Goal: Task Accomplishment & Management: Manage account settings

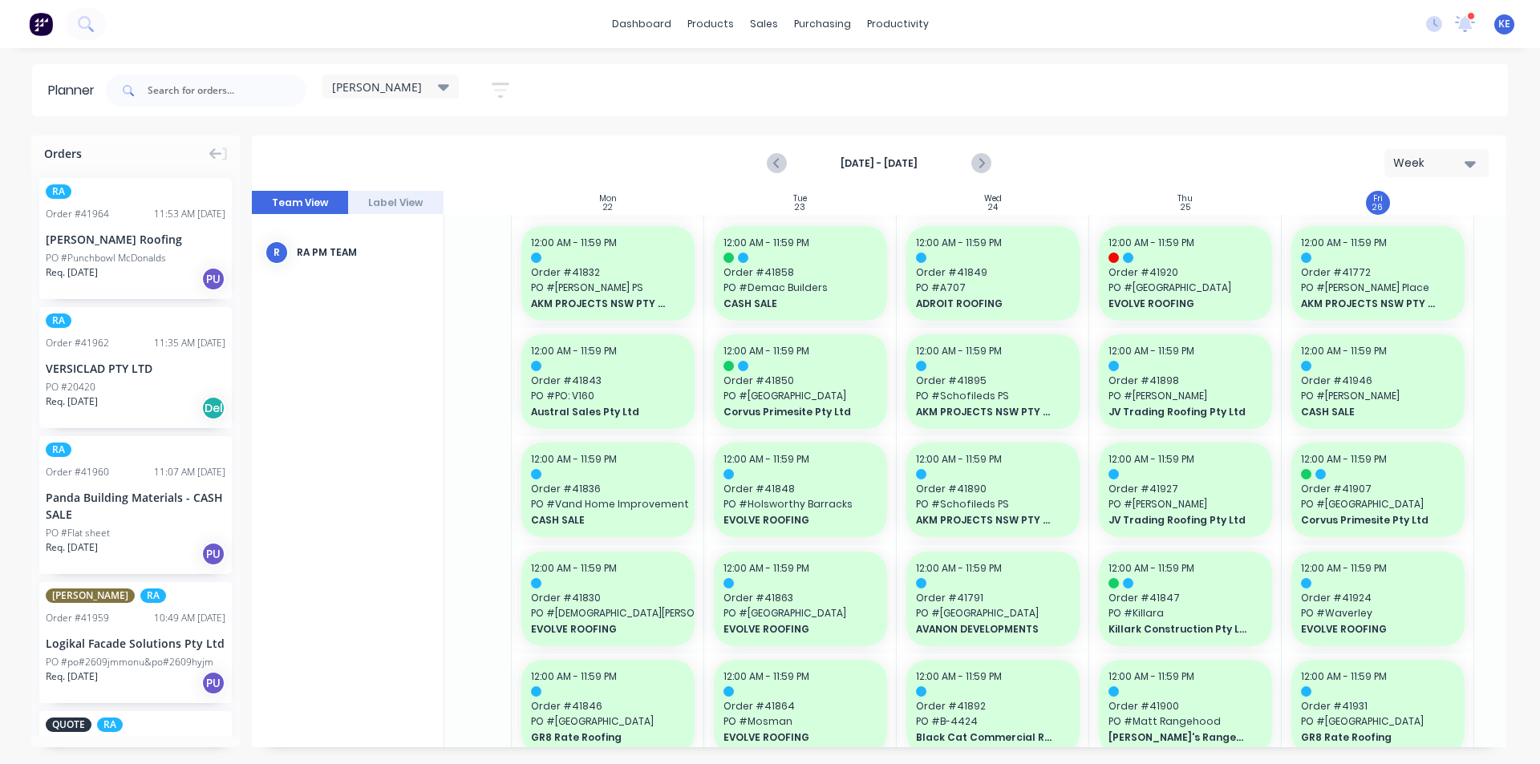
scroll to position [0, 147]
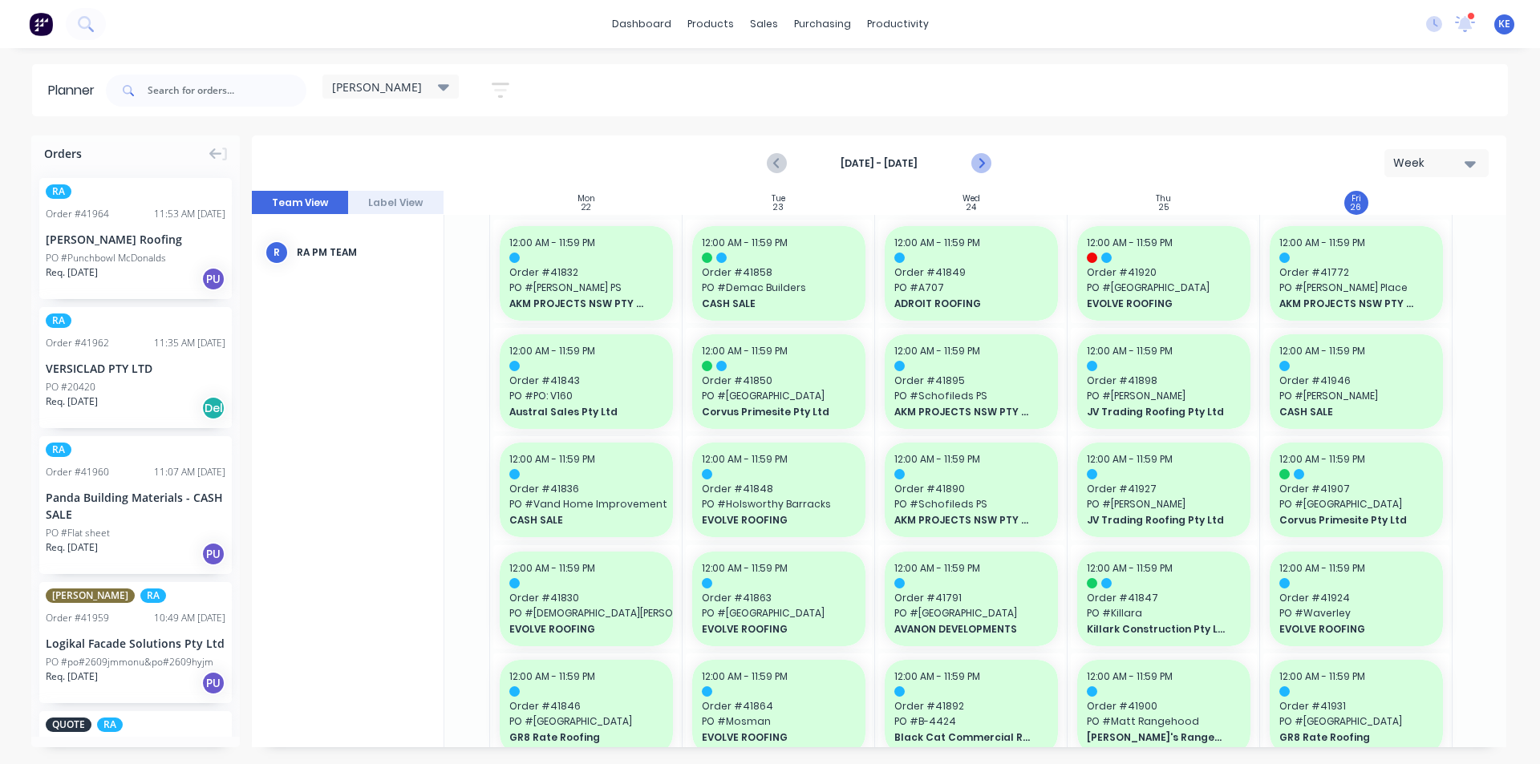
click at [979, 164] on icon "Next page" at bounding box center [979, 163] width 19 height 19
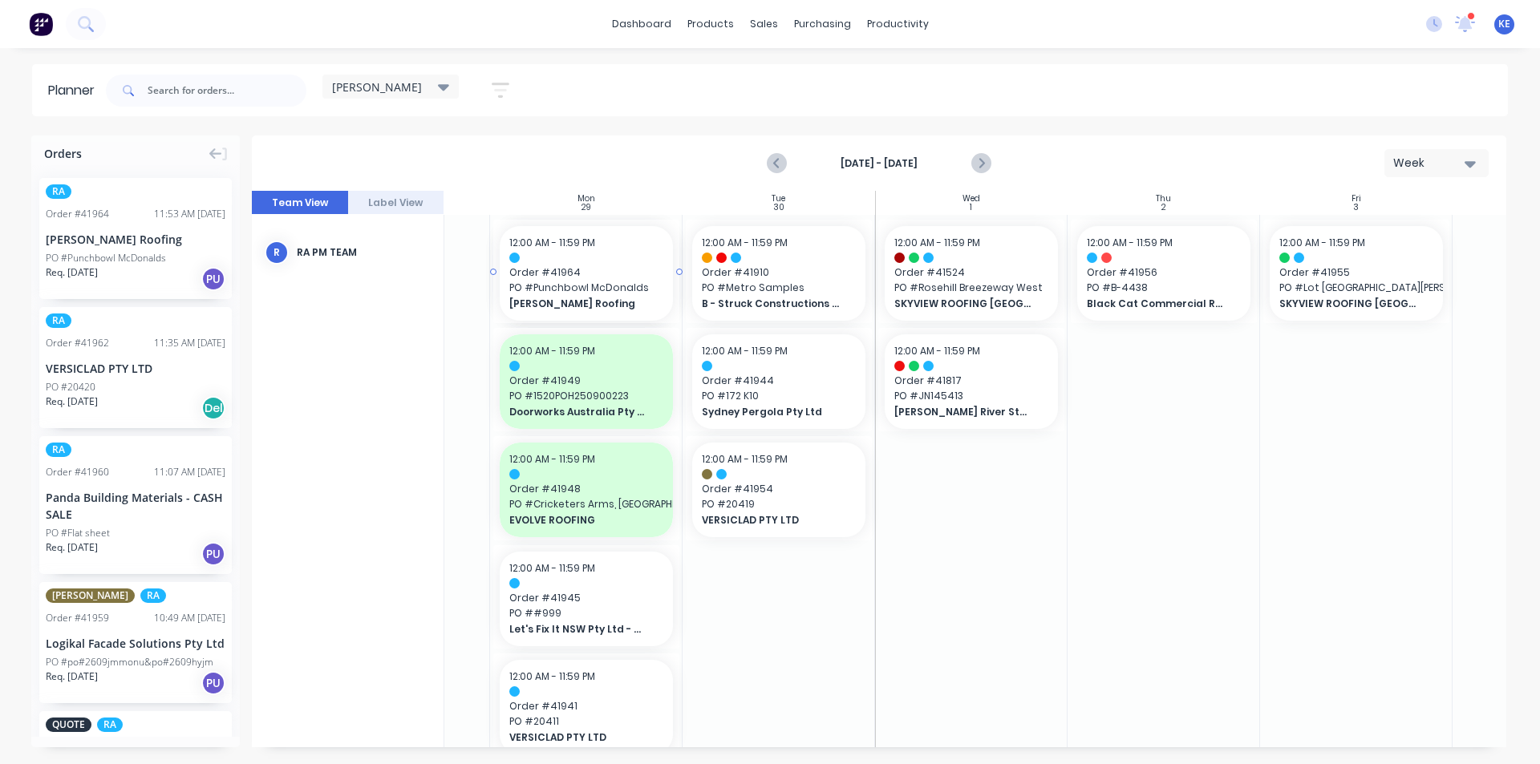
scroll to position [0, 139]
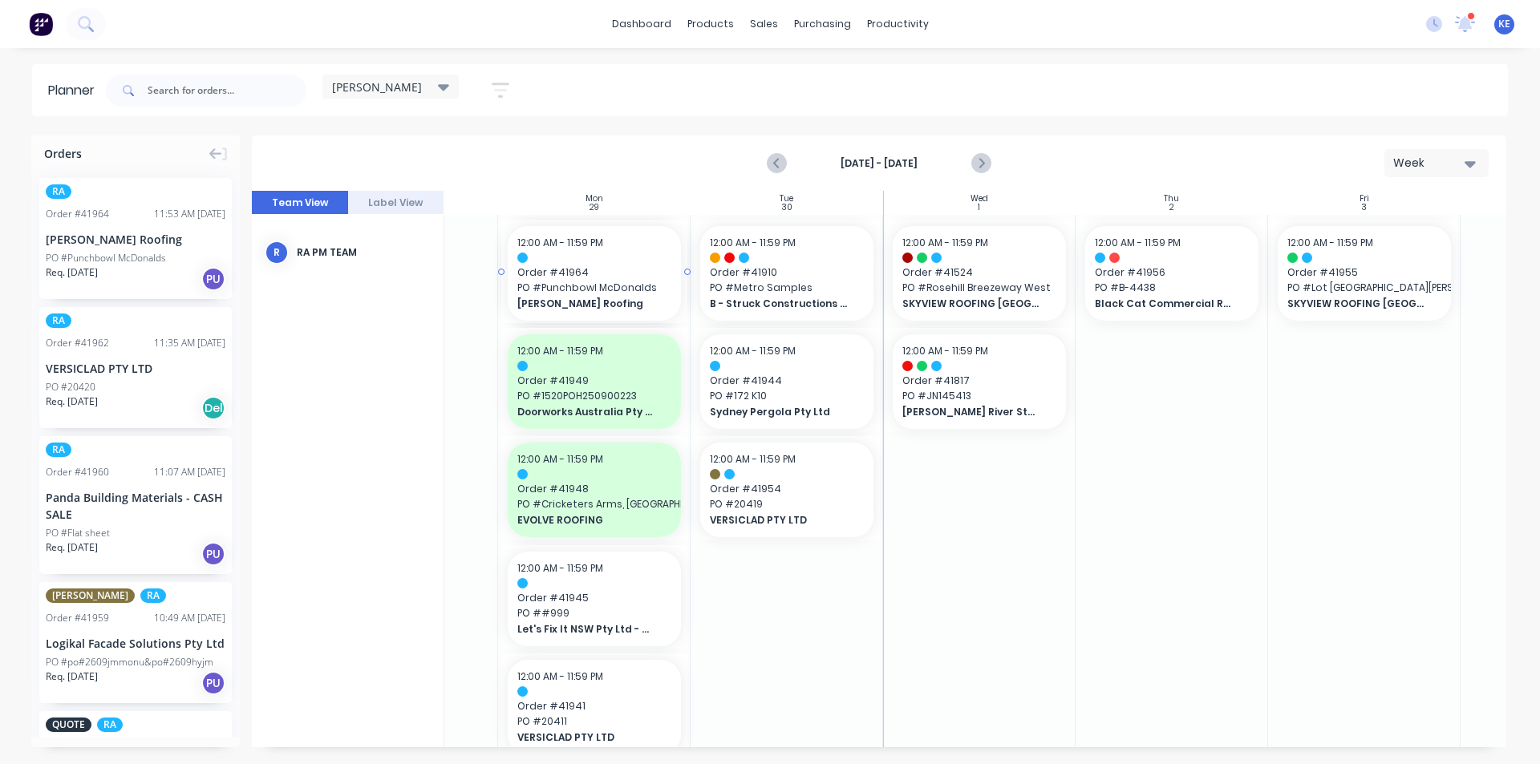
drag, startPoint x: 124, startPoint y: 239, endPoint x: 538, endPoint y: 326, distance: 422.8
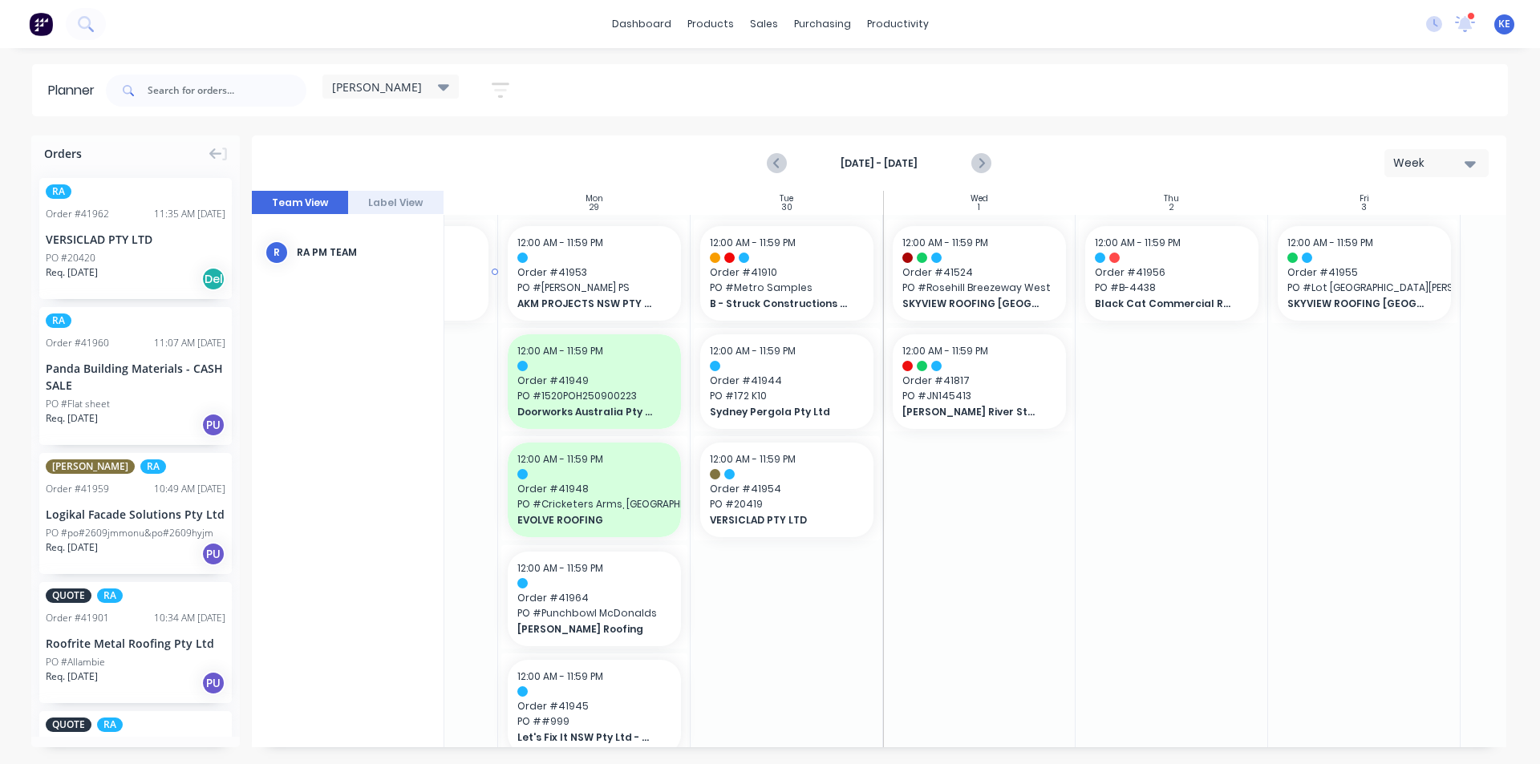
scroll to position [0, 131]
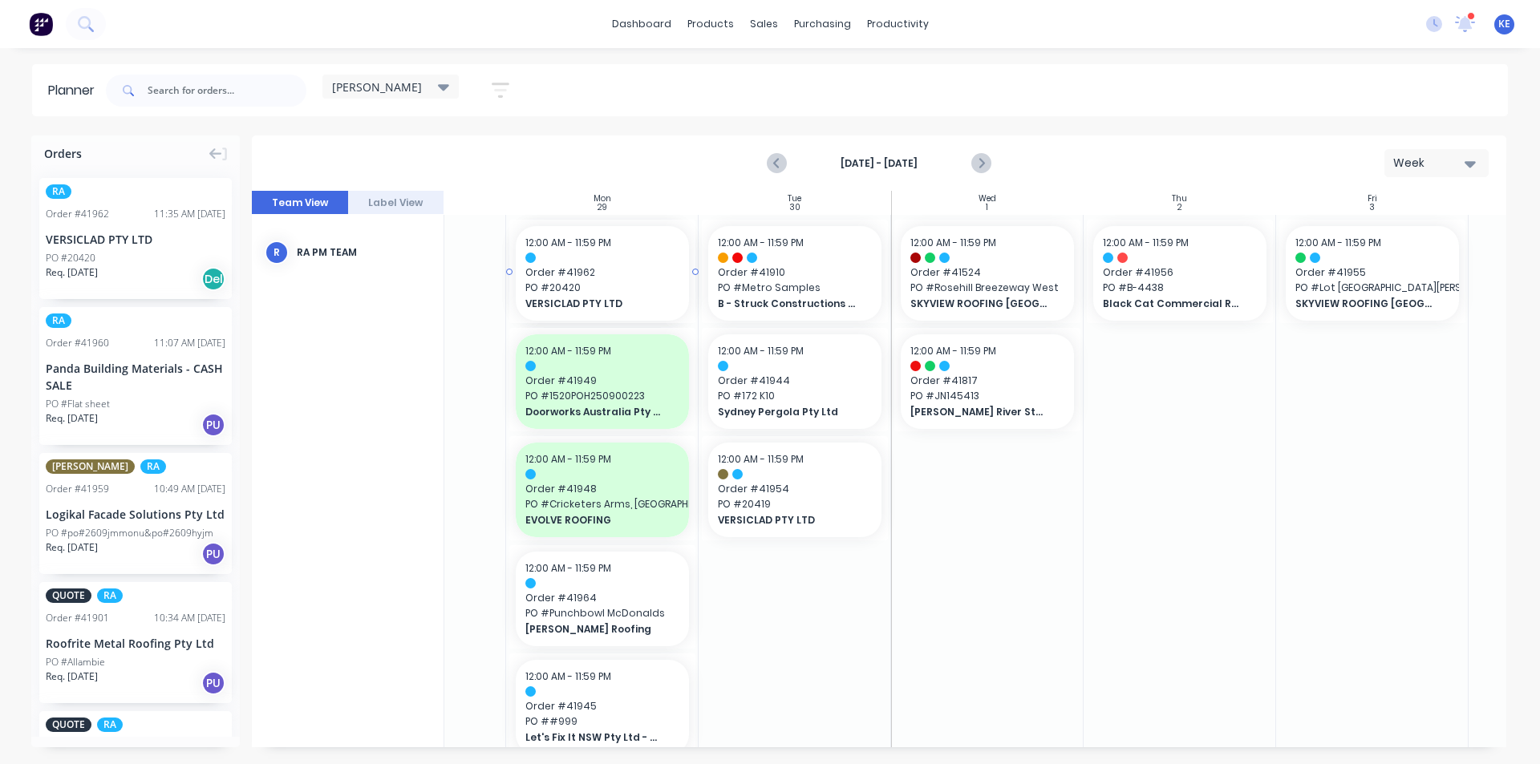
drag, startPoint x: 171, startPoint y: 238, endPoint x: 569, endPoint y: 303, distance: 403.9
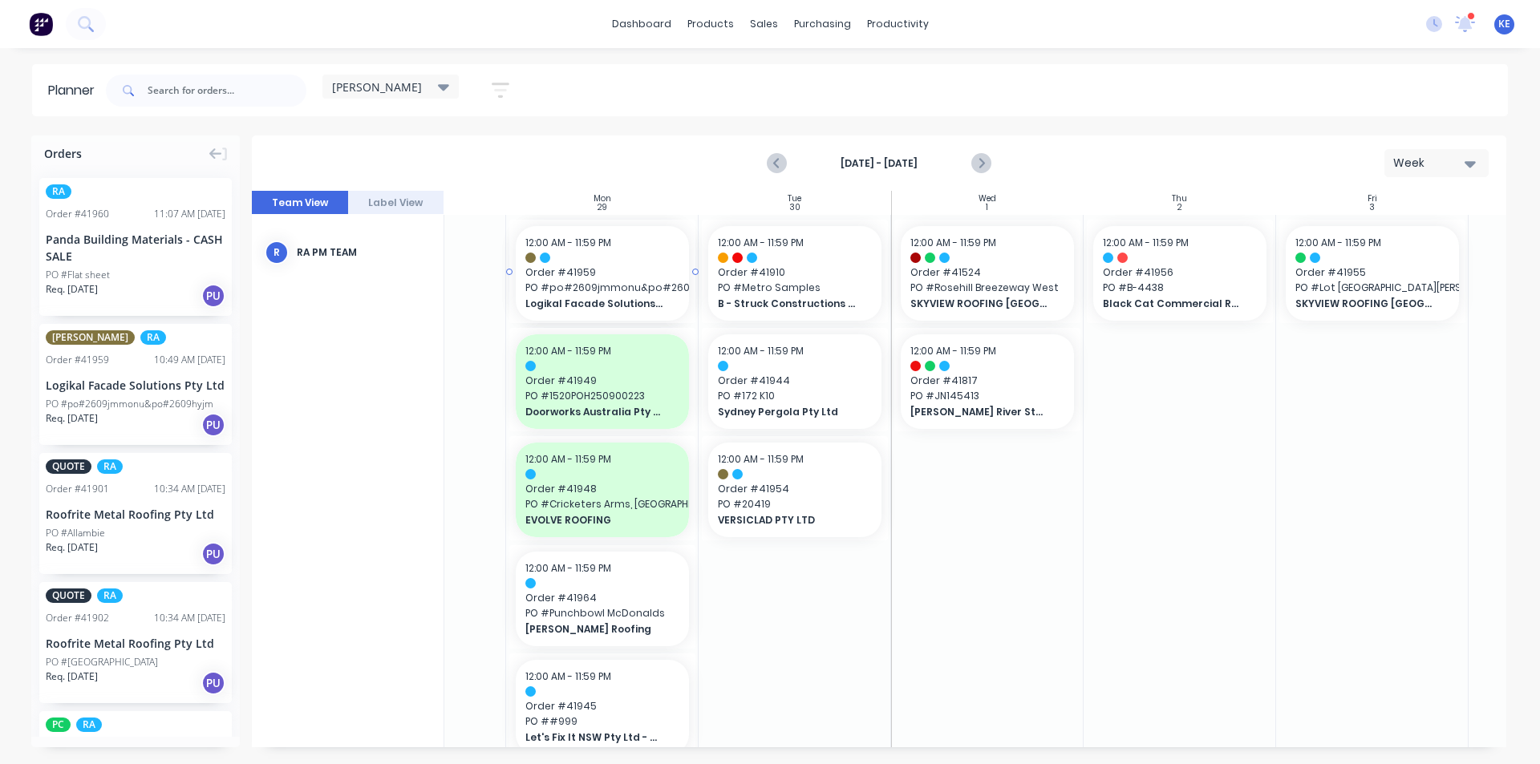
drag, startPoint x: 157, startPoint y: 391, endPoint x: 642, endPoint y: 371, distance: 485.6
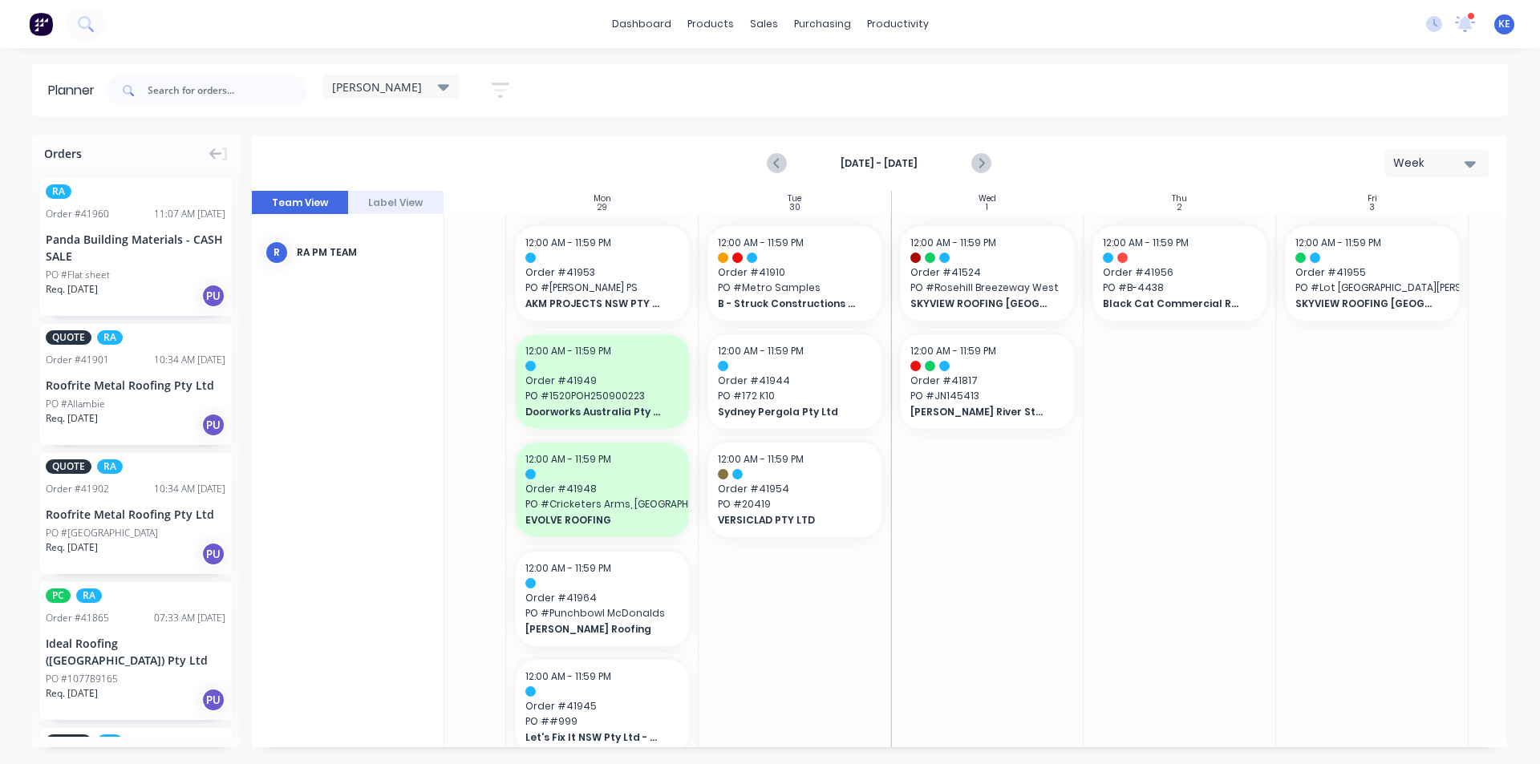
click at [120, 276] on div "PO #Flat sheet" at bounding box center [136, 275] width 180 height 14
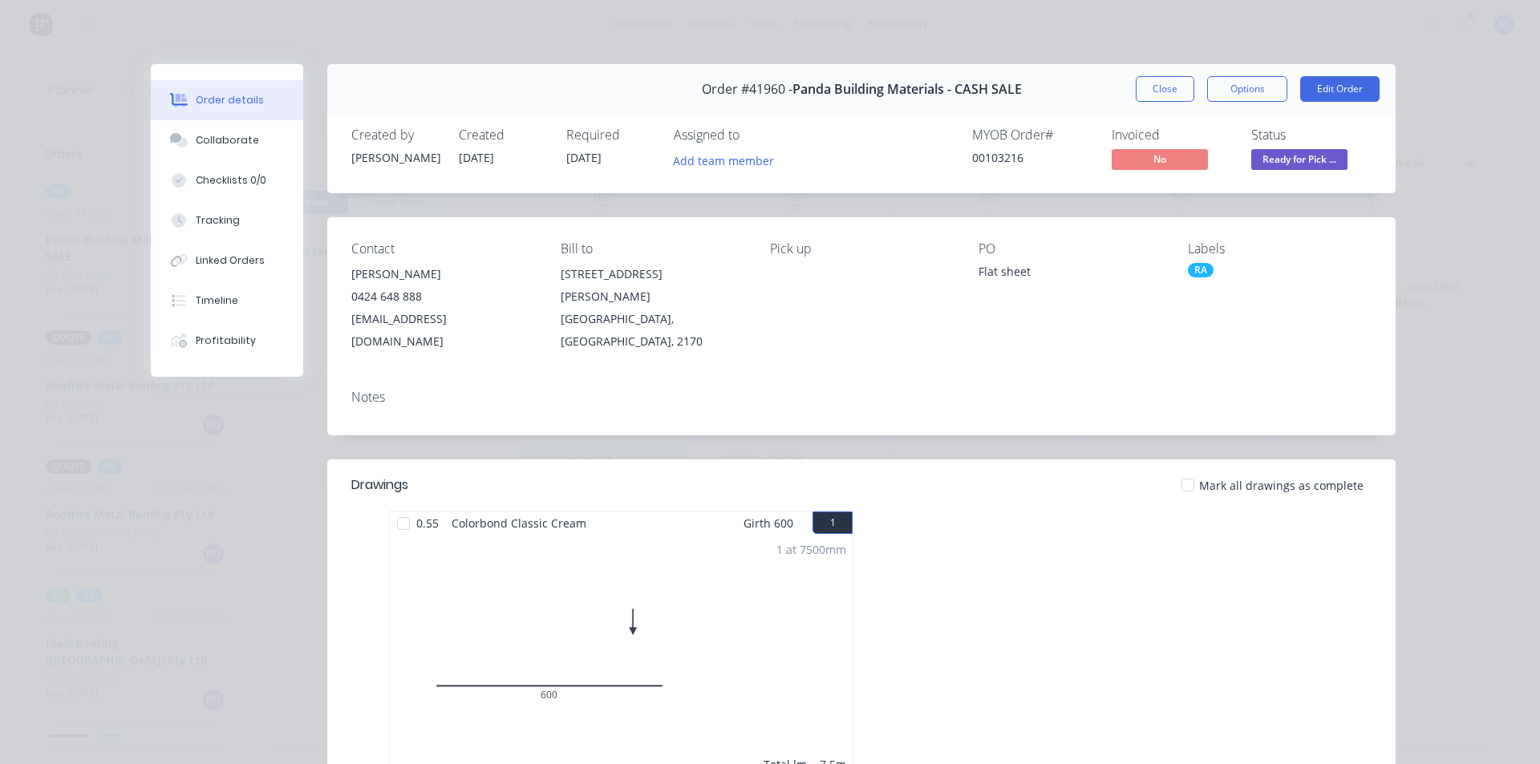
click at [1162, 107] on div "Order #41960 - Panda Building Materials - CASH SALE Close Options Edit Order" at bounding box center [861, 89] width 1068 height 51
drag, startPoint x: 1166, startPoint y: 91, endPoint x: 1157, endPoint y: 96, distance: 10.0
click at [1164, 98] on button "Close" at bounding box center [1165, 89] width 59 height 26
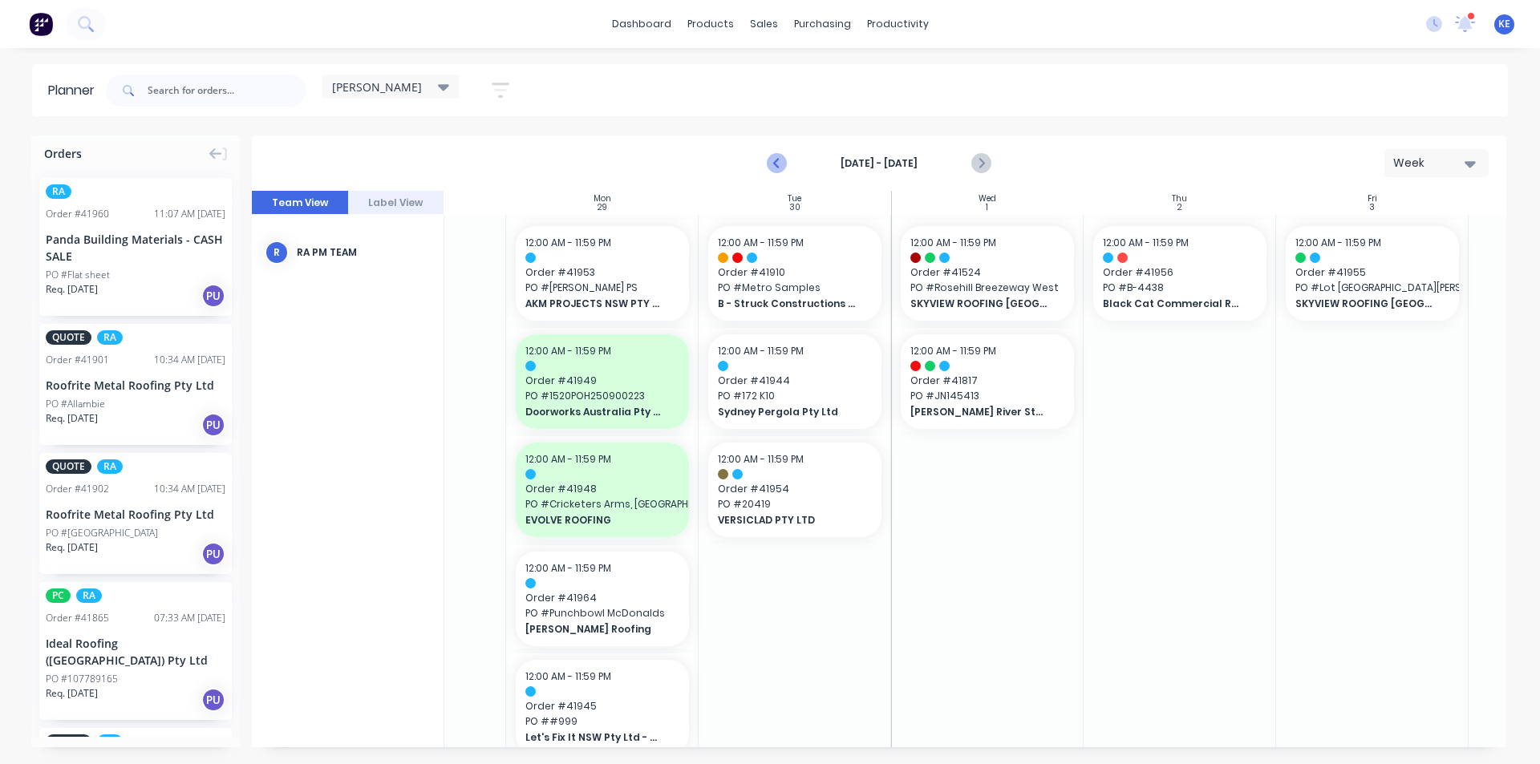
click at [783, 166] on icon "Previous page" at bounding box center [777, 163] width 19 height 19
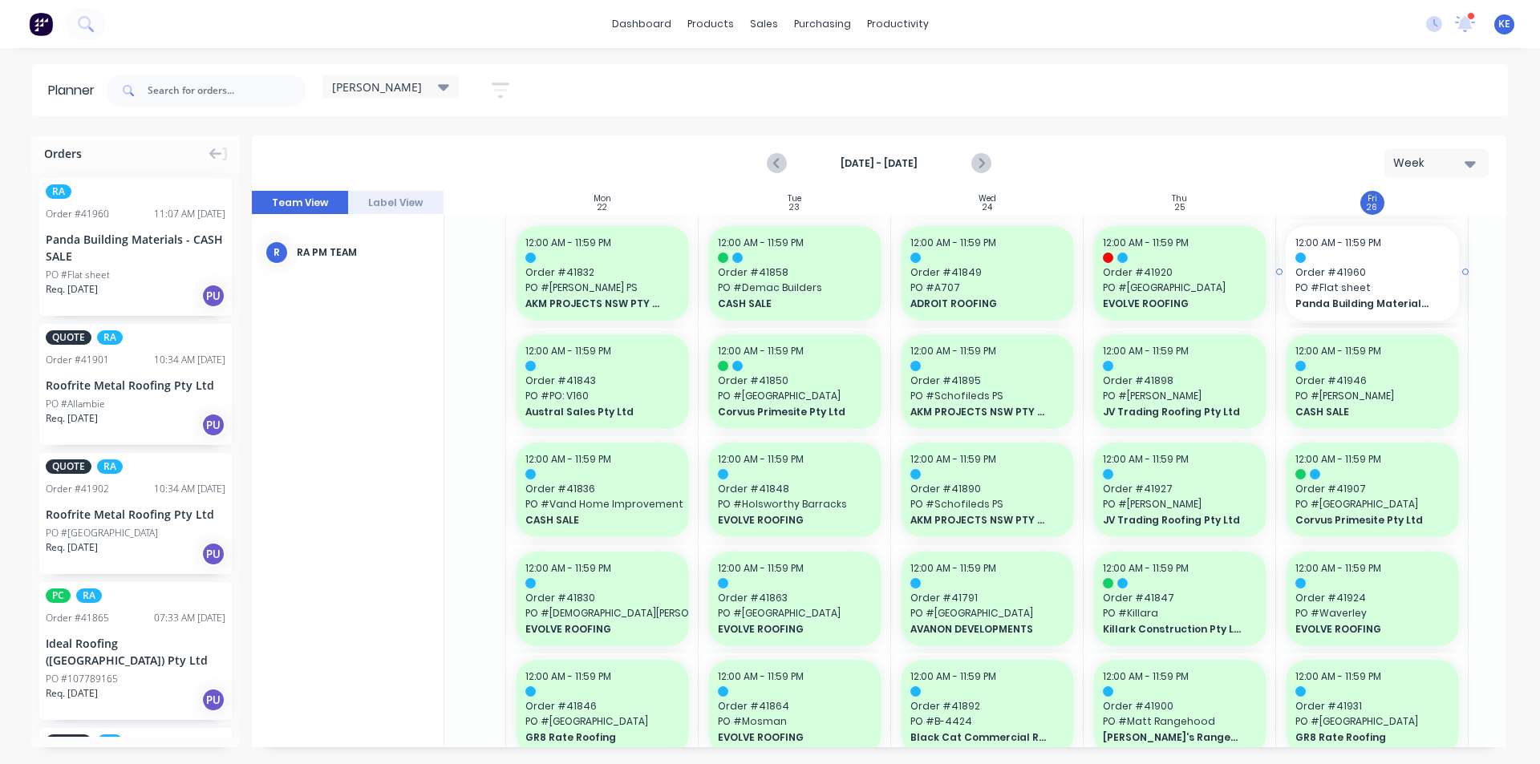
drag, startPoint x: 82, startPoint y: 251, endPoint x: 1306, endPoint y: 306, distance: 1225.1
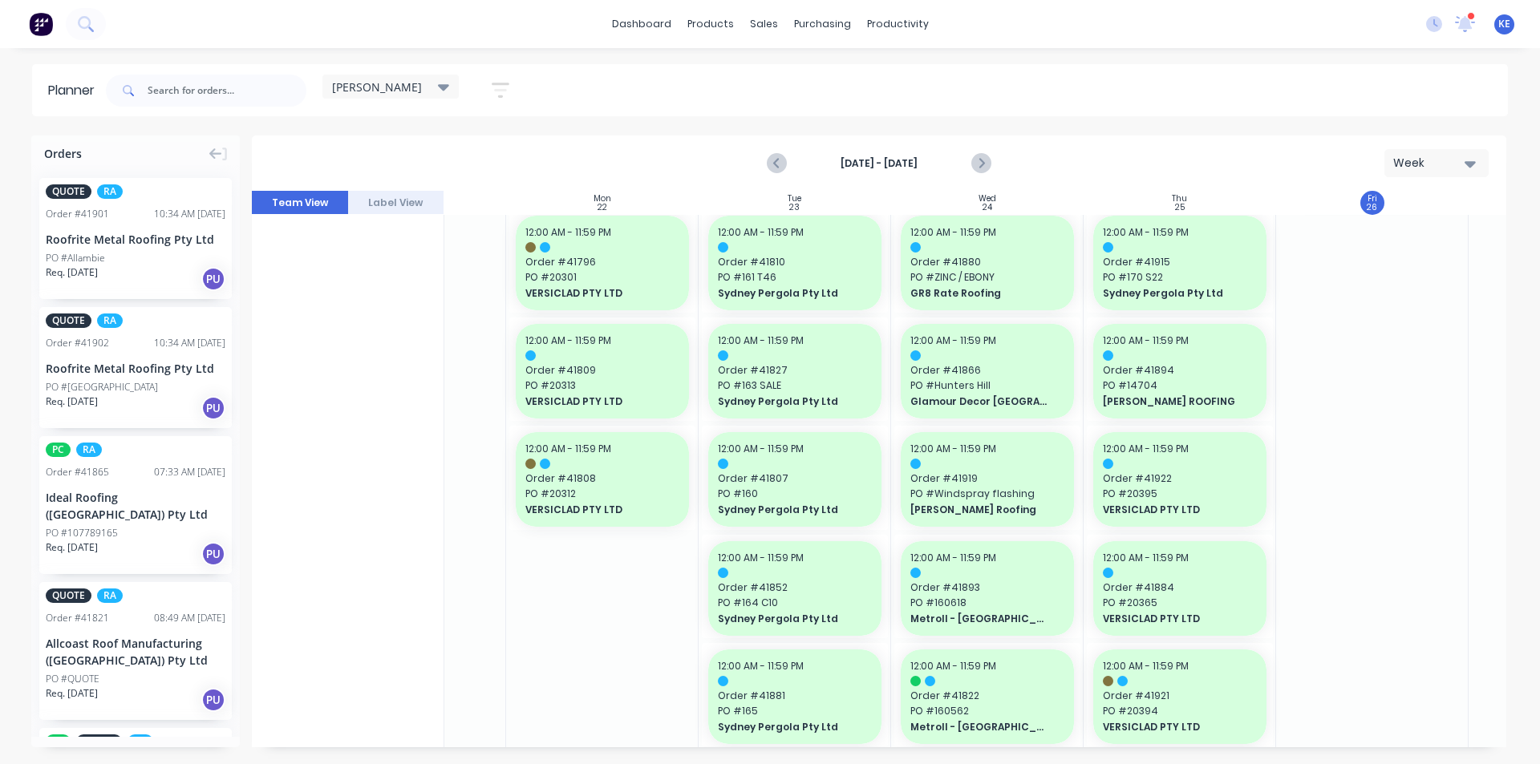
scroll to position [882, 131]
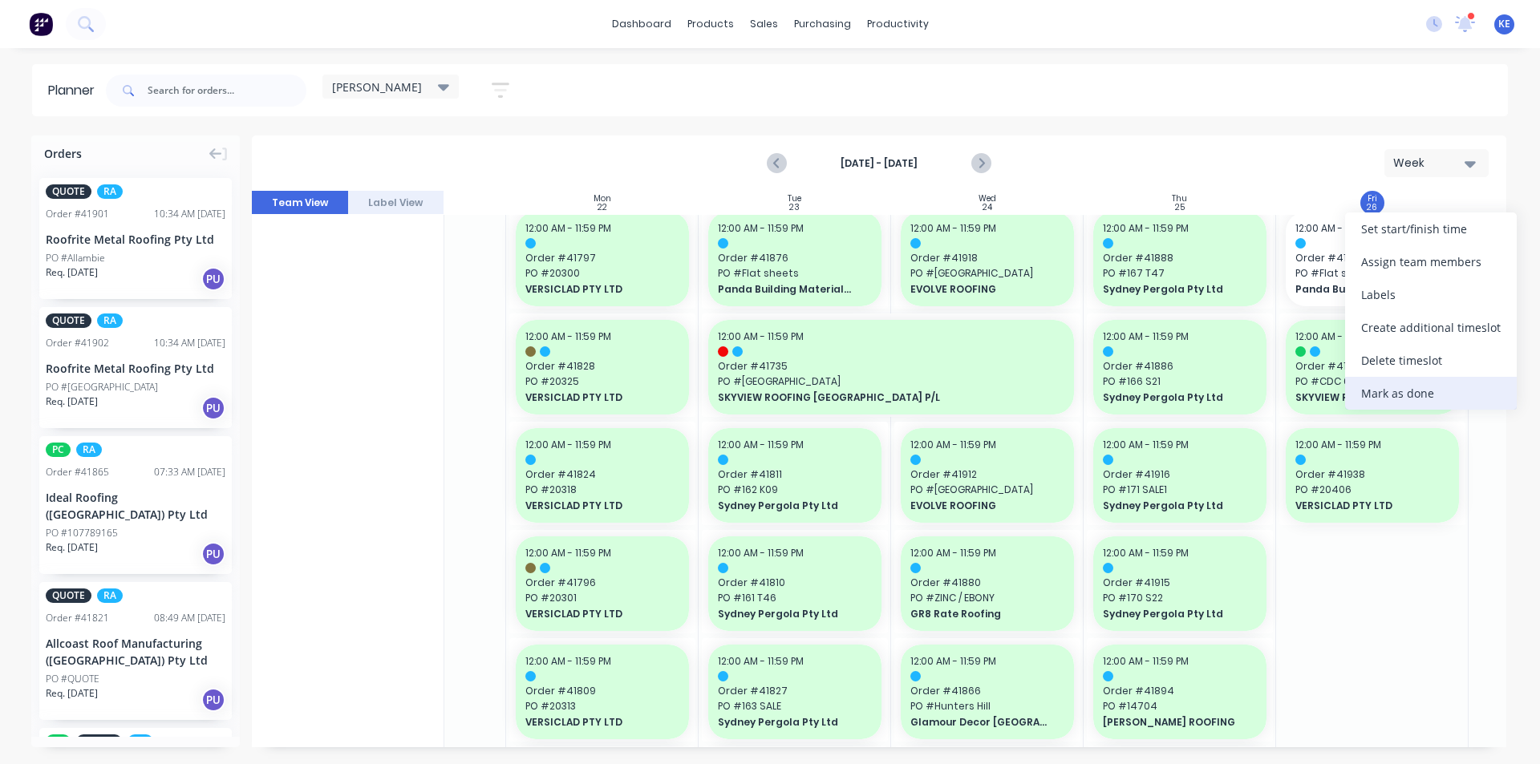
click at [1399, 400] on div "Mark as done" at bounding box center [1431, 393] width 172 height 33
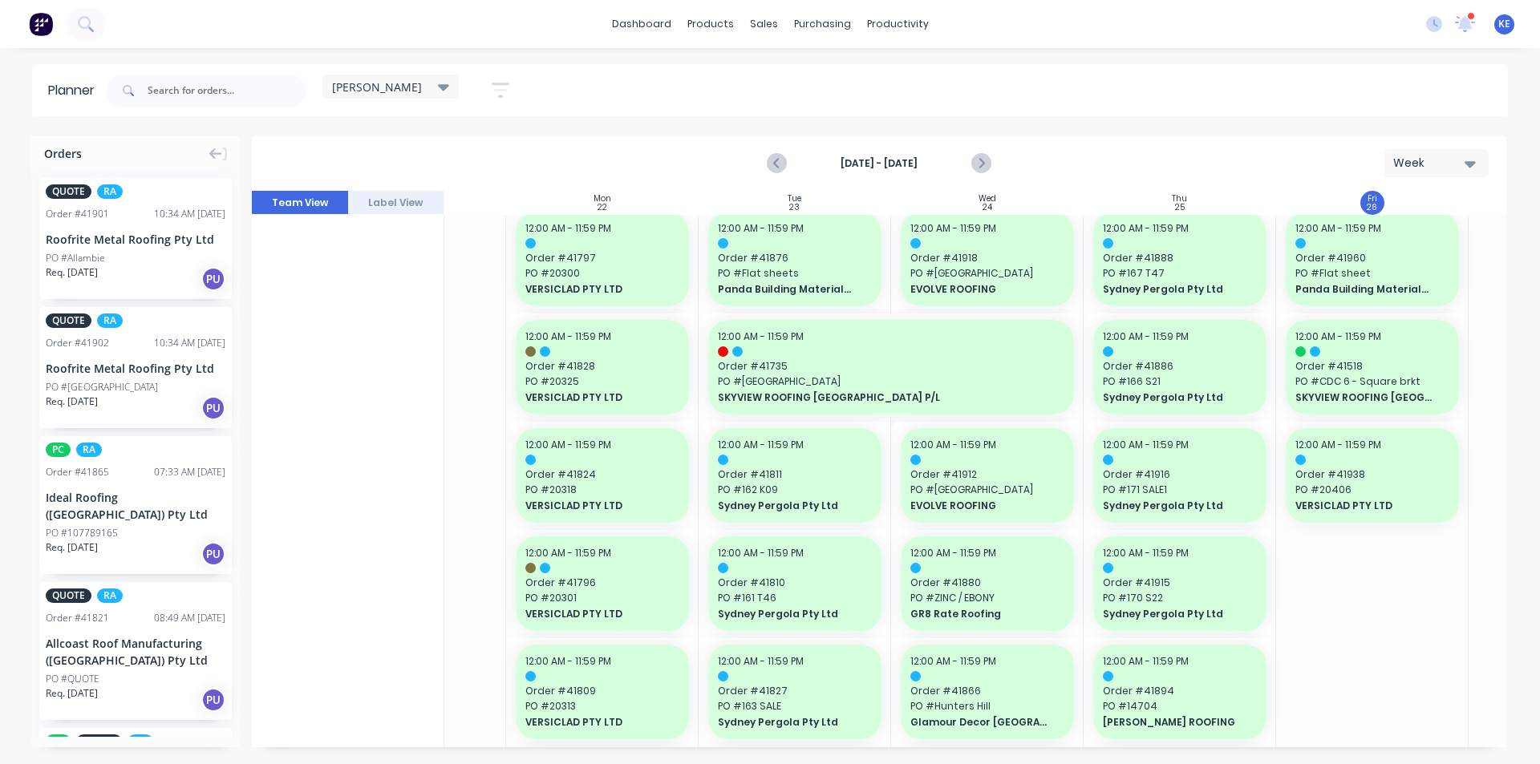
click at [1007, 163] on div "[DATE] - [DATE] Week" at bounding box center [878, 163] width 1251 height 52
click at [991, 168] on button "Next page" at bounding box center [980, 164] width 32 height 32
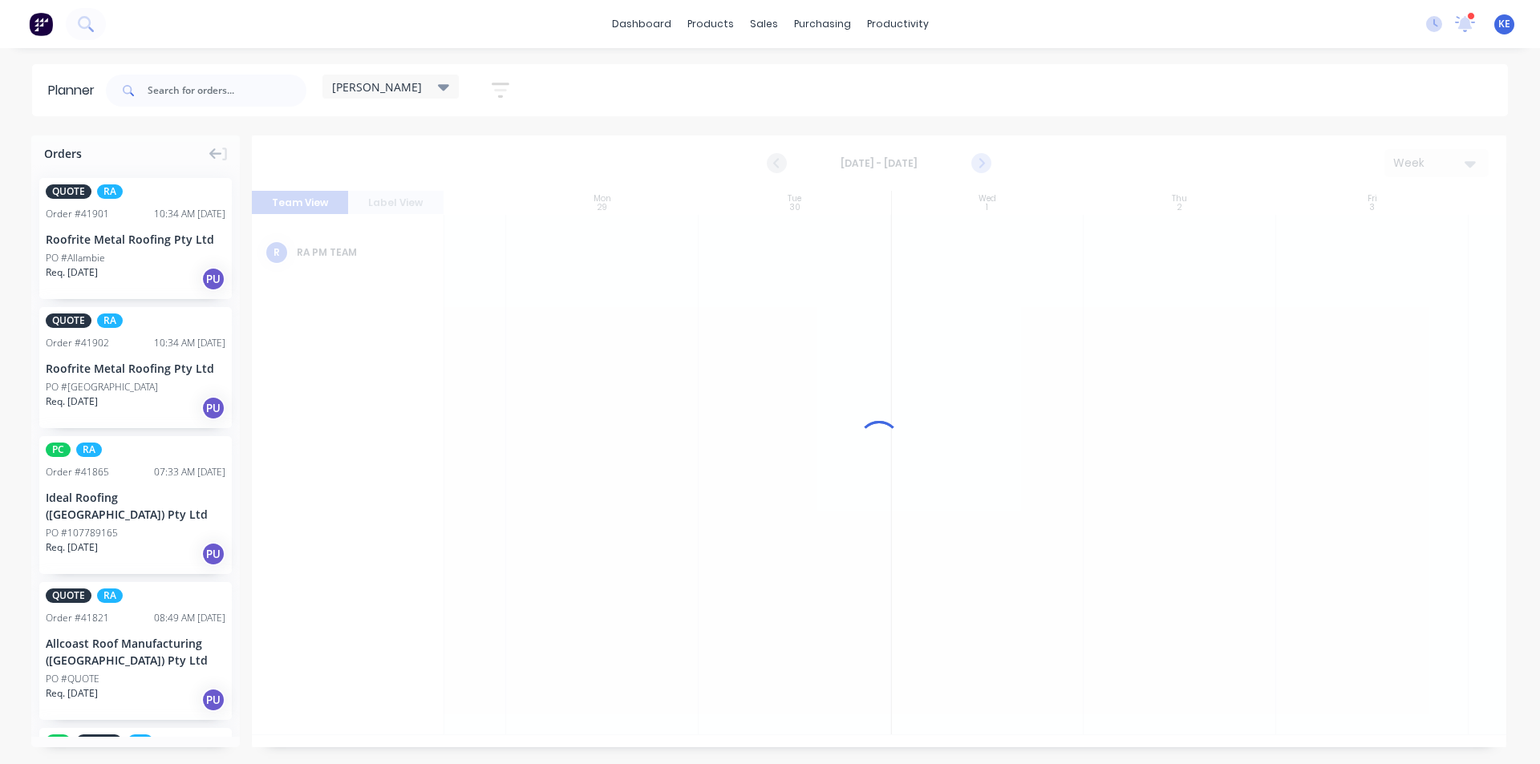
scroll to position [0, 131]
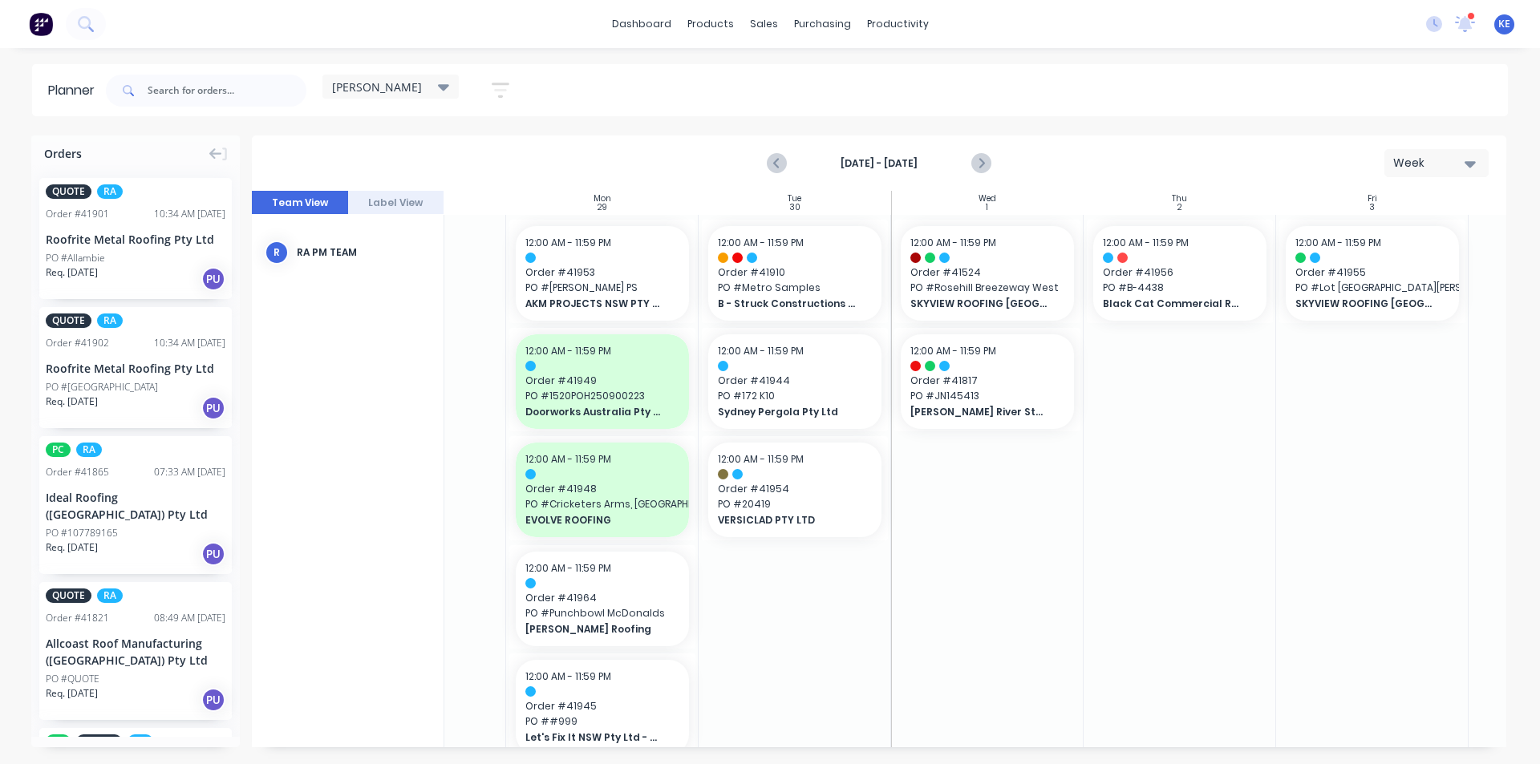
click at [1112, 598] on div at bounding box center [1180, 709] width 192 height 988
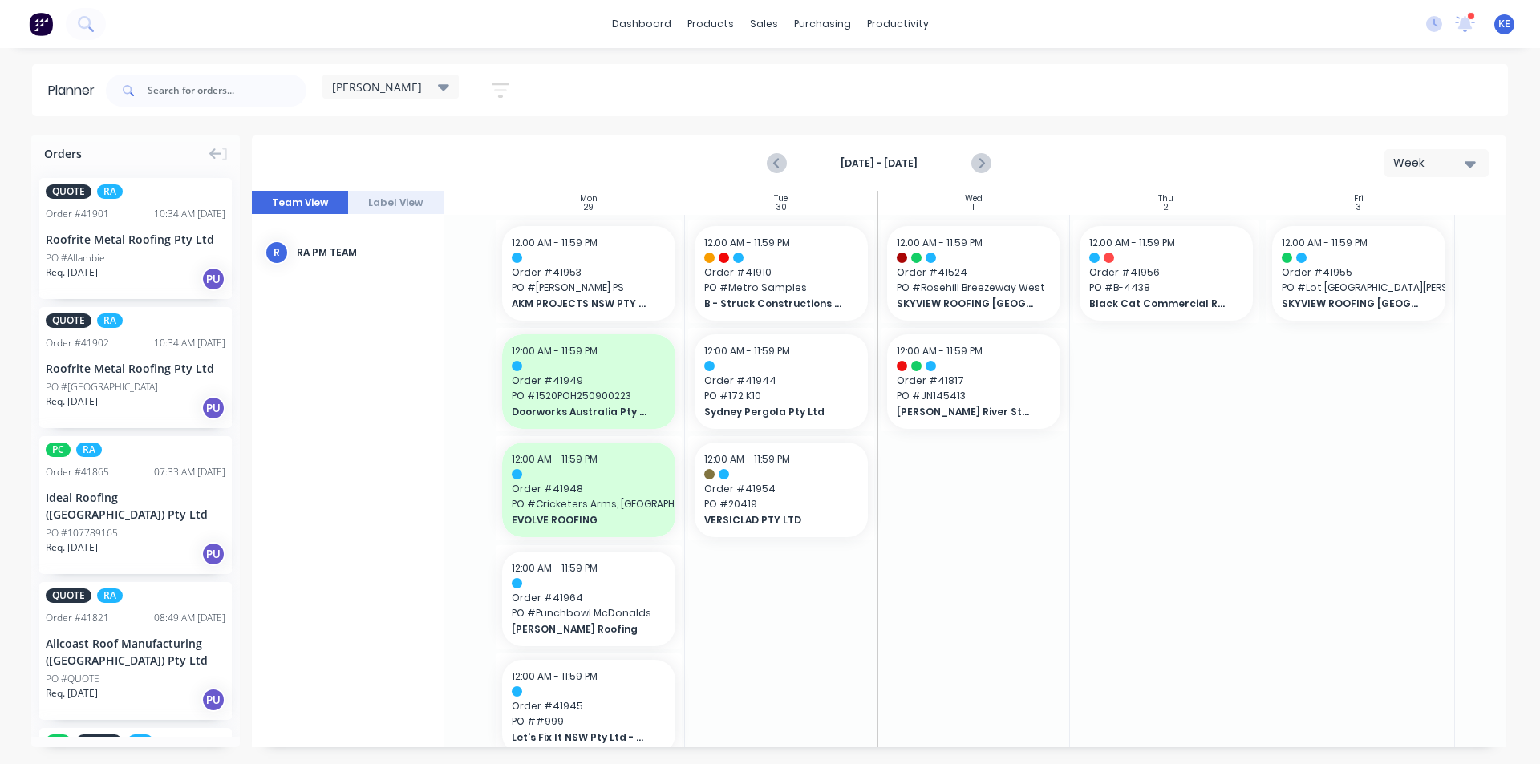
scroll to position [0, 144]
click at [774, 156] on icon "Previous page" at bounding box center [777, 163] width 19 height 19
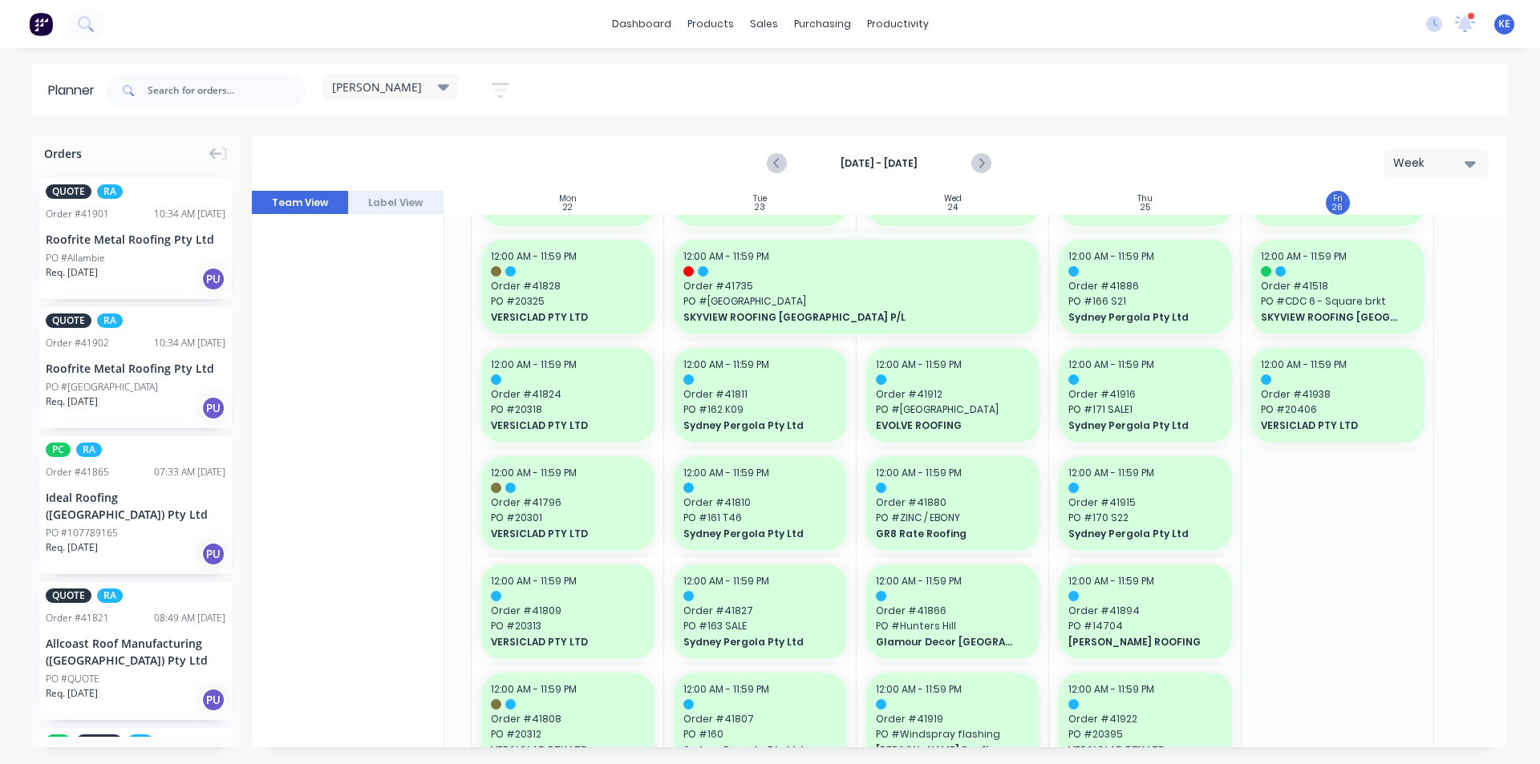
scroll to position [722, 165]
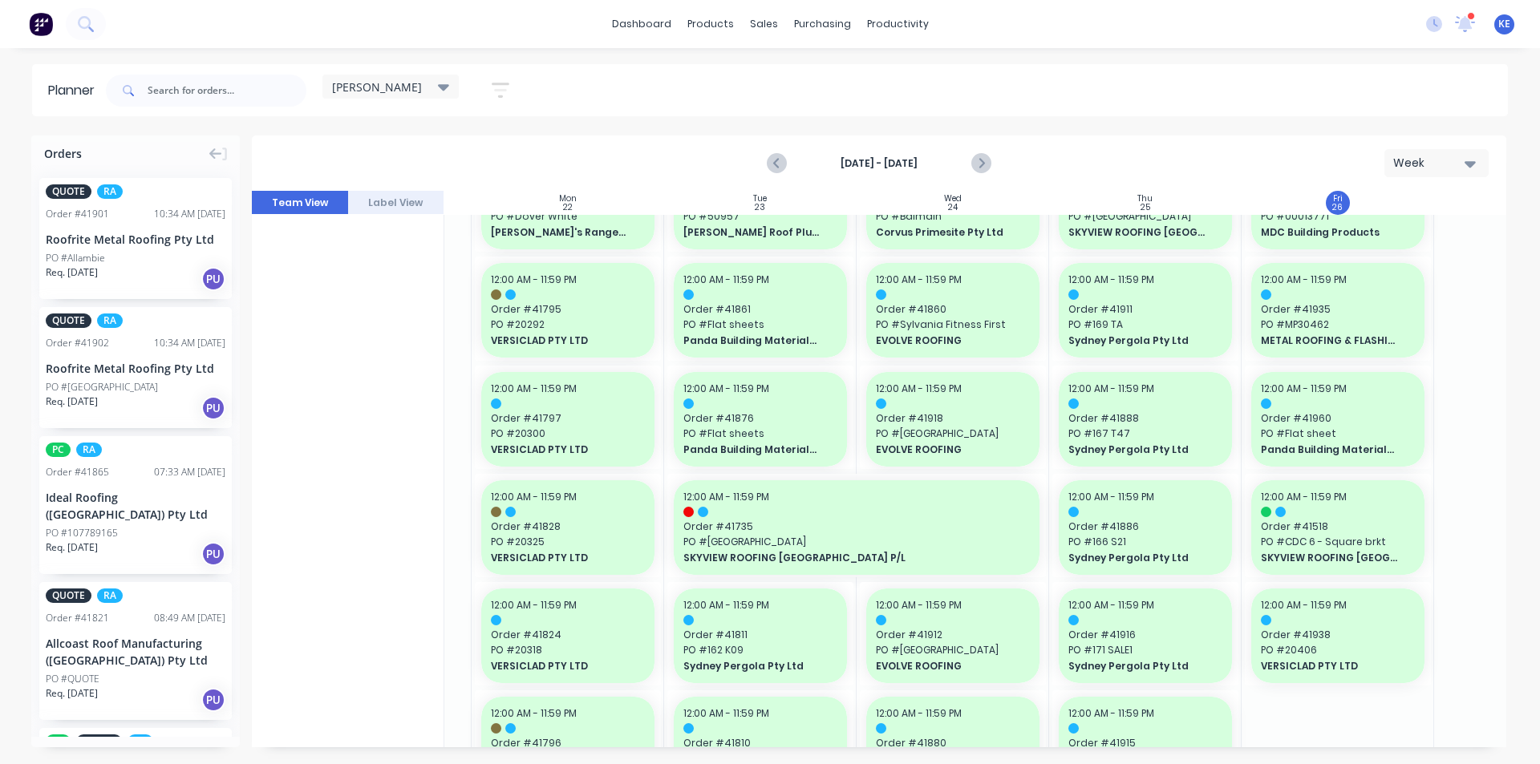
click at [962, 161] on div "[DATE] - [DATE]" at bounding box center [878, 163] width 221 height 28
click at [982, 168] on icon "Next page" at bounding box center [979, 163] width 19 height 19
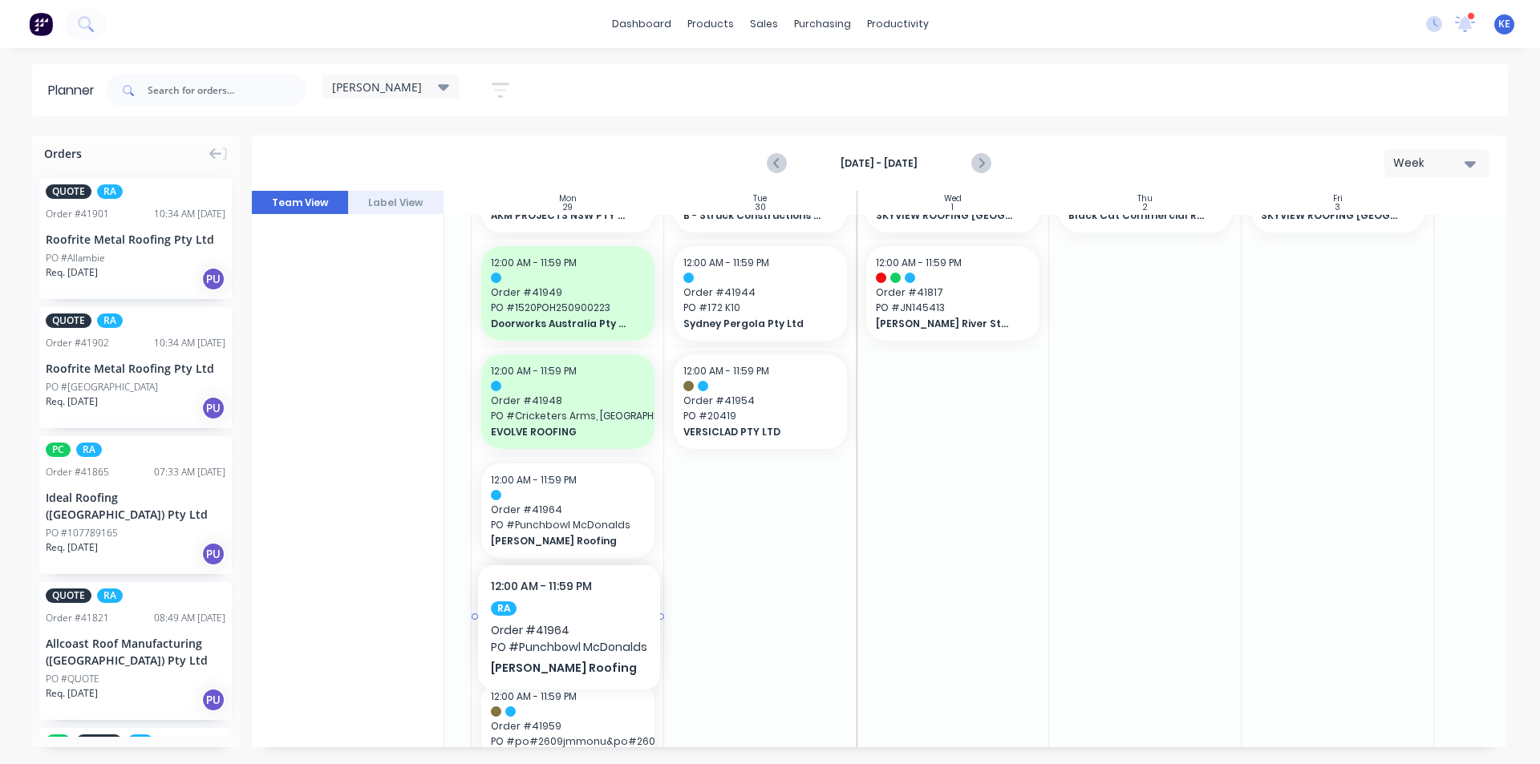
scroll to position [160, 165]
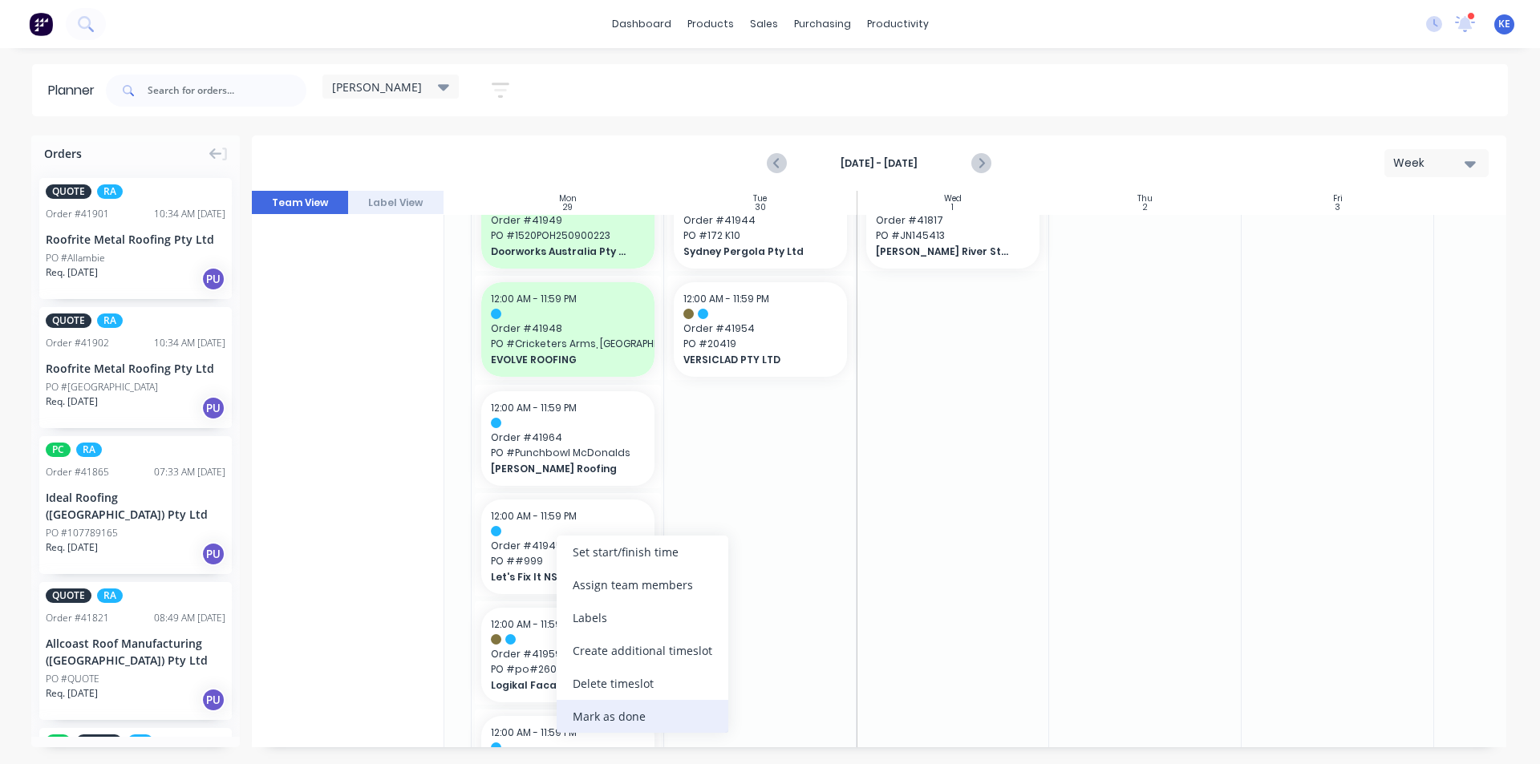
click at [676, 703] on div "Mark as done" at bounding box center [643, 716] width 172 height 33
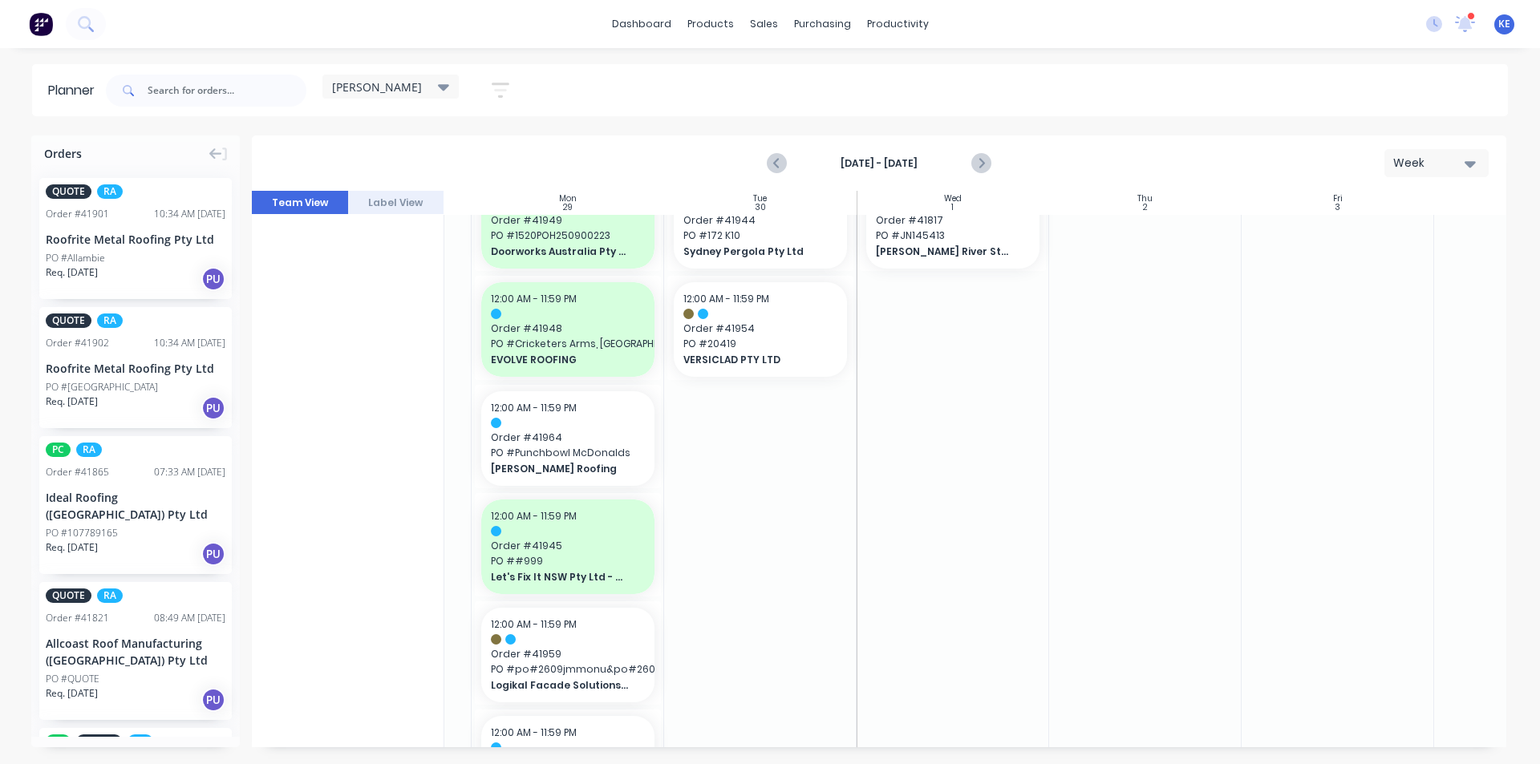
scroll to position [0, 165]
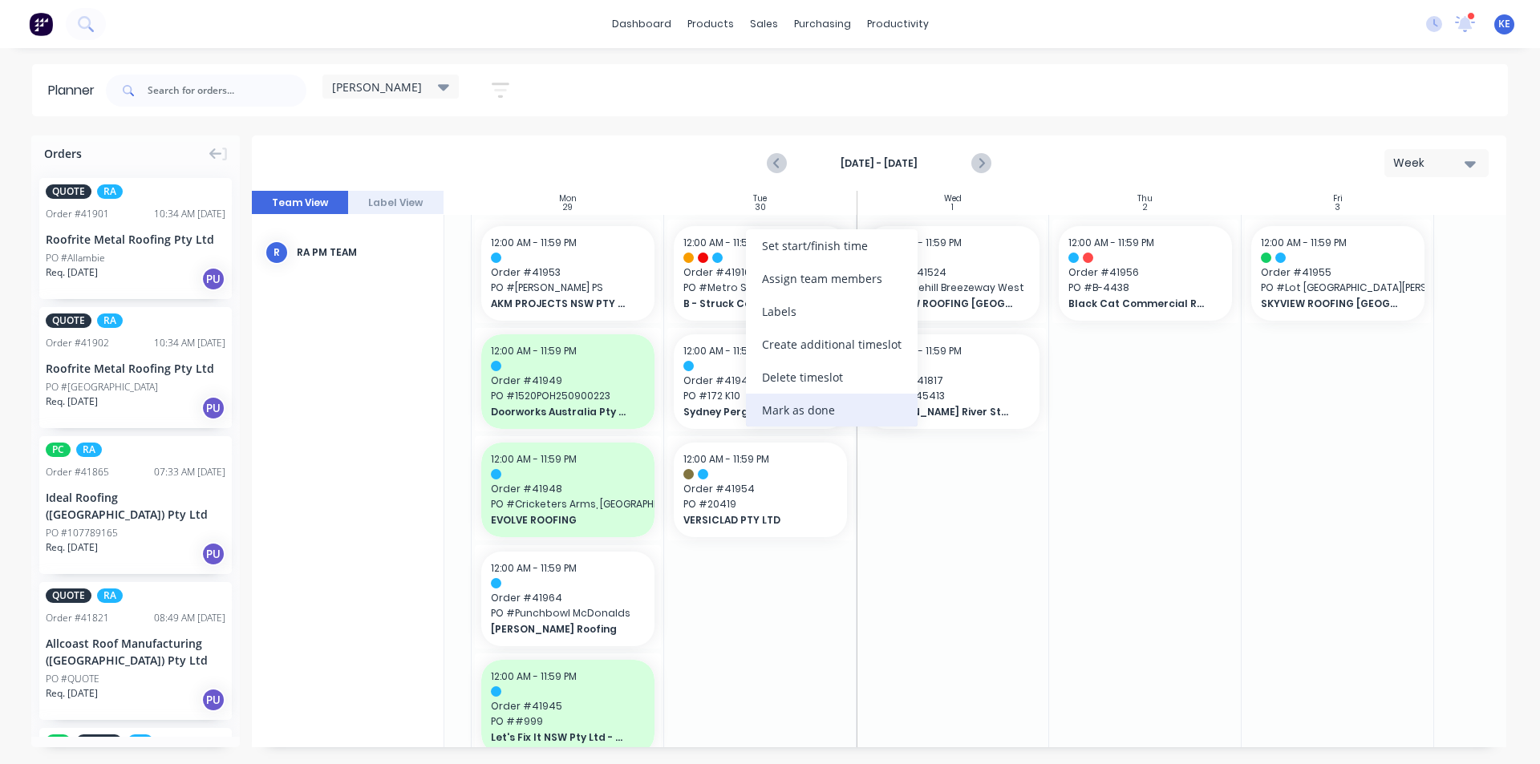
click at [768, 408] on div "Mark as done" at bounding box center [832, 410] width 172 height 33
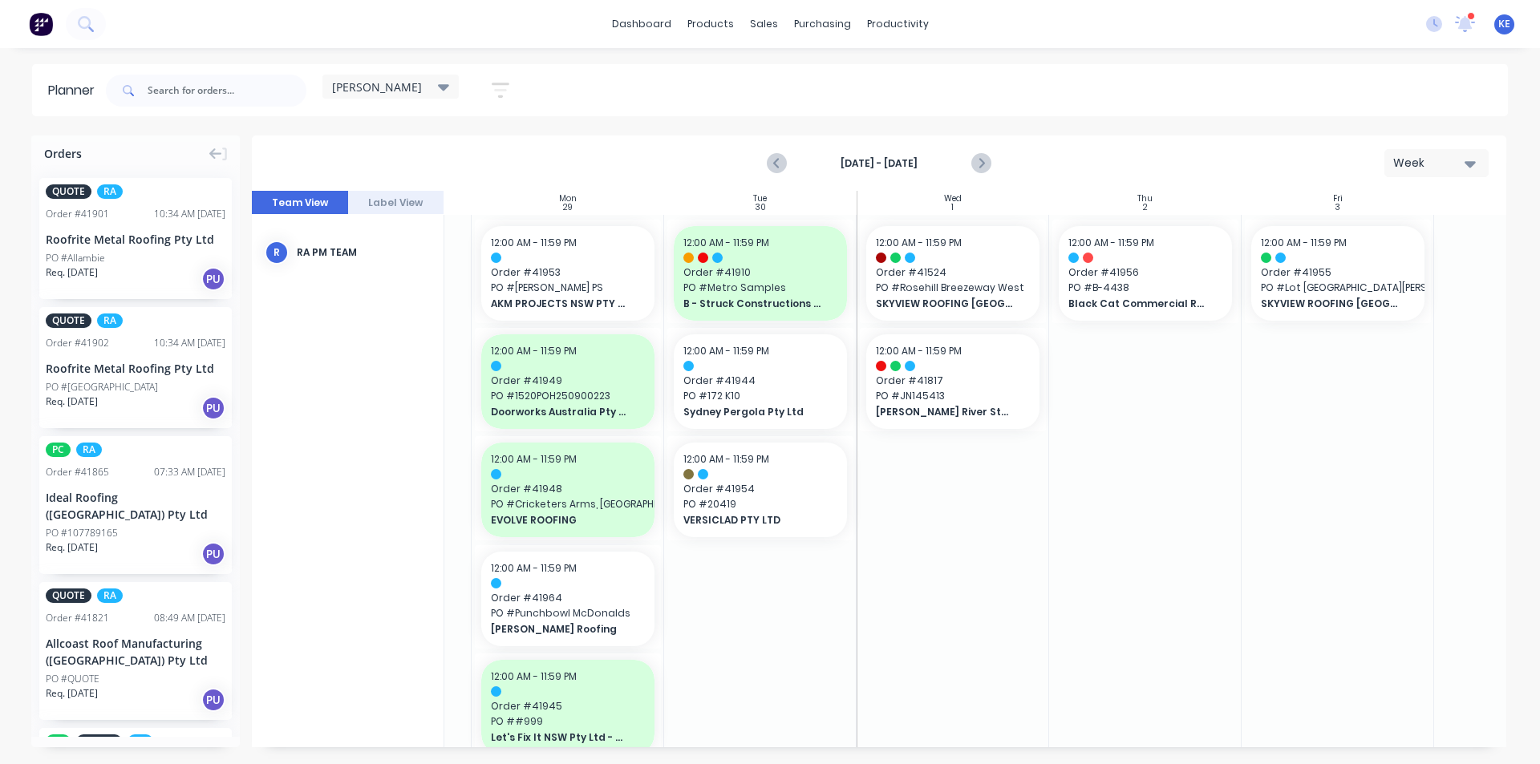
click at [1011, 641] on div at bounding box center [953, 709] width 192 height 988
click at [764, 264] on div "12:00 AM - 11:59 PM Order # 41910 PO # Metro Samples B - Struck Constructions P…" at bounding box center [760, 273] width 173 height 95
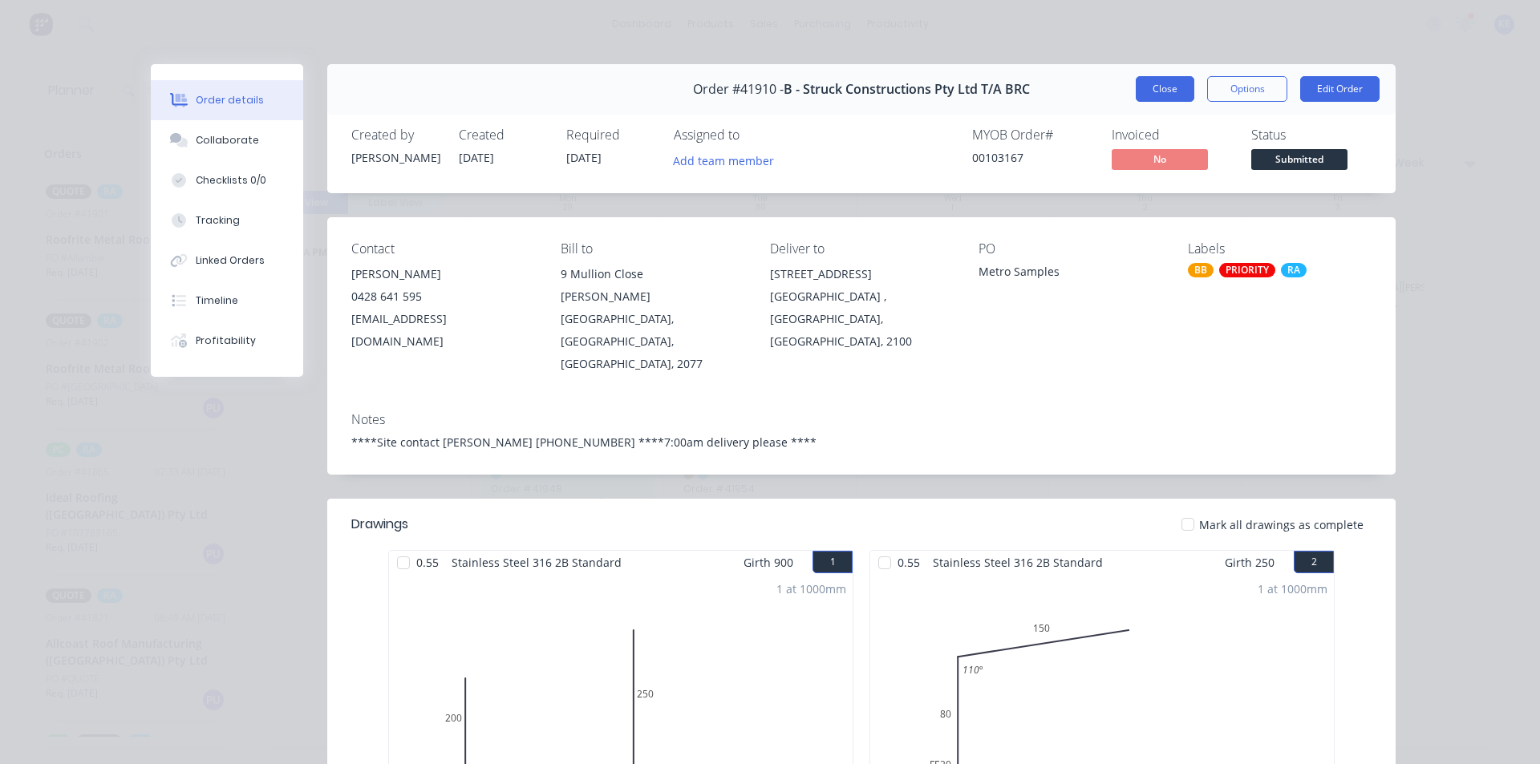
click at [1178, 81] on button "Close" at bounding box center [1165, 89] width 59 height 26
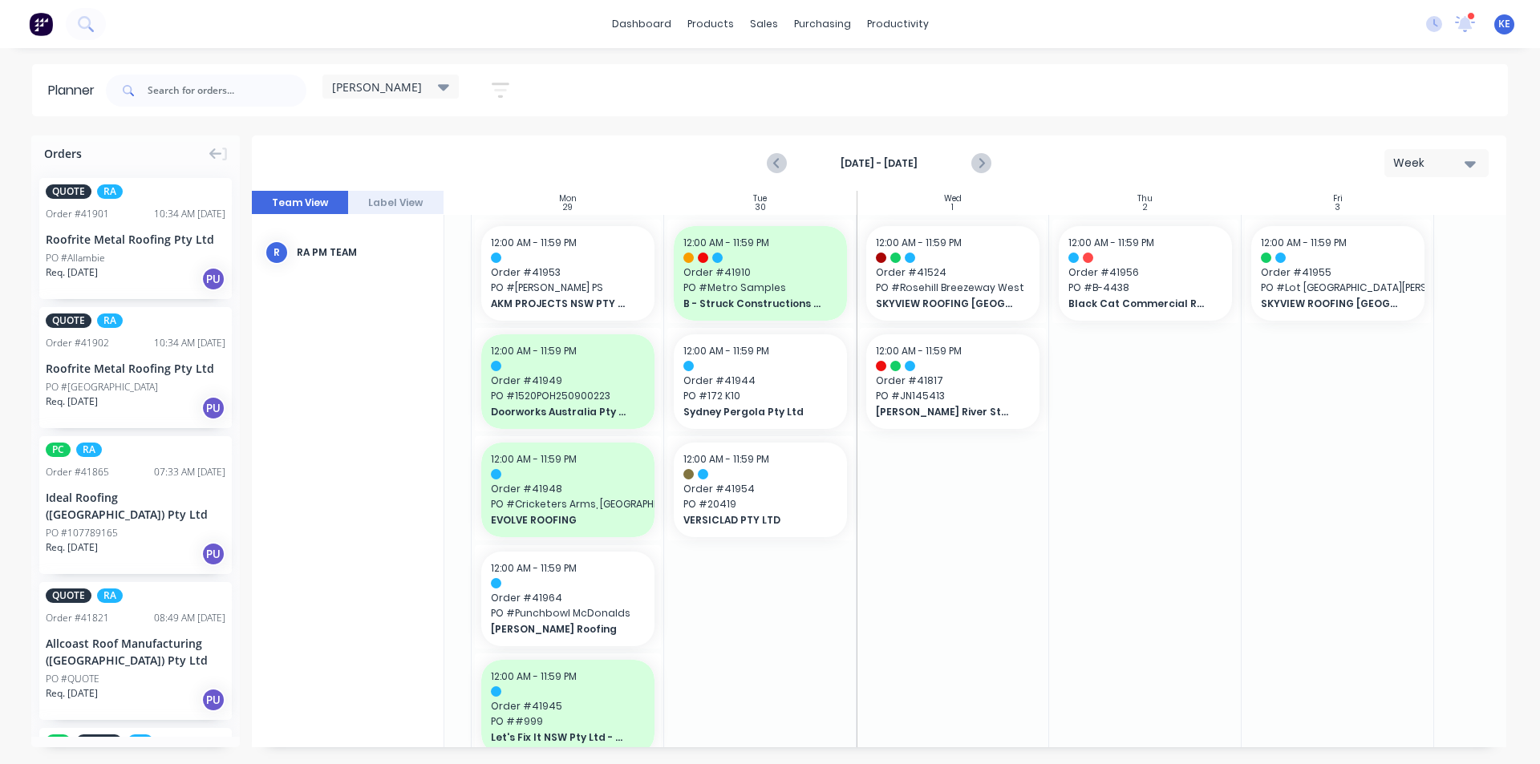
click at [1236, 552] on div at bounding box center [1145, 709] width 192 height 988
click at [966, 504] on div at bounding box center [953, 709] width 192 height 988
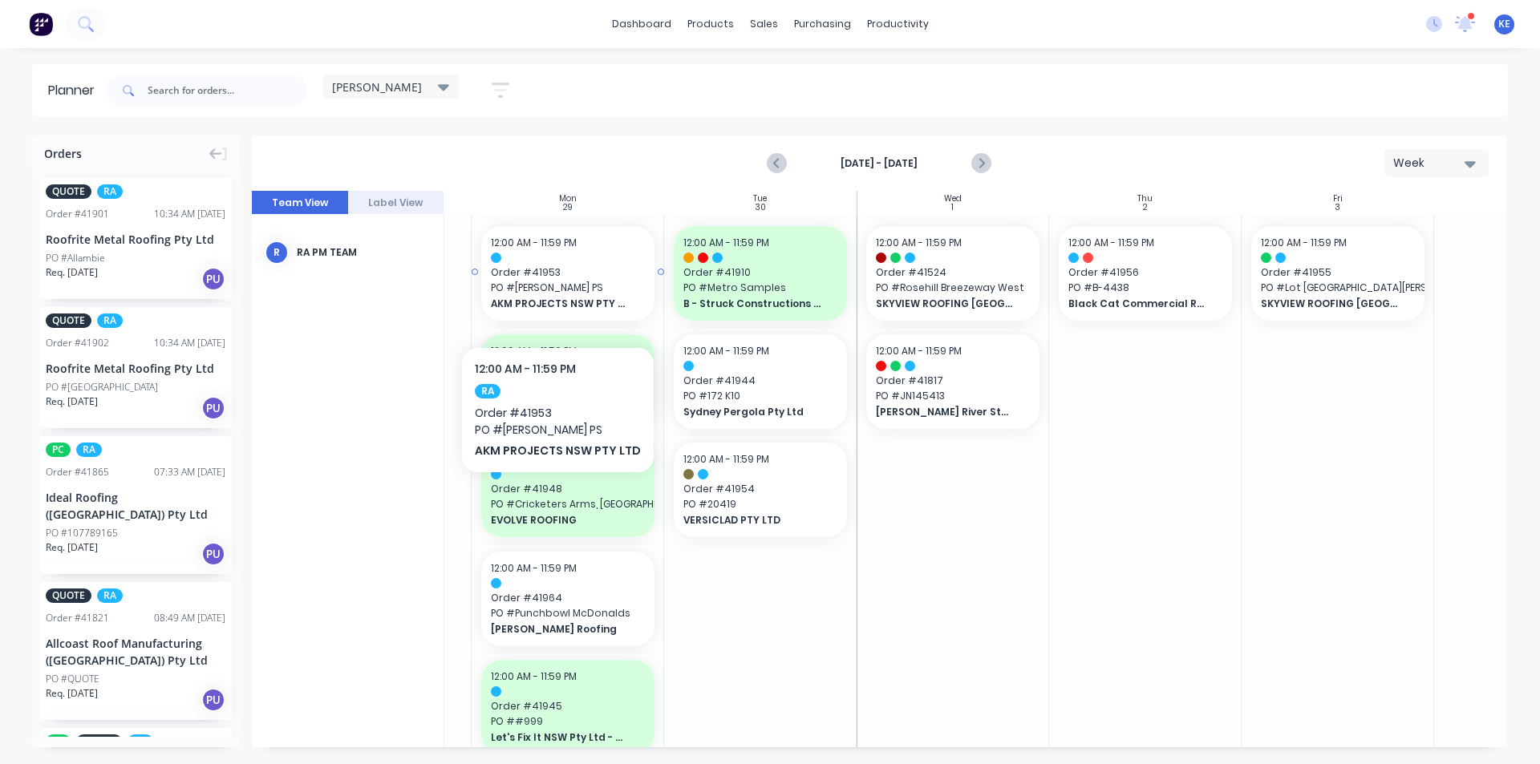
click at [543, 275] on span "Order # 41953" at bounding box center [568, 272] width 154 height 14
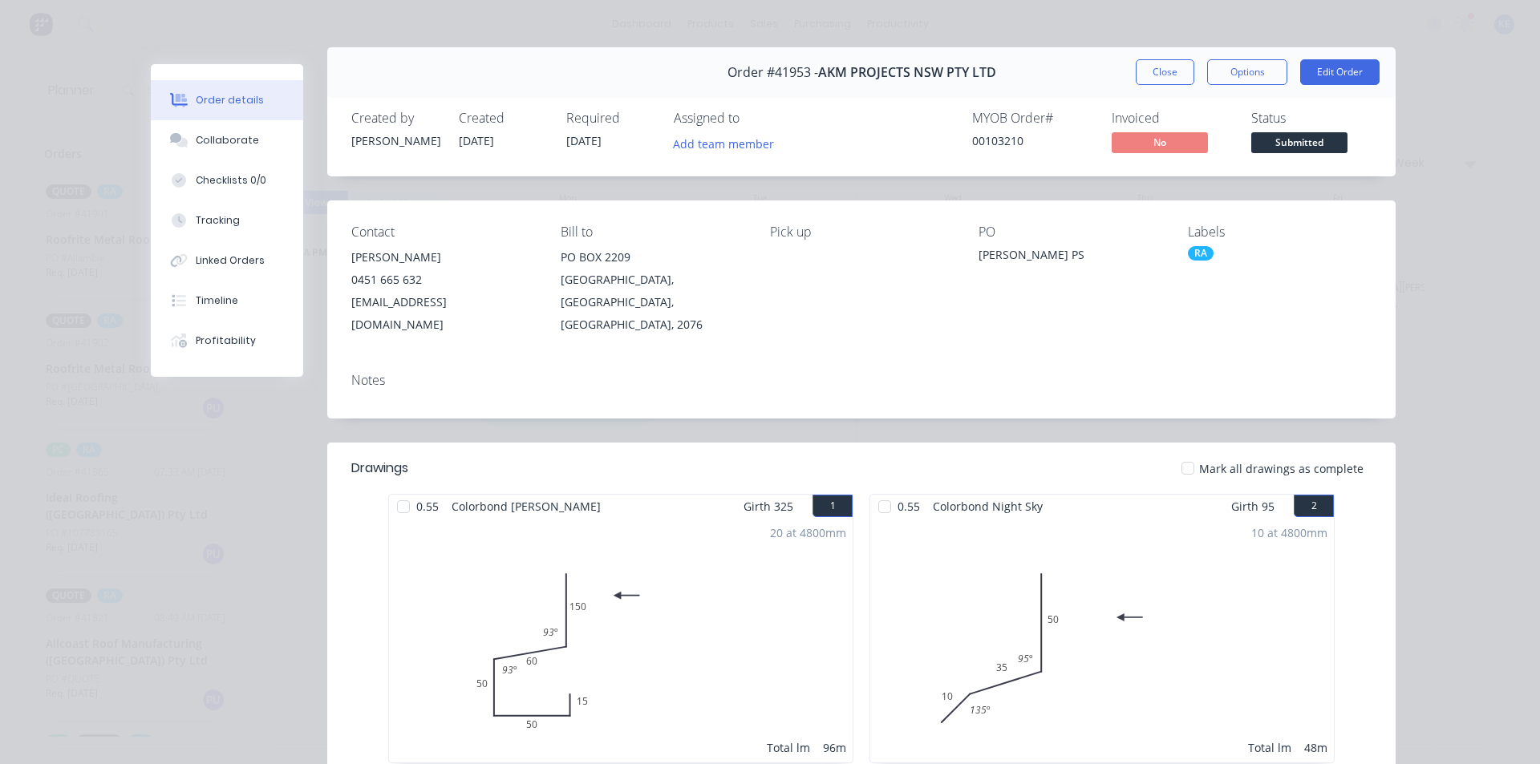
scroll to position [0, 0]
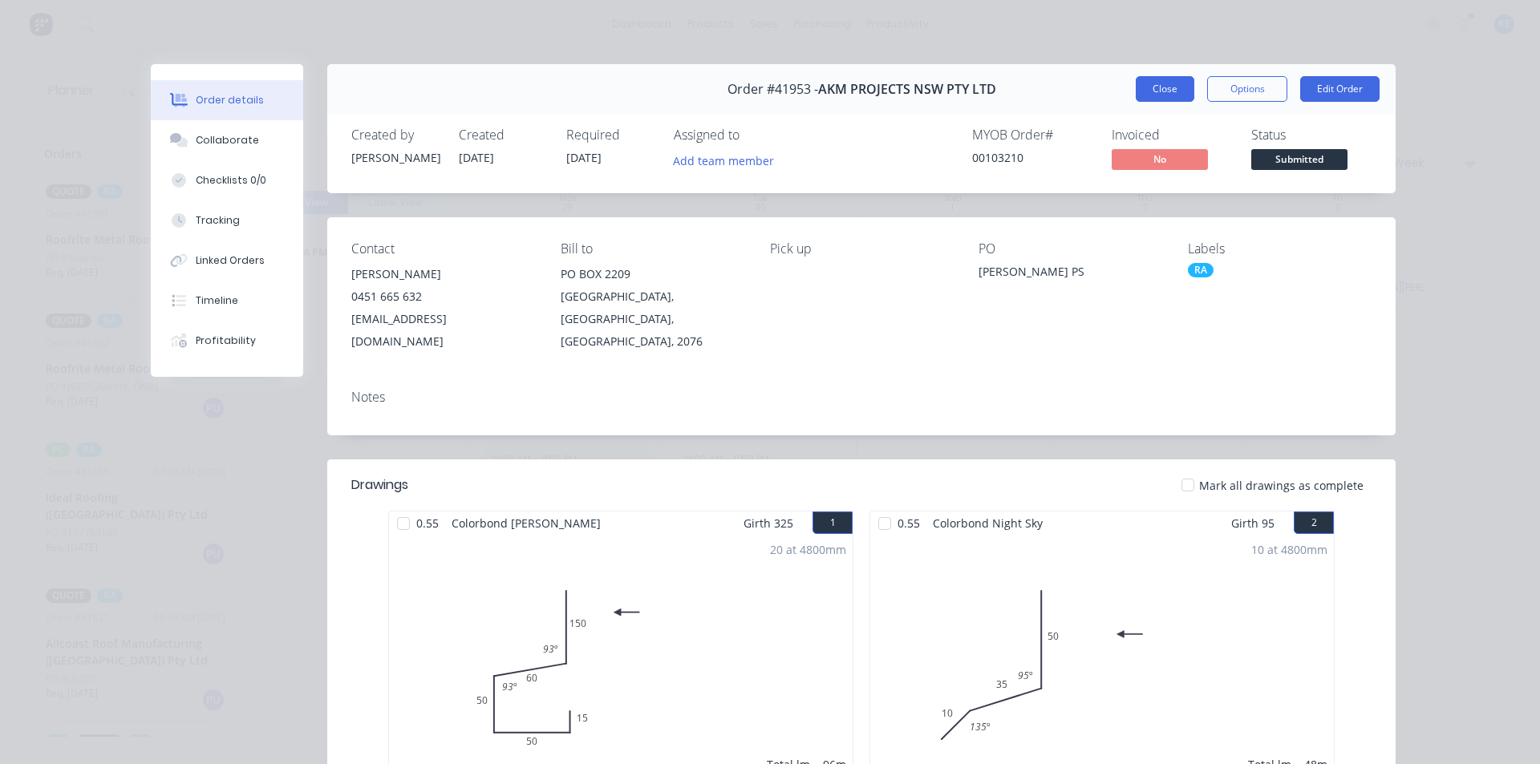
click at [1178, 99] on button "Close" at bounding box center [1165, 89] width 59 height 26
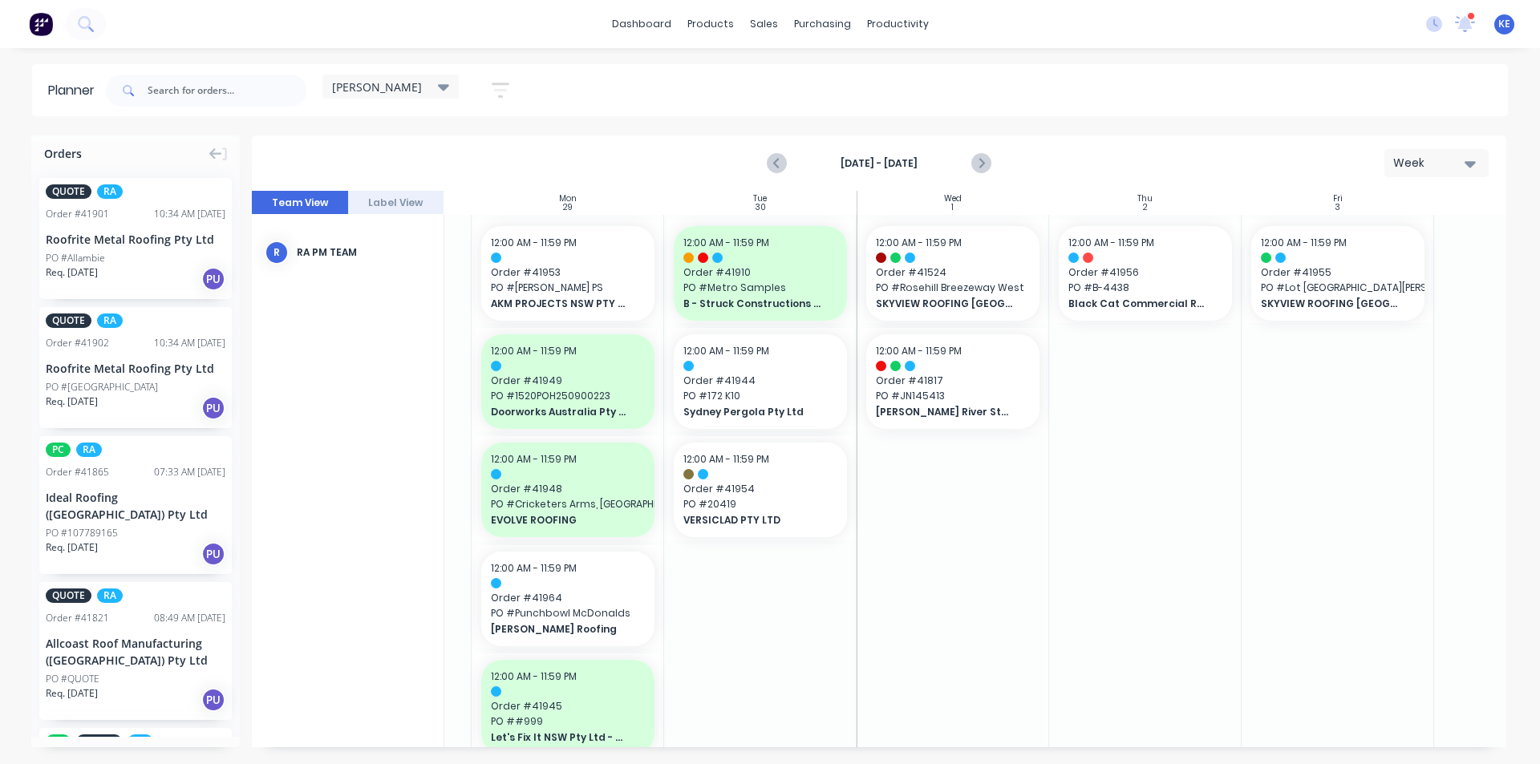
click at [1108, 144] on div "[DATE] - [DATE] Week" at bounding box center [878, 163] width 1251 height 52
click at [1182, 427] on div at bounding box center [1145, 709] width 192 height 988
click at [977, 157] on link "Delivery Scheduling" at bounding box center [959, 141] width 213 height 32
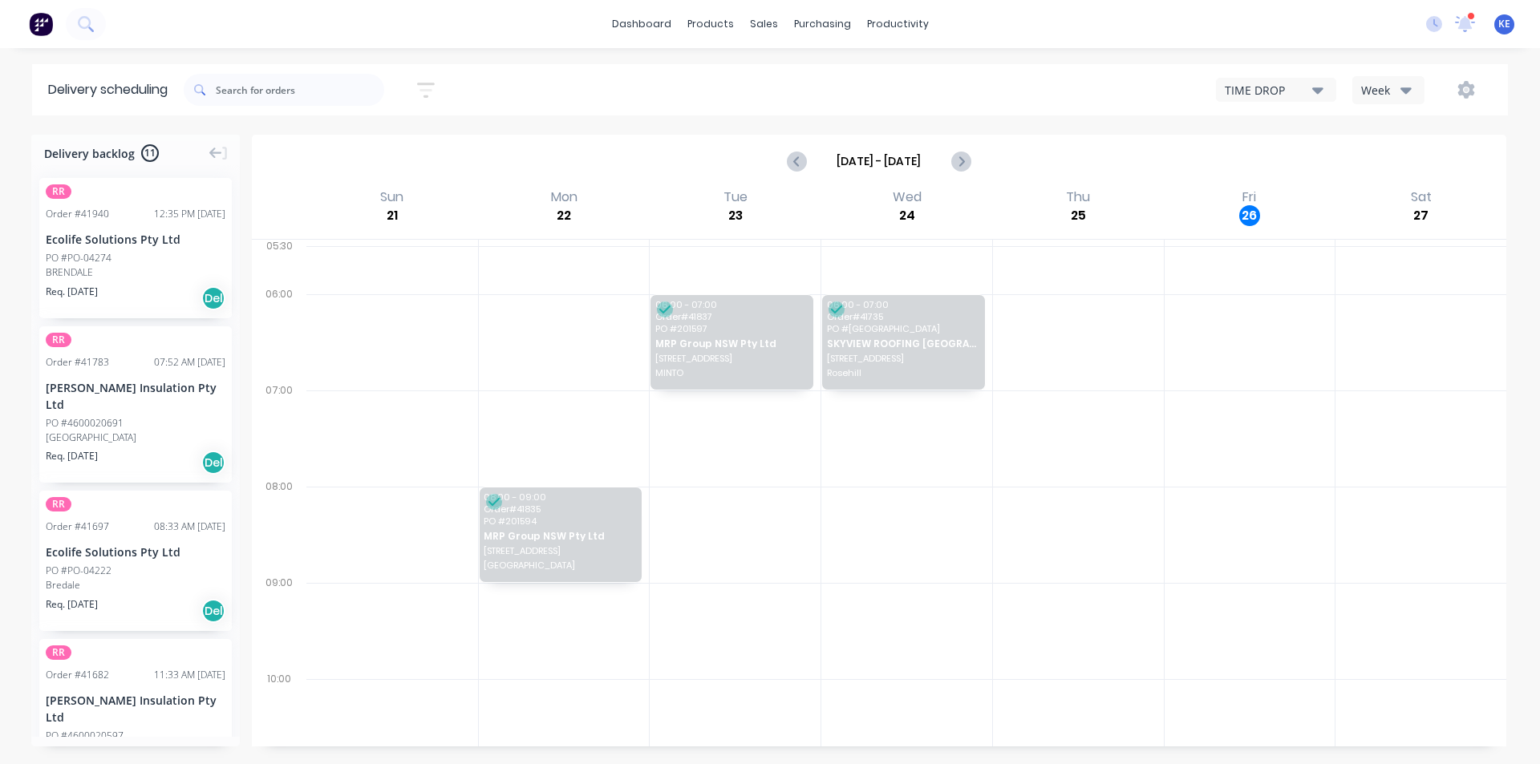
click at [1405, 88] on icon "button" at bounding box center [1405, 90] width 11 height 6
click at [1412, 172] on div "Vehicle" at bounding box center [1432, 164] width 159 height 32
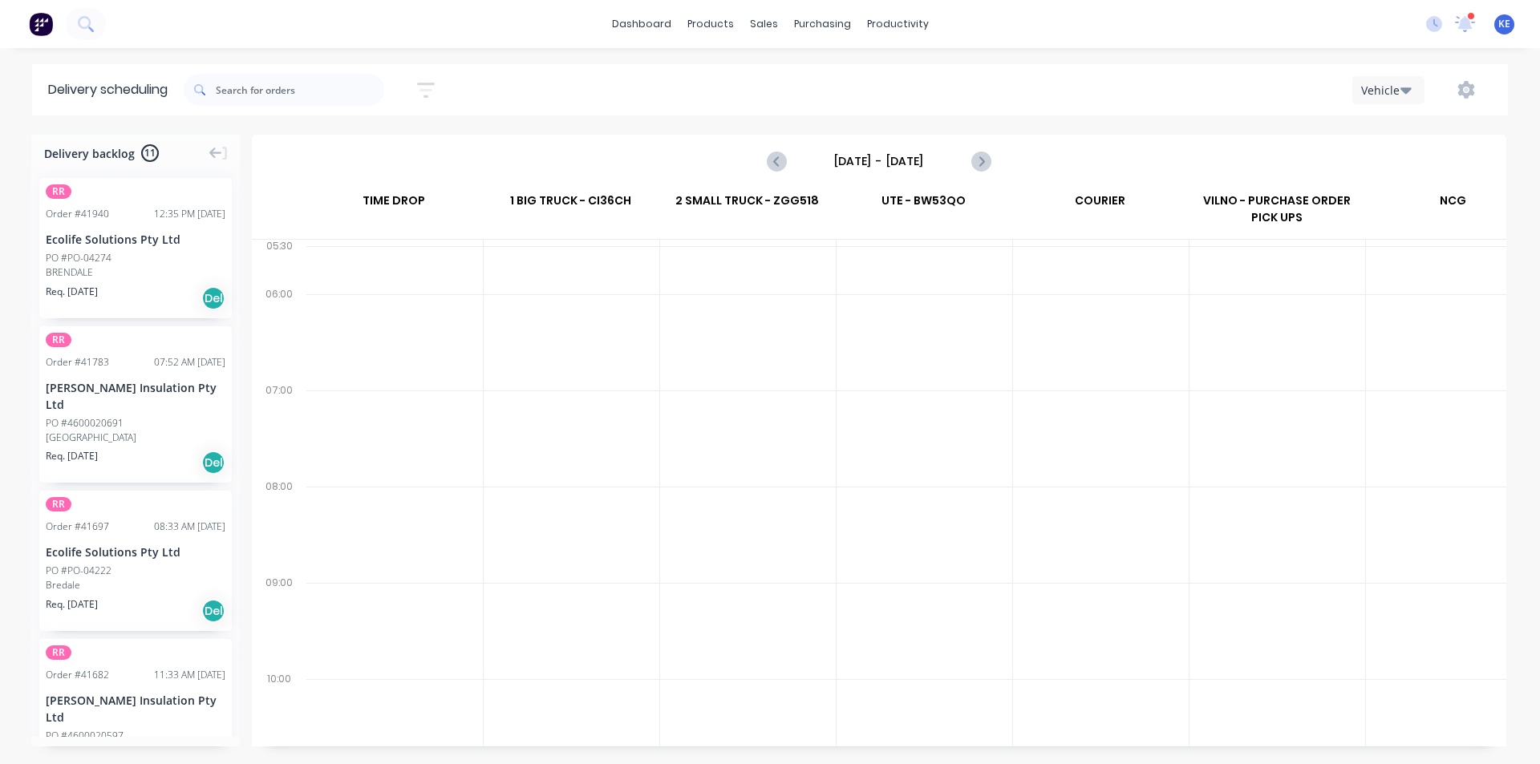
scroll to position [0, 1]
click at [901, 160] on input "[DATE] - [DATE]" at bounding box center [879, 161] width 159 height 24
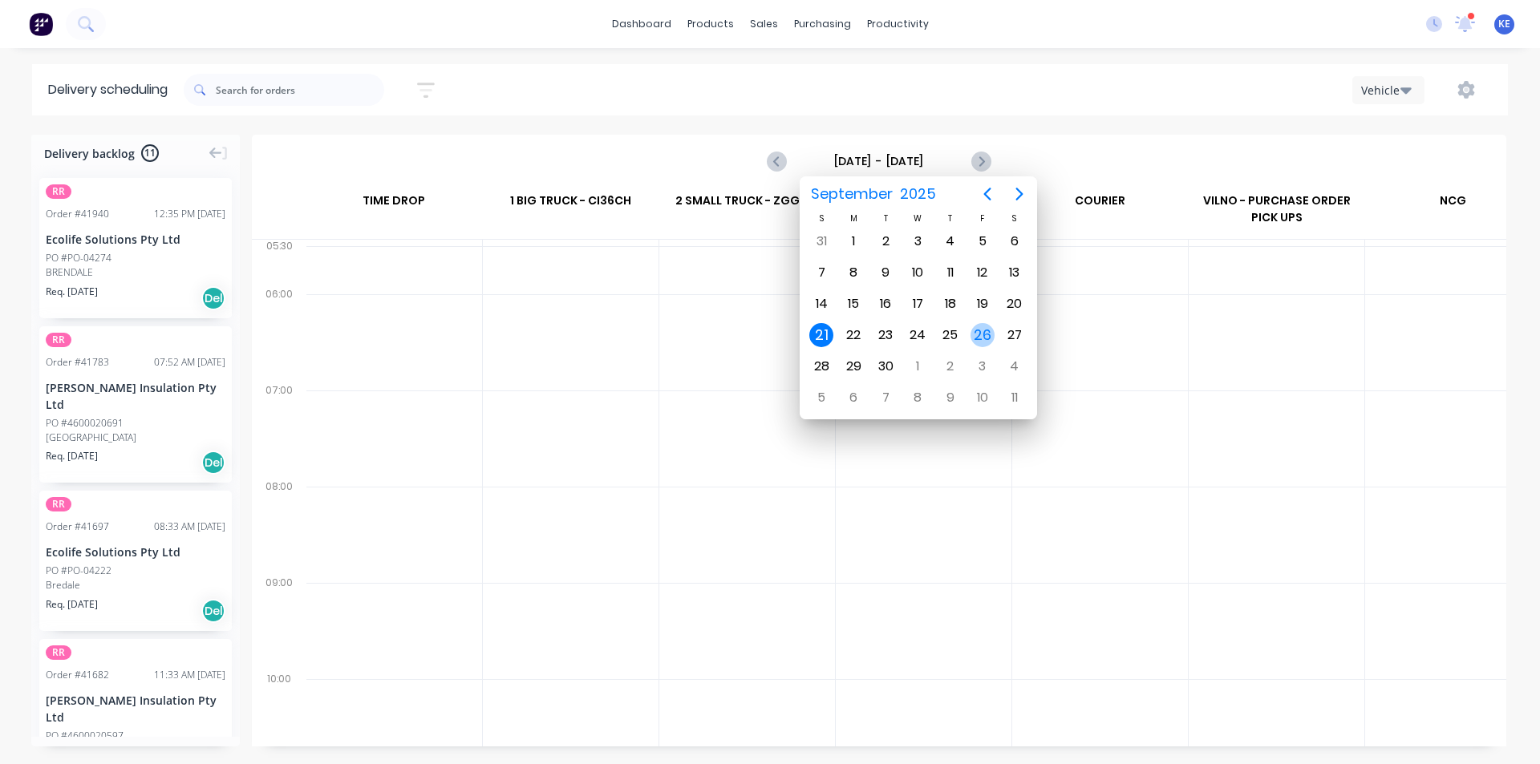
click at [985, 329] on div "26" at bounding box center [982, 335] width 24 height 24
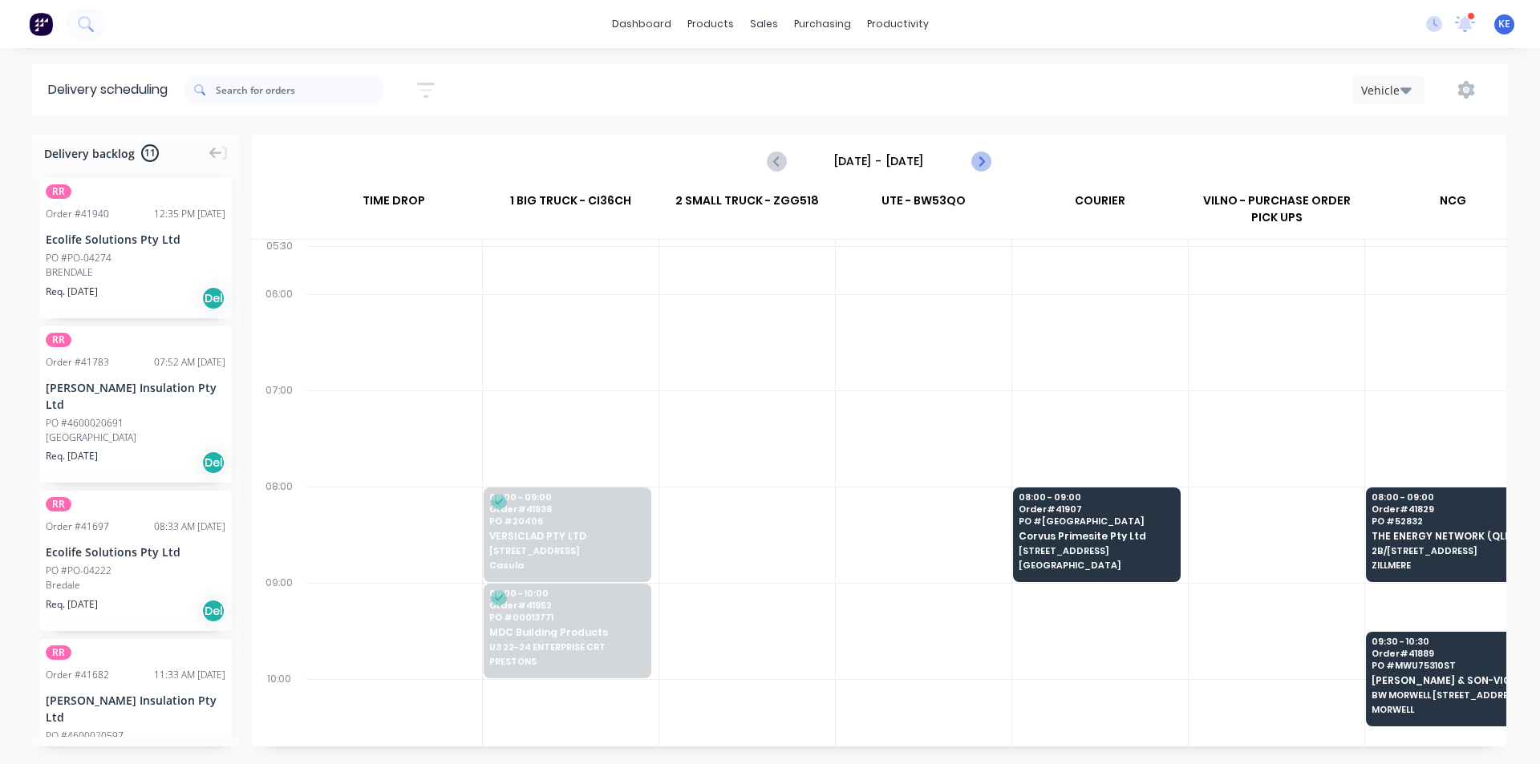
click at [978, 169] on icon "Next page" at bounding box center [979, 161] width 19 height 19
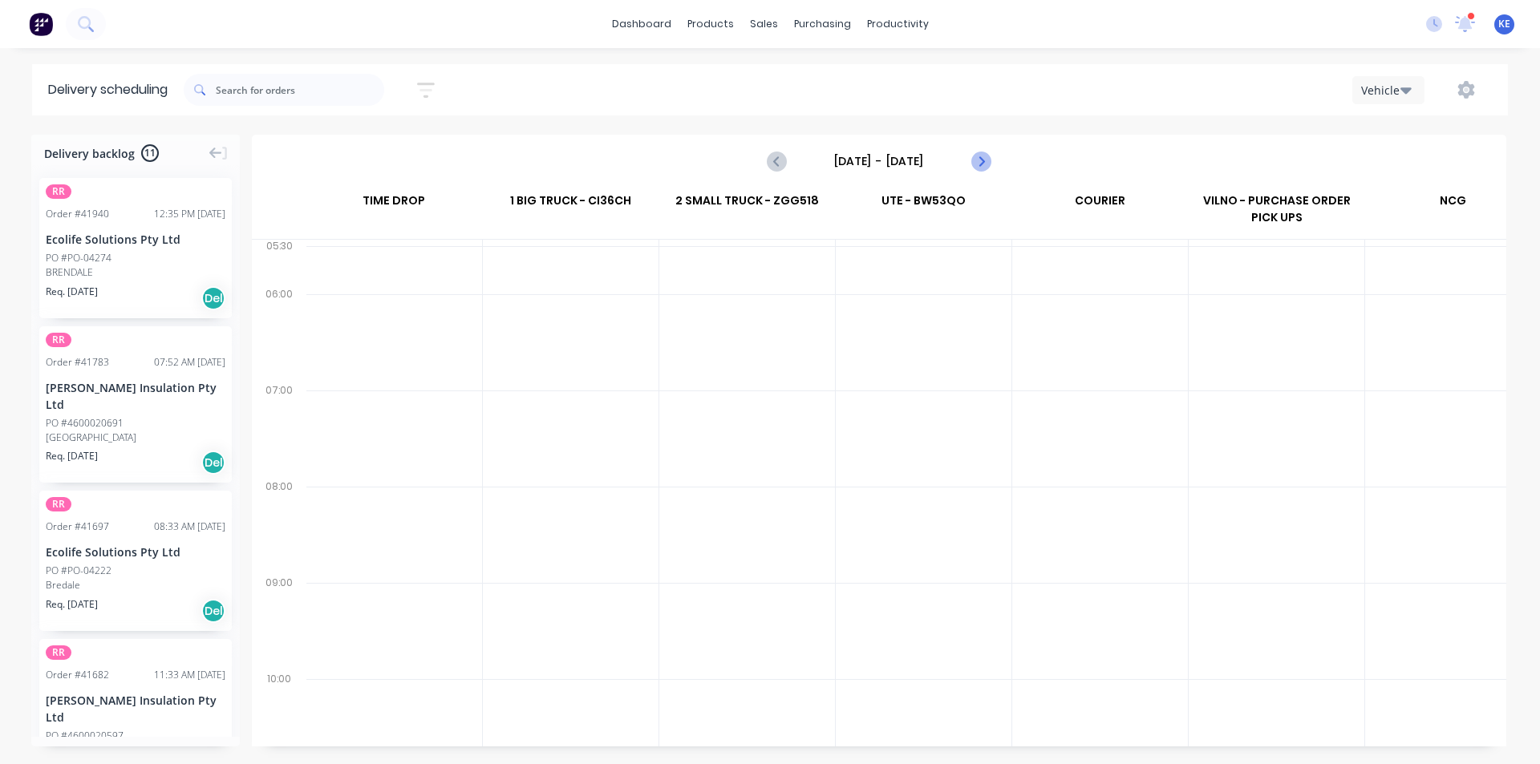
click at [978, 169] on icon "Next page" at bounding box center [979, 161] width 19 height 19
type input "[DATE] - [DATE]"
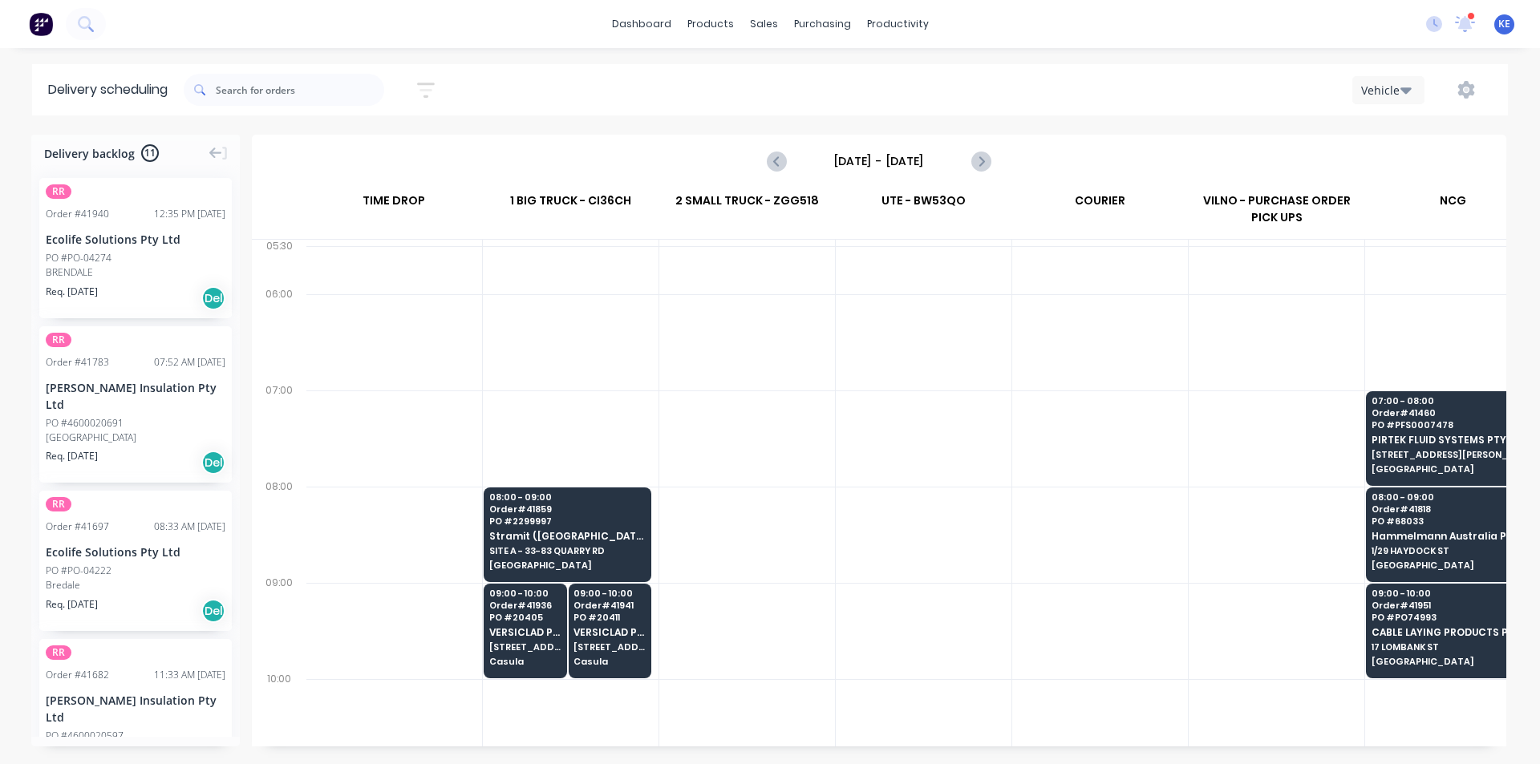
click at [929, 413] on div at bounding box center [924, 439] width 176 height 96
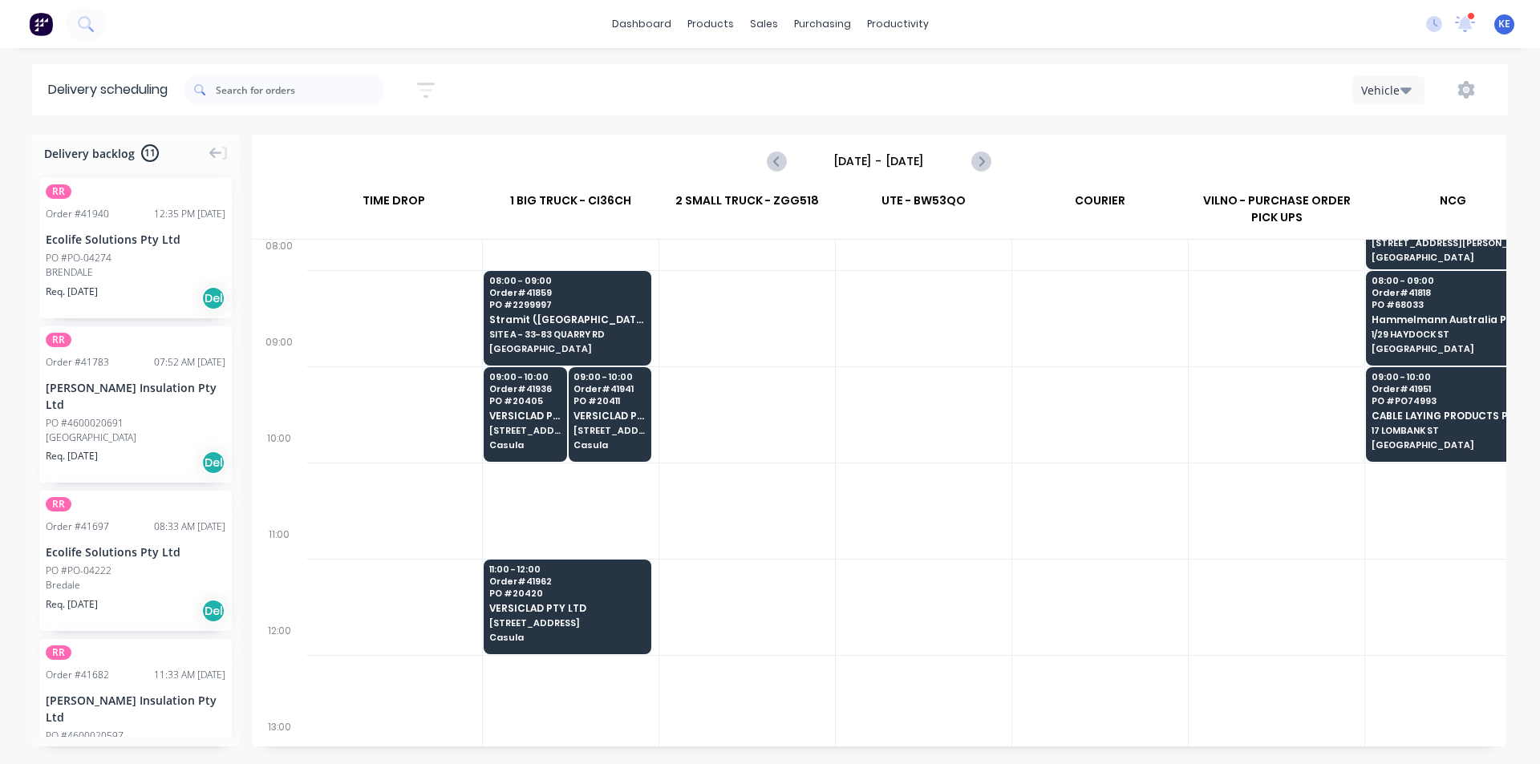
scroll to position [241, 1]
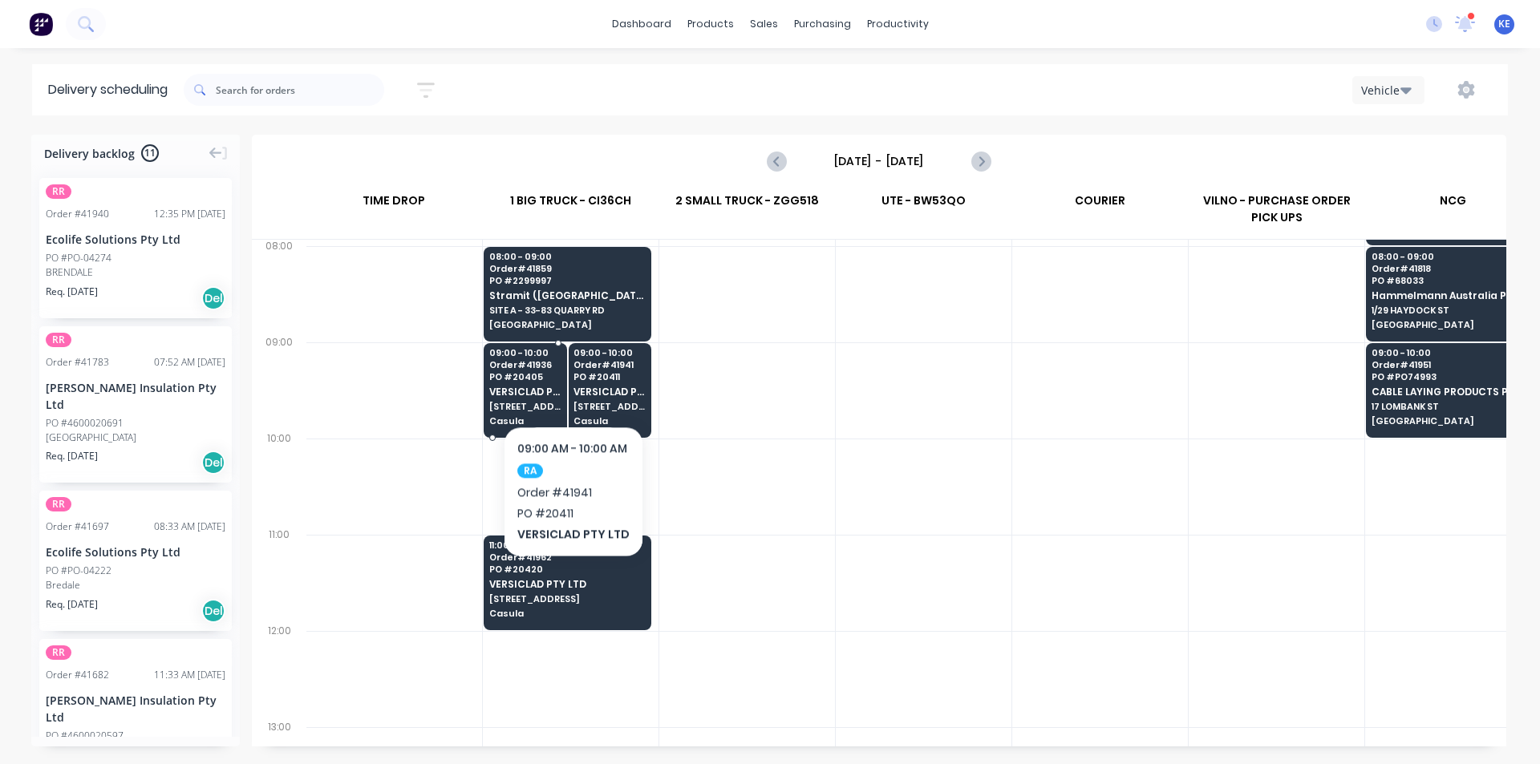
click at [559, 378] on span "PO # 20405" at bounding box center [524, 377] width 71 height 10
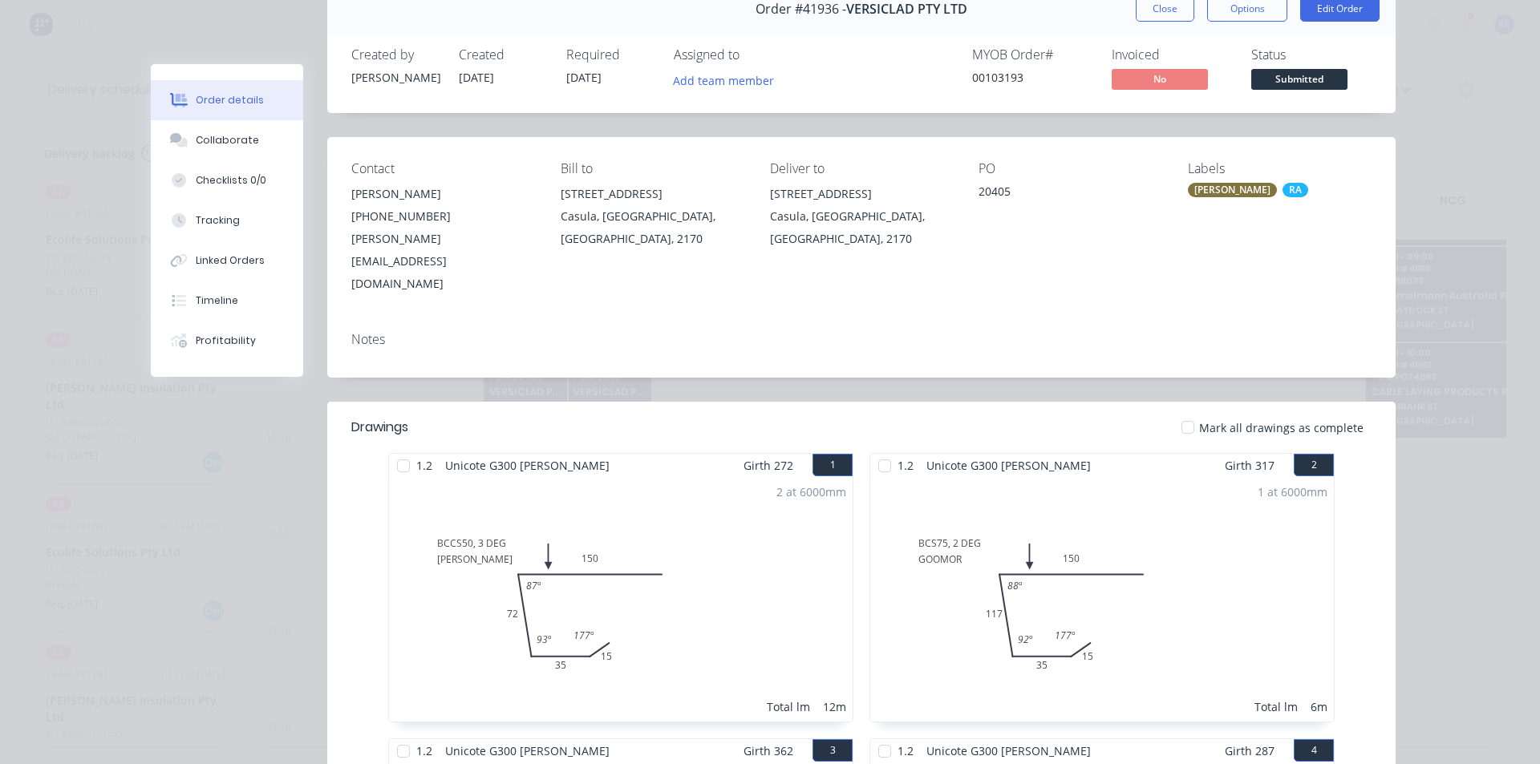
scroll to position [0, 0]
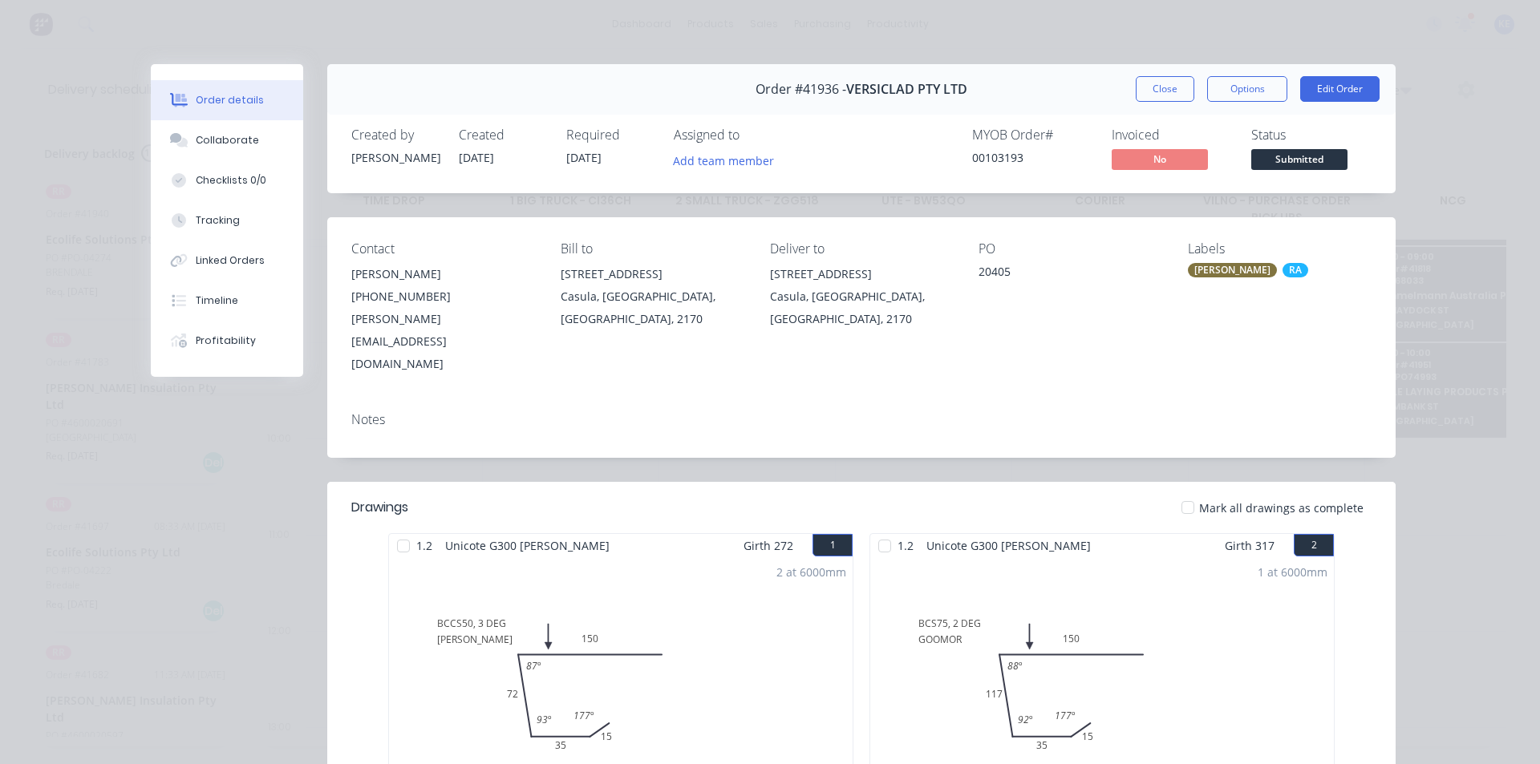
click at [1137, 90] on button "Close" at bounding box center [1165, 89] width 59 height 26
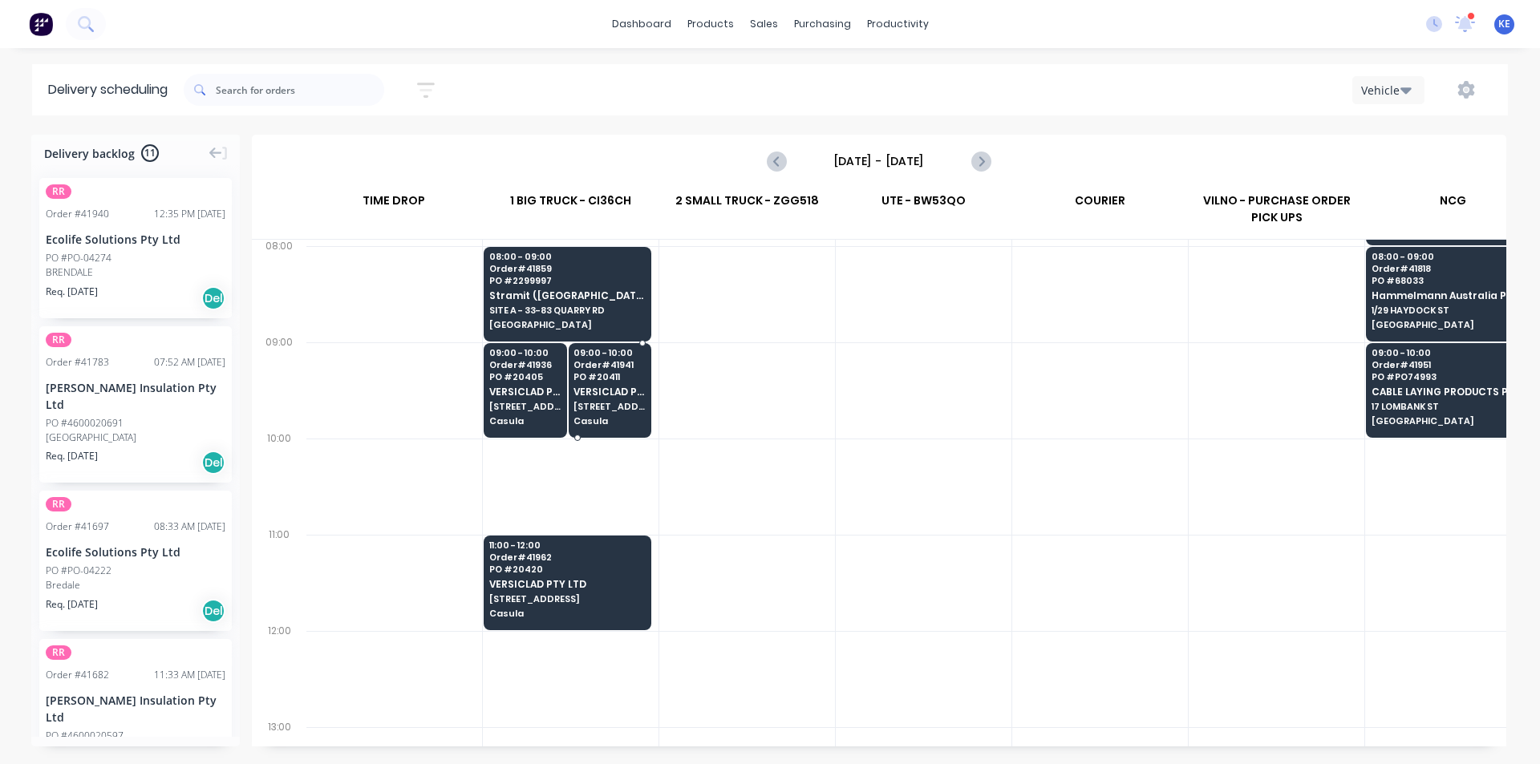
click at [582, 391] on span "VERSICLAD PTY LTD" at bounding box center [608, 392] width 71 height 10
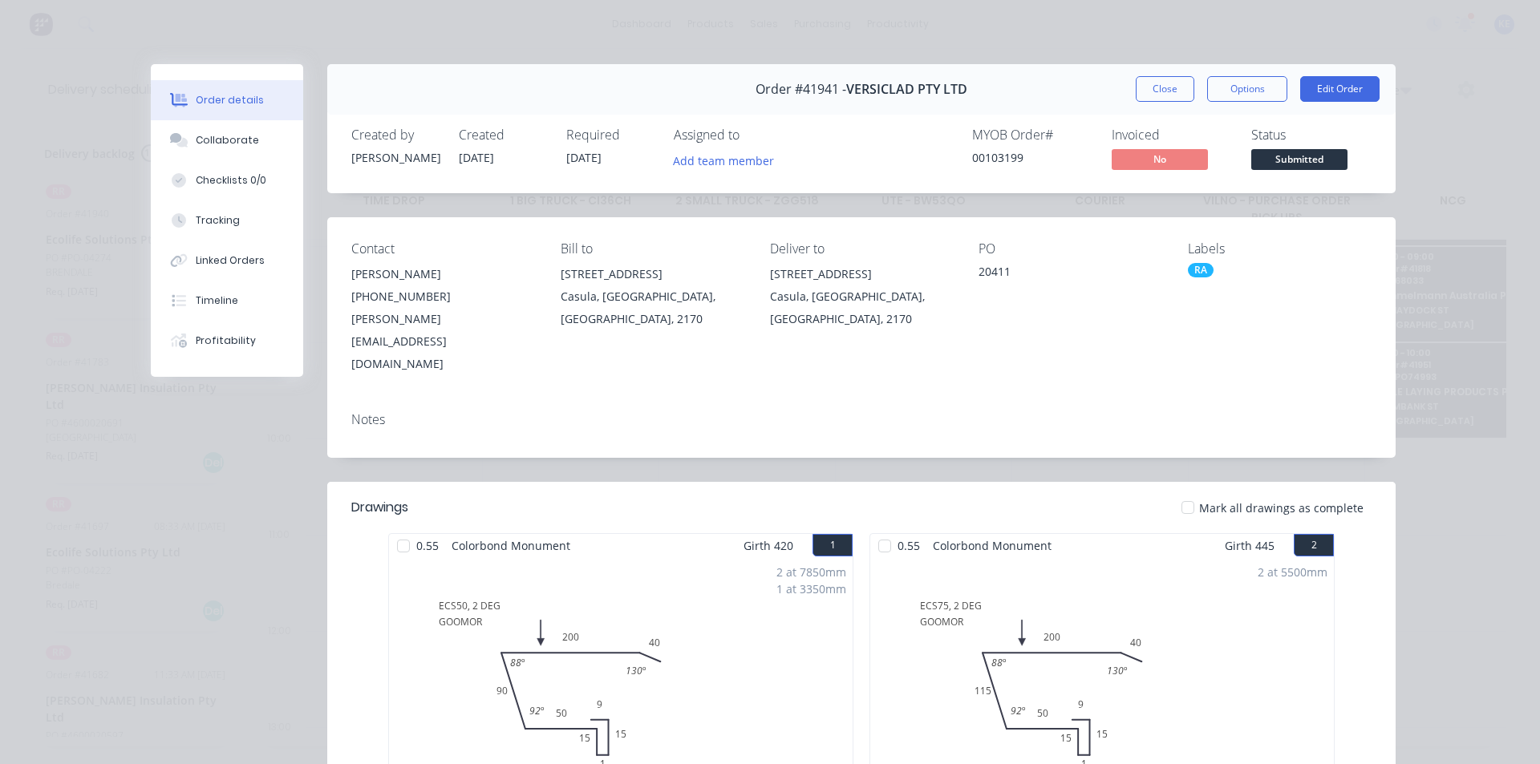
click at [1155, 83] on button "Close" at bounding box center [1165, 89] width 59 height 26
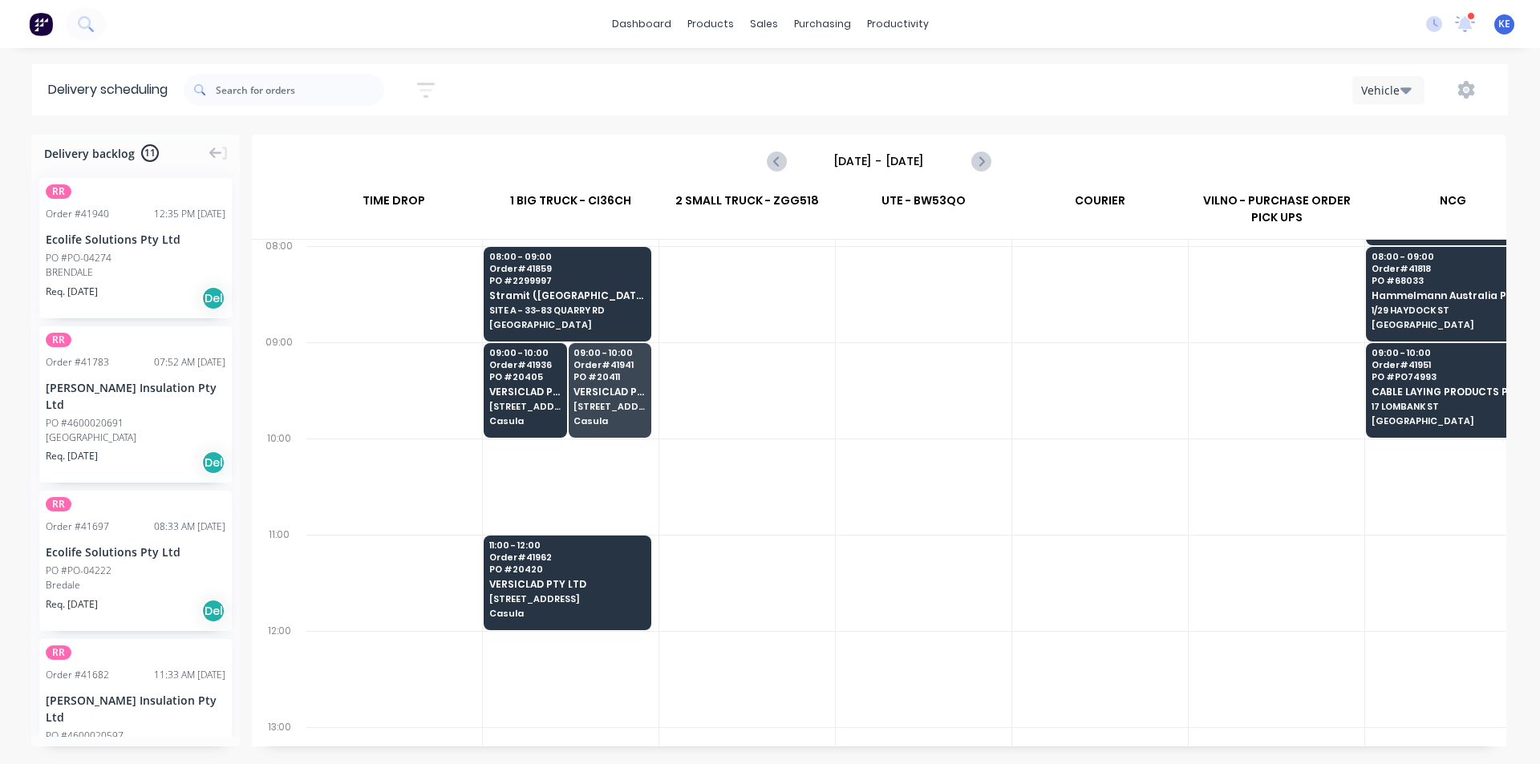
click at [643, 583] on span "VERSICLAD PTY LTD" at bounding box center [567, 584] width 156 height 10
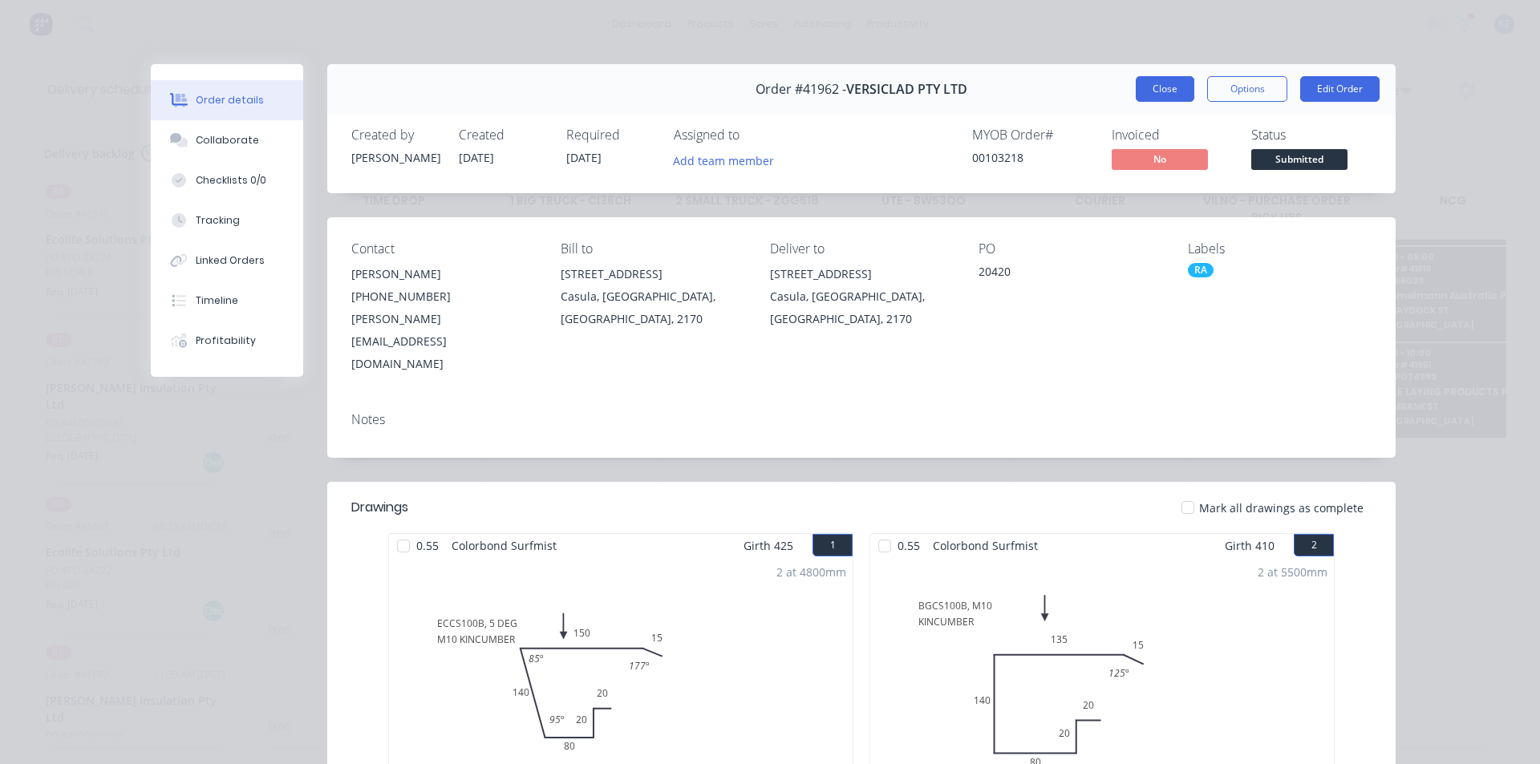
click at [1136, 103] on div "Order #41962 - VERSICLAD PTY LTD Close Options Edit Order" at bounding box center [861, 89] width 1068 height 51
click at [1140, 84] on button "Close" at bounding box center [1165, 89] width 59 height 26
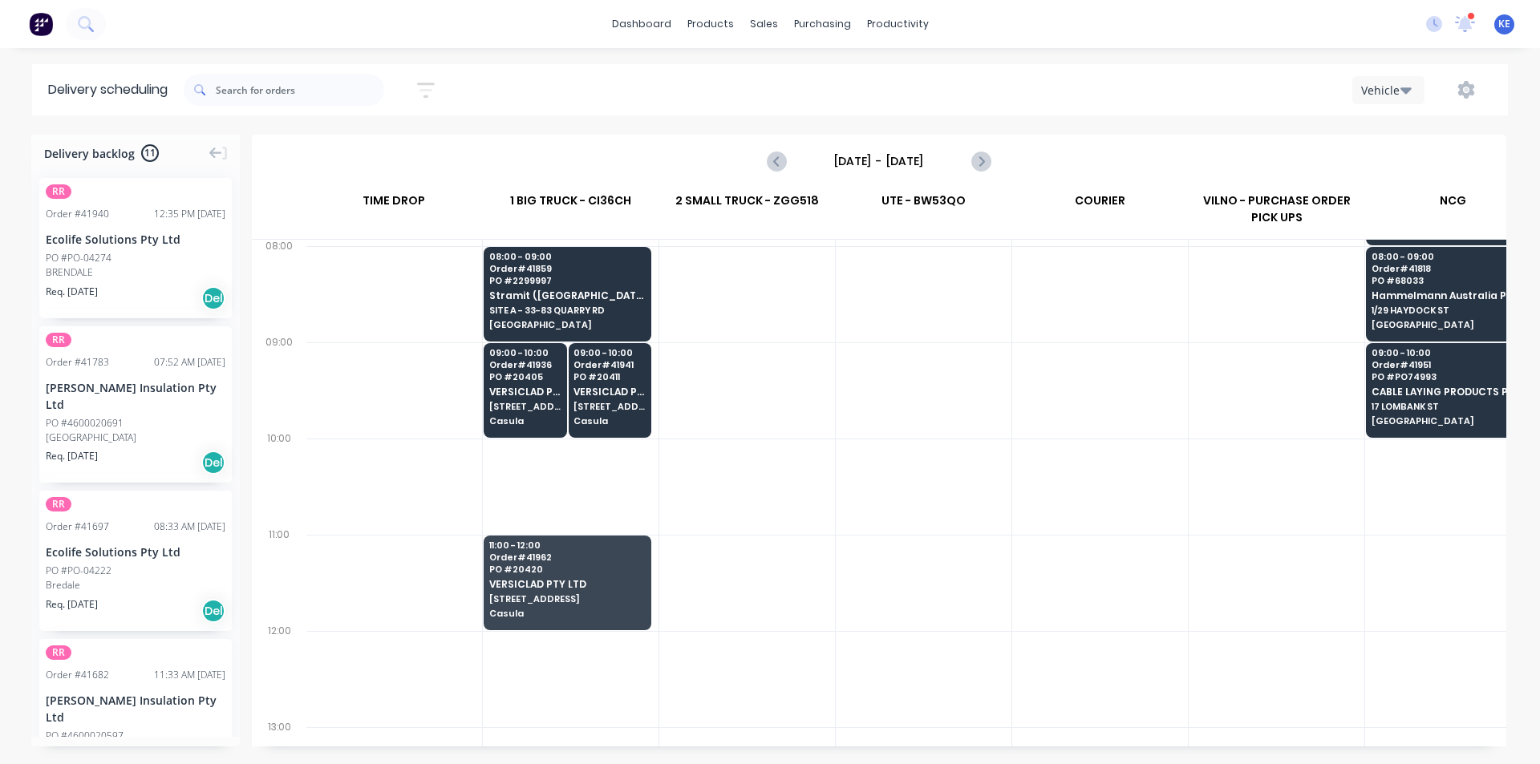
click at [1068, 600] on div at bounding box center [1100, 583] width 176 height 96
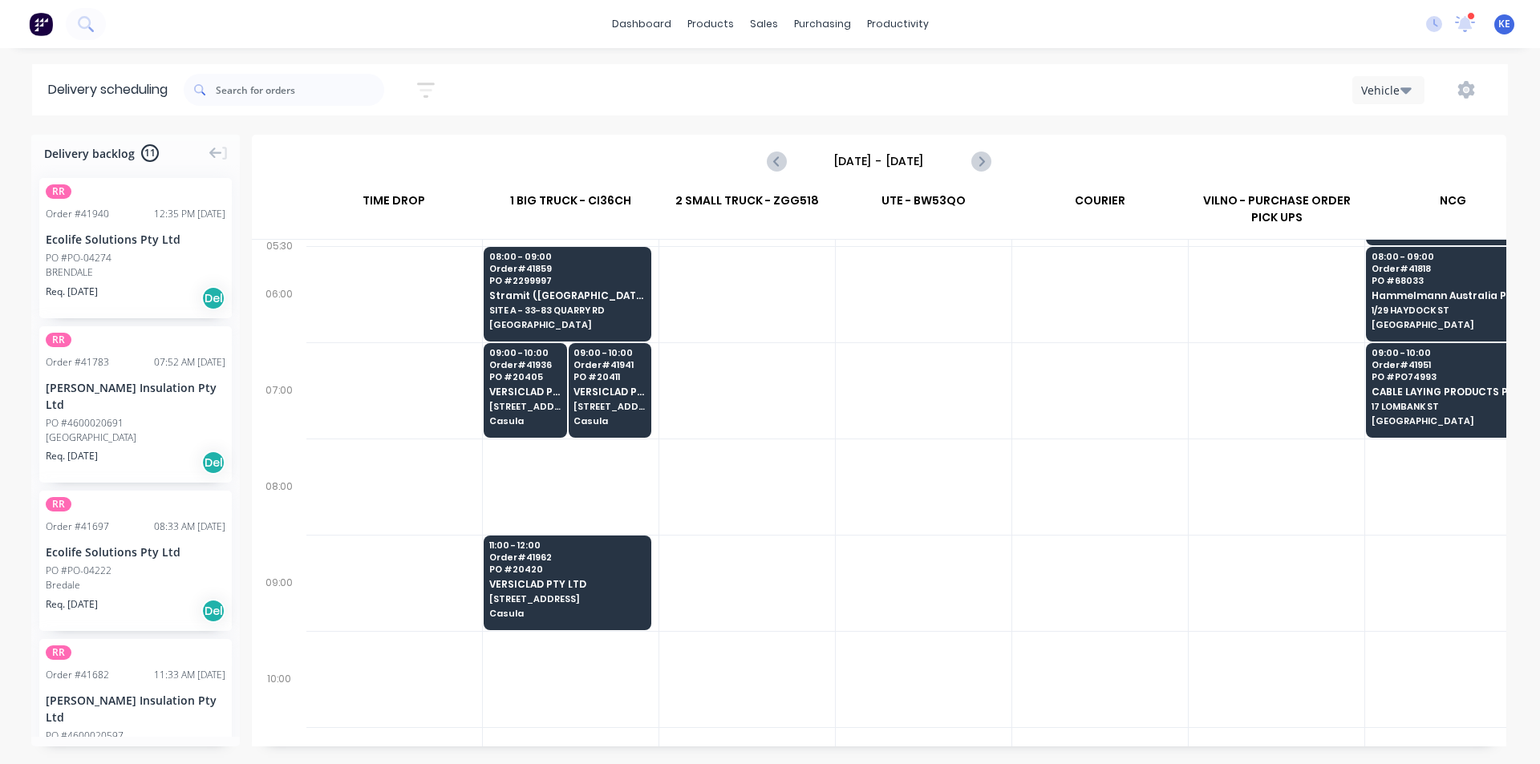
scroll to position [0, 1]
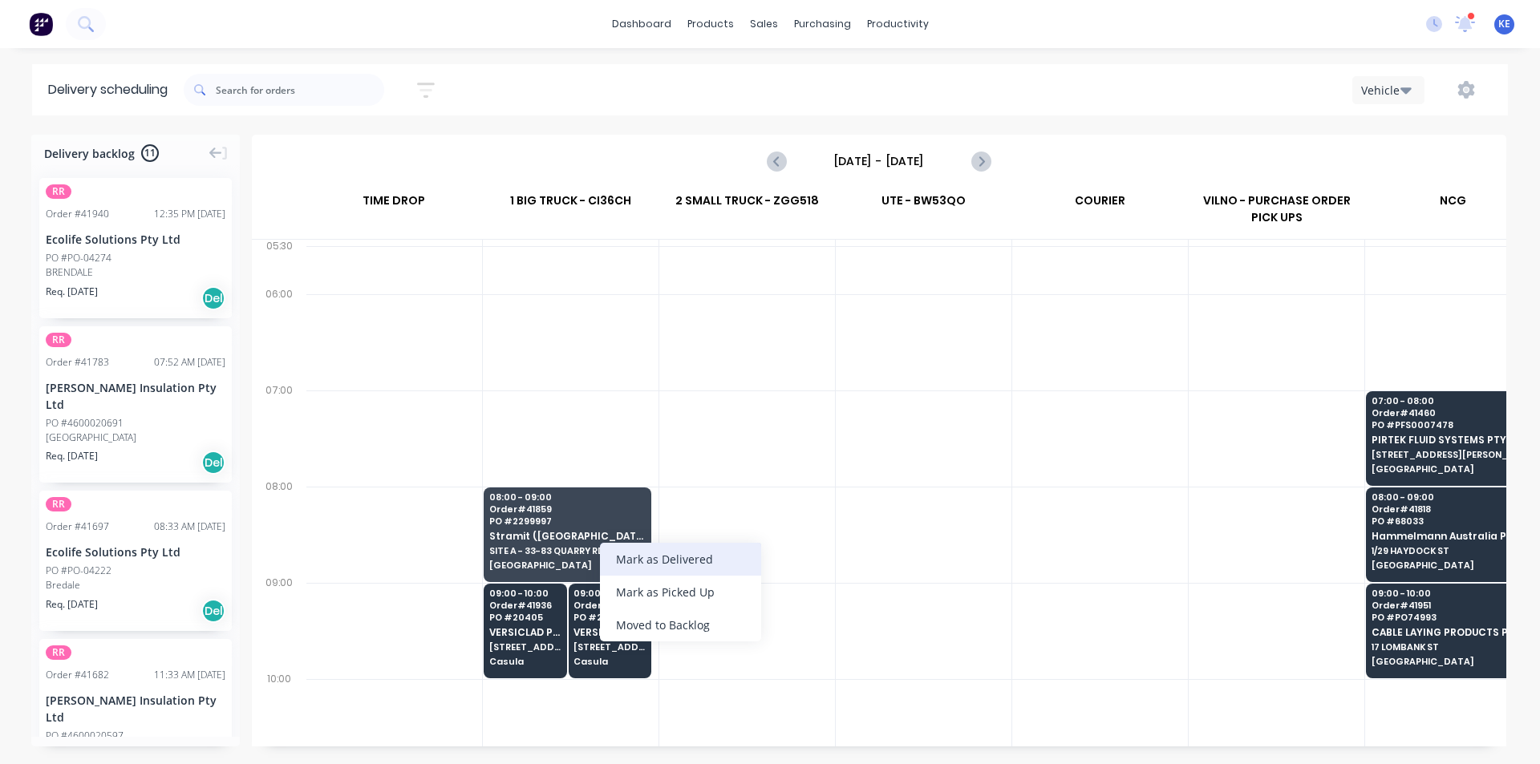
click at [677, 568] on div "Mark as Delivered" at bounding box center [680, 559] width 161 height 33
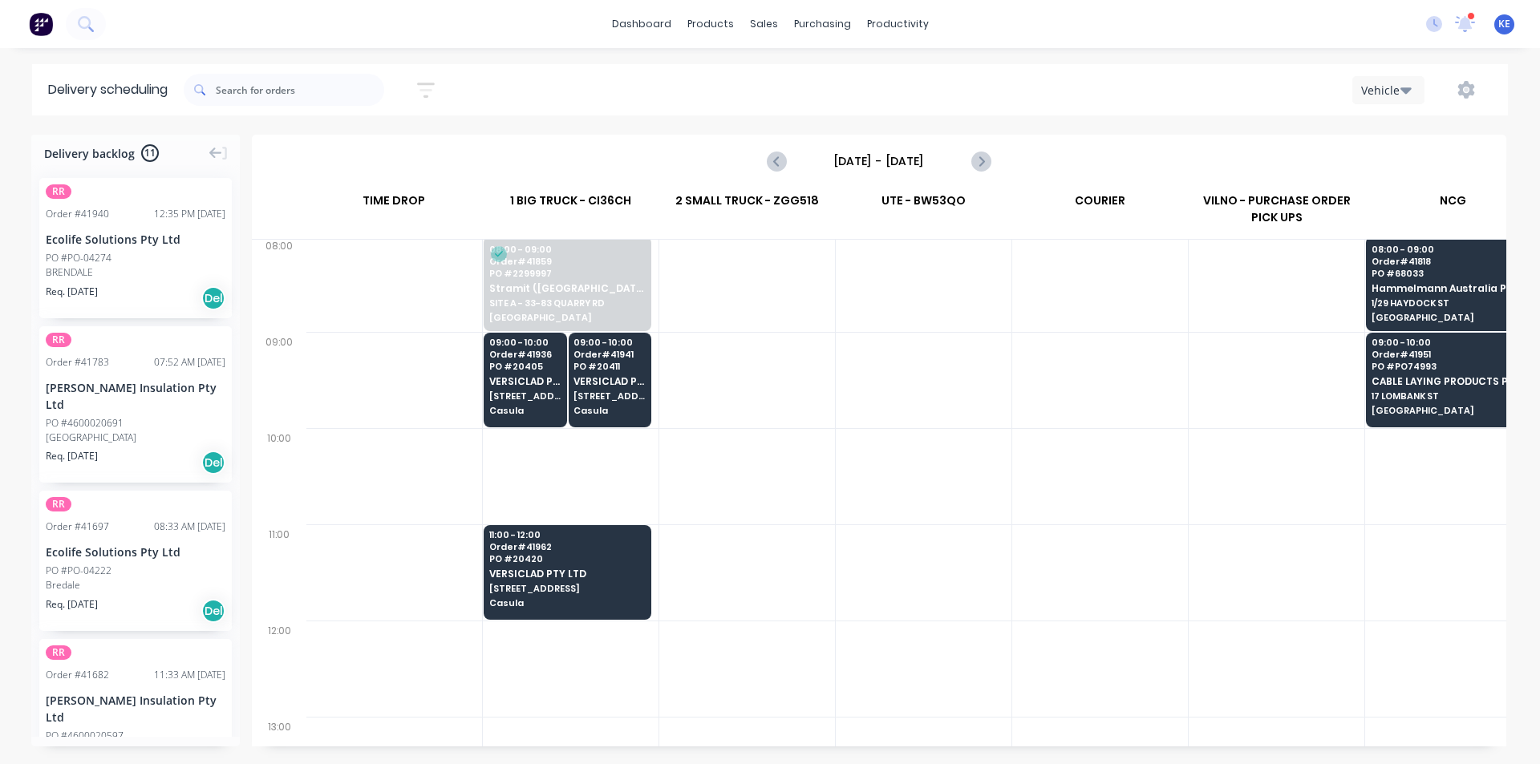
scroll to position [241, 1]
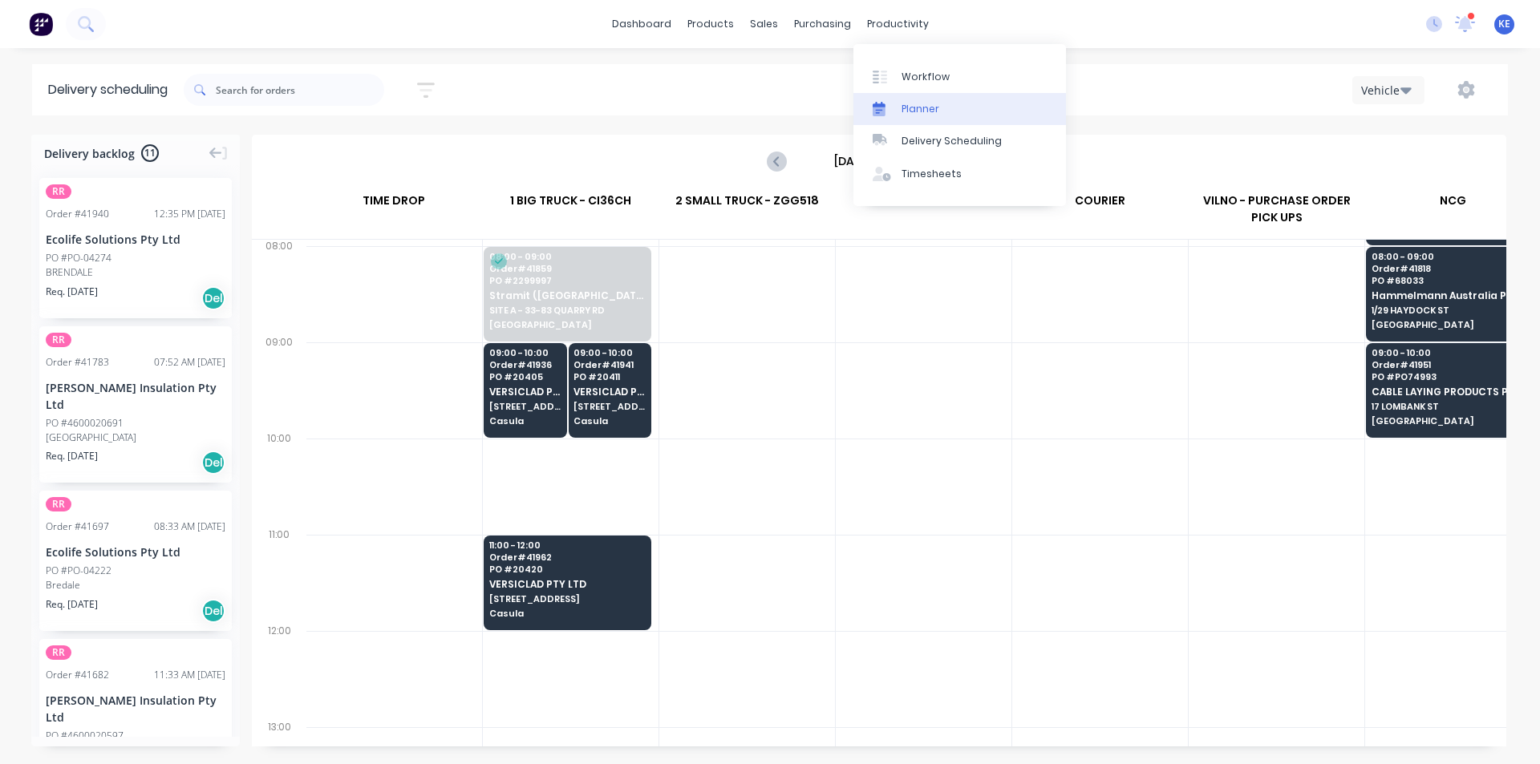
click at [879, 100] on link "Planner" at bounding box center [959, 109] width 213 height 32
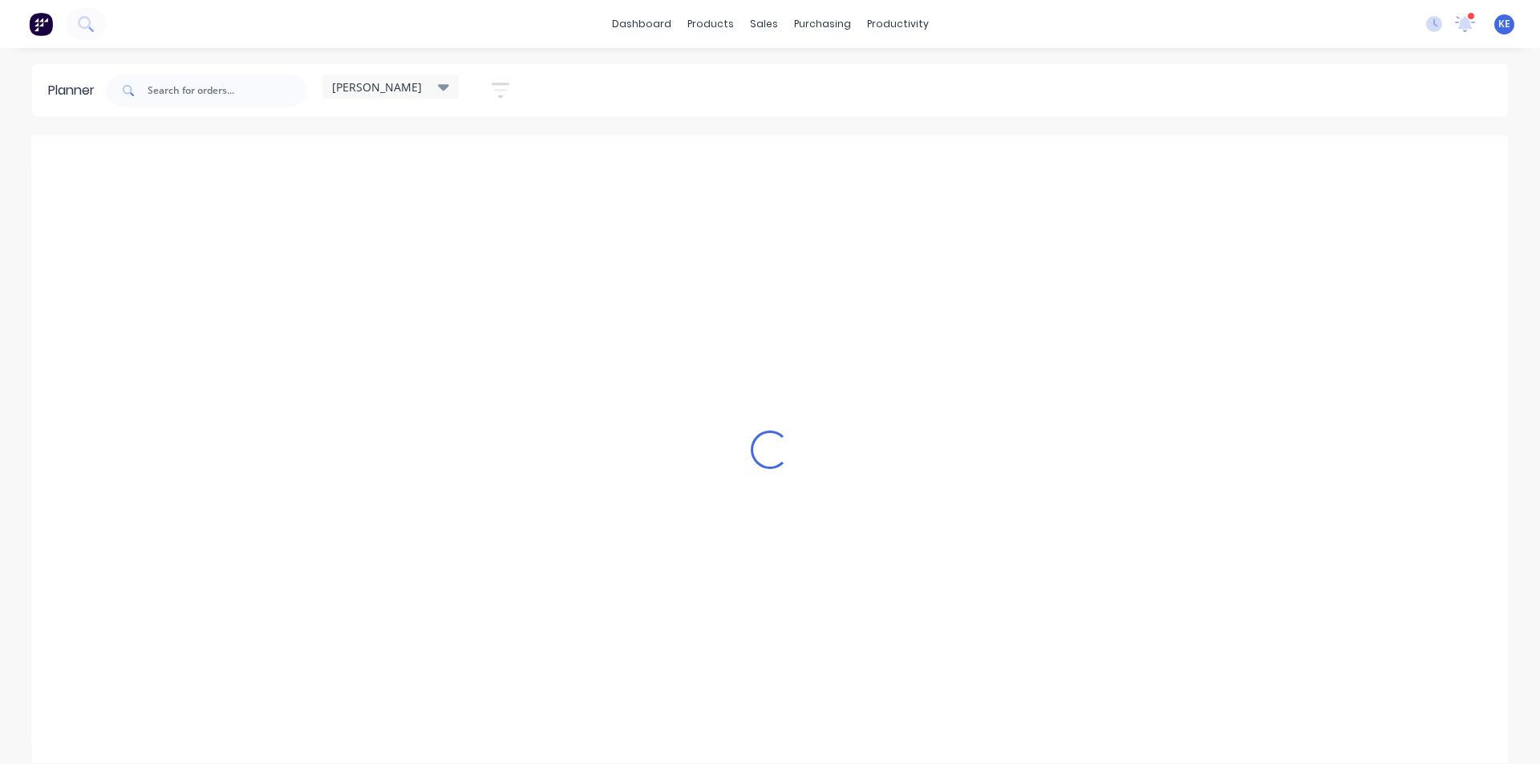
scroll to position [0, 1]
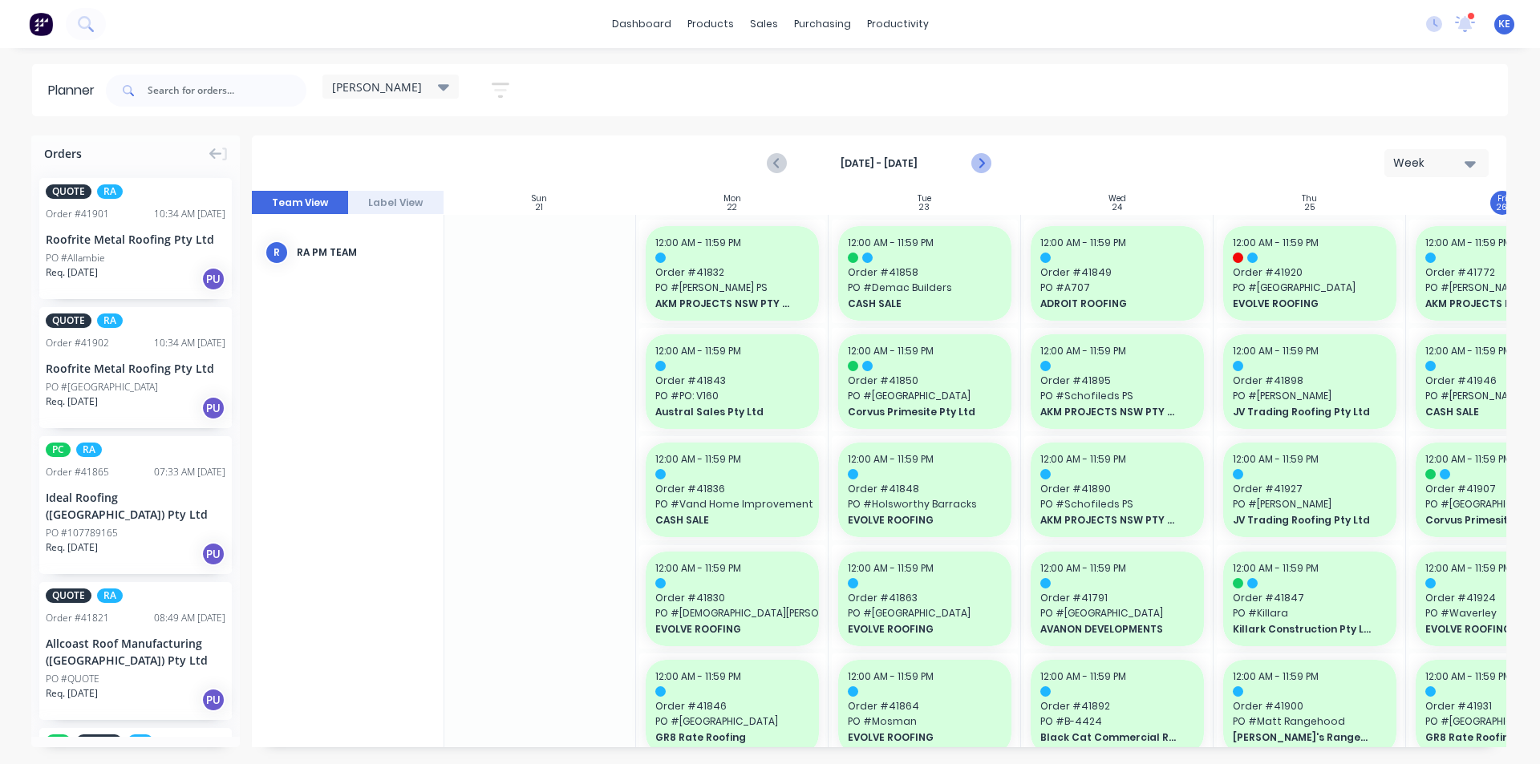
click at [984, 155] on icon "Next page" at bounding box center [979, 163] width 19 height 19
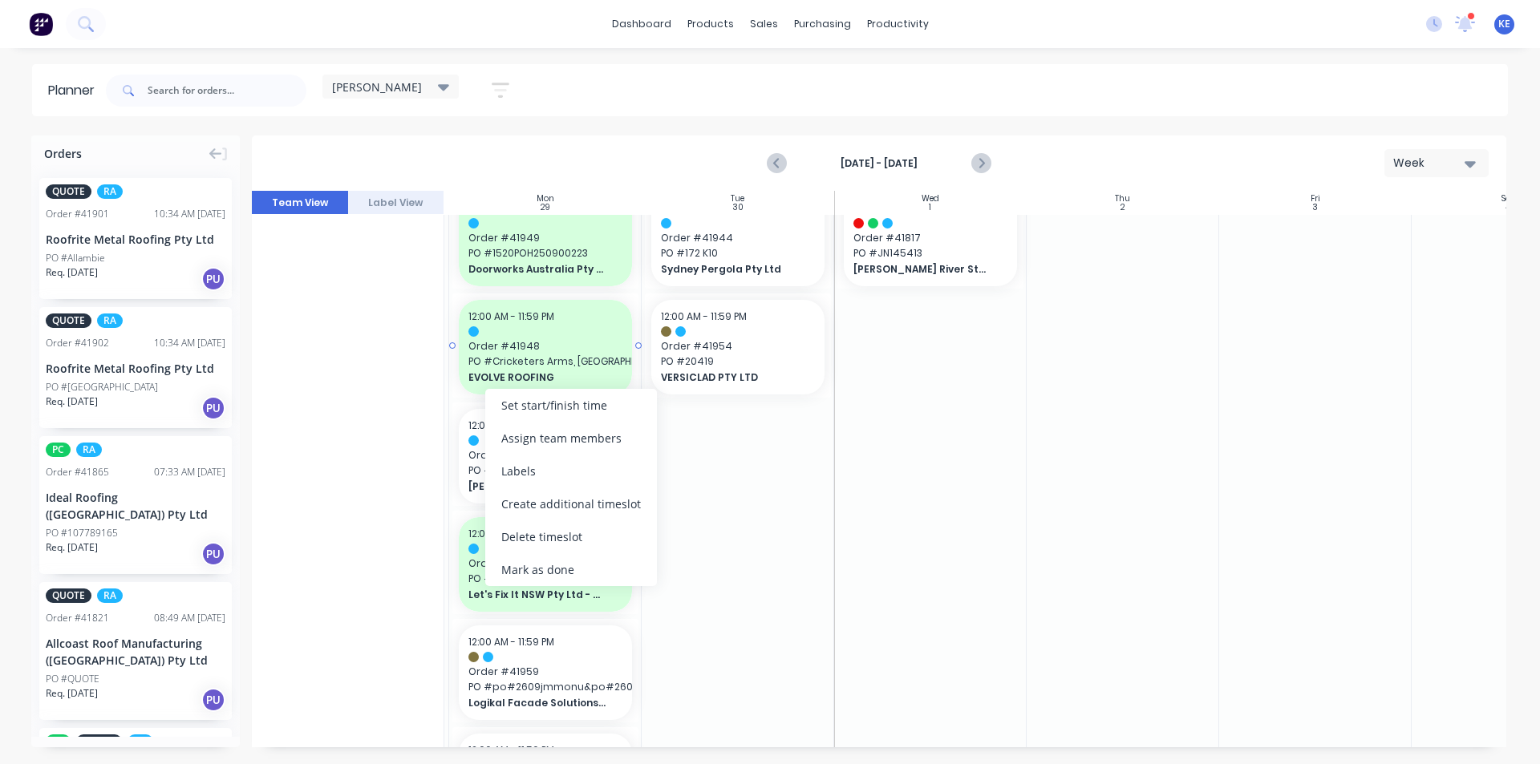
scroll to position [74, 188]
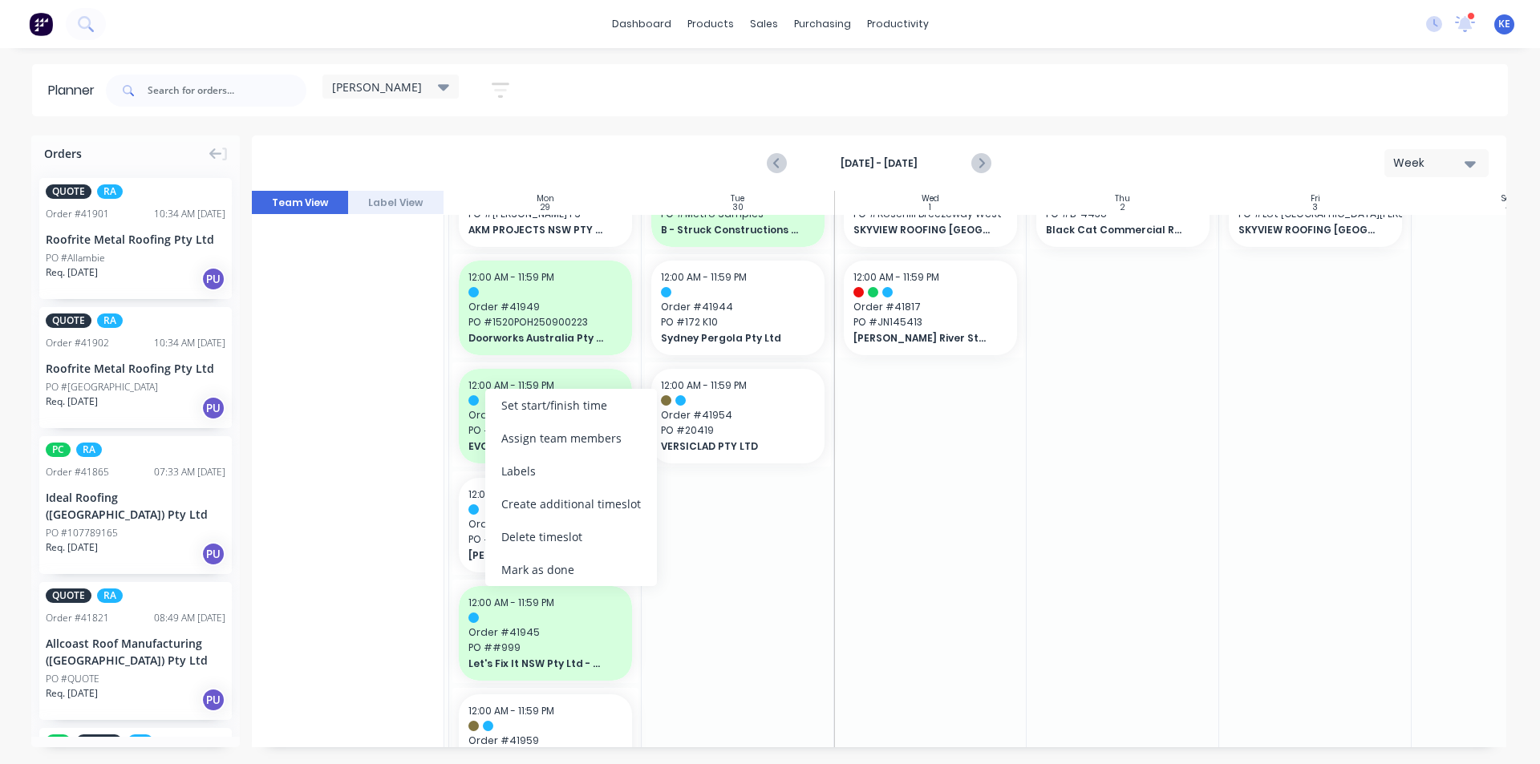
click at [1035, 512] on div at bounding box center [1123, 635] width 192 height 988
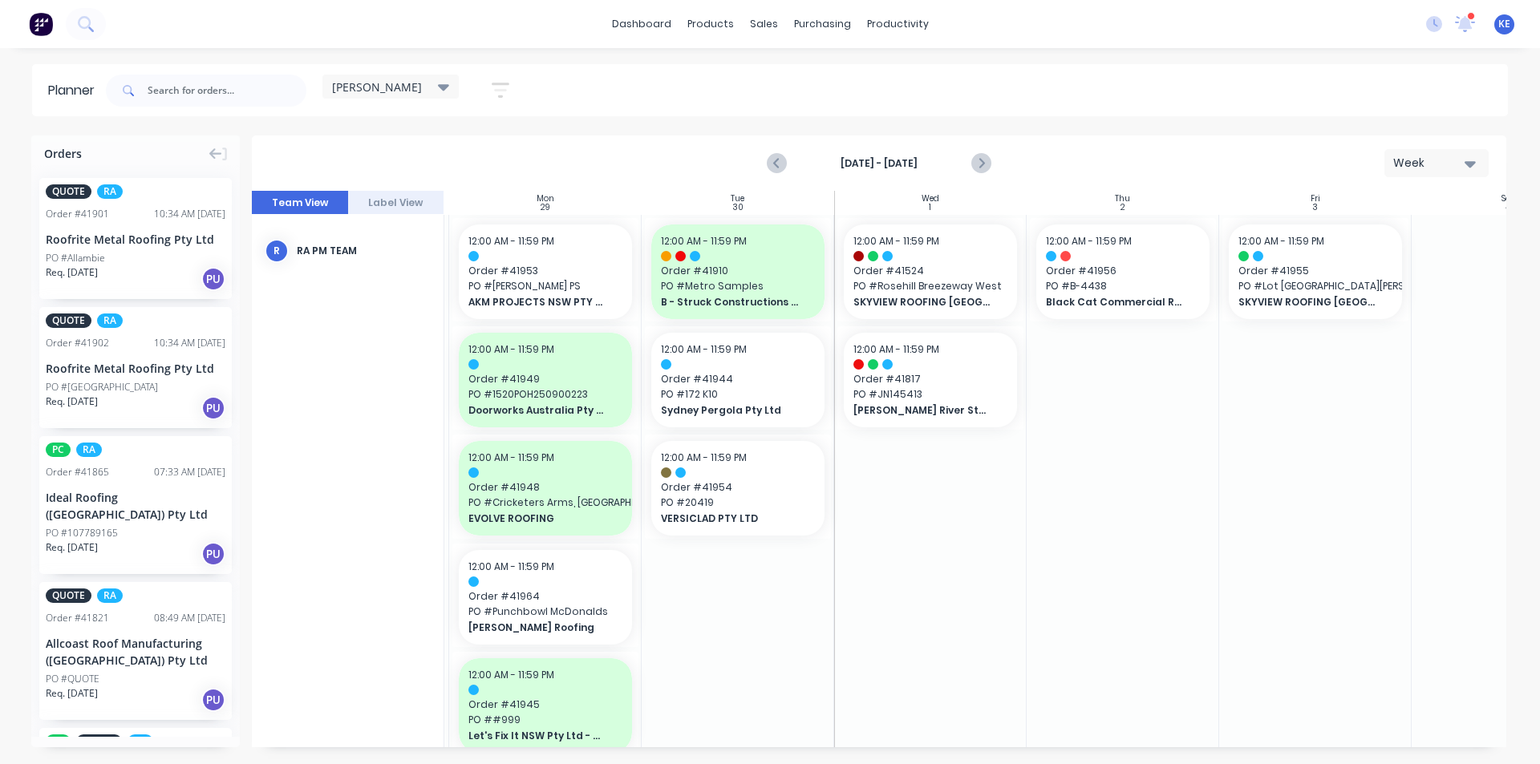
scroll to position [0, 188]
click at [1415, 660] on div at bounding box center [1508, 709] width 192 height 988
click at [1027, 590] on div at bounding box center [1123, 709] width 192 height 988
click at [1282, 288] on span "PO # Lot [GEOGRAPHIC_DATA][PERSON_NAME]" at bounding box center [1315, 288] width 154 height 14
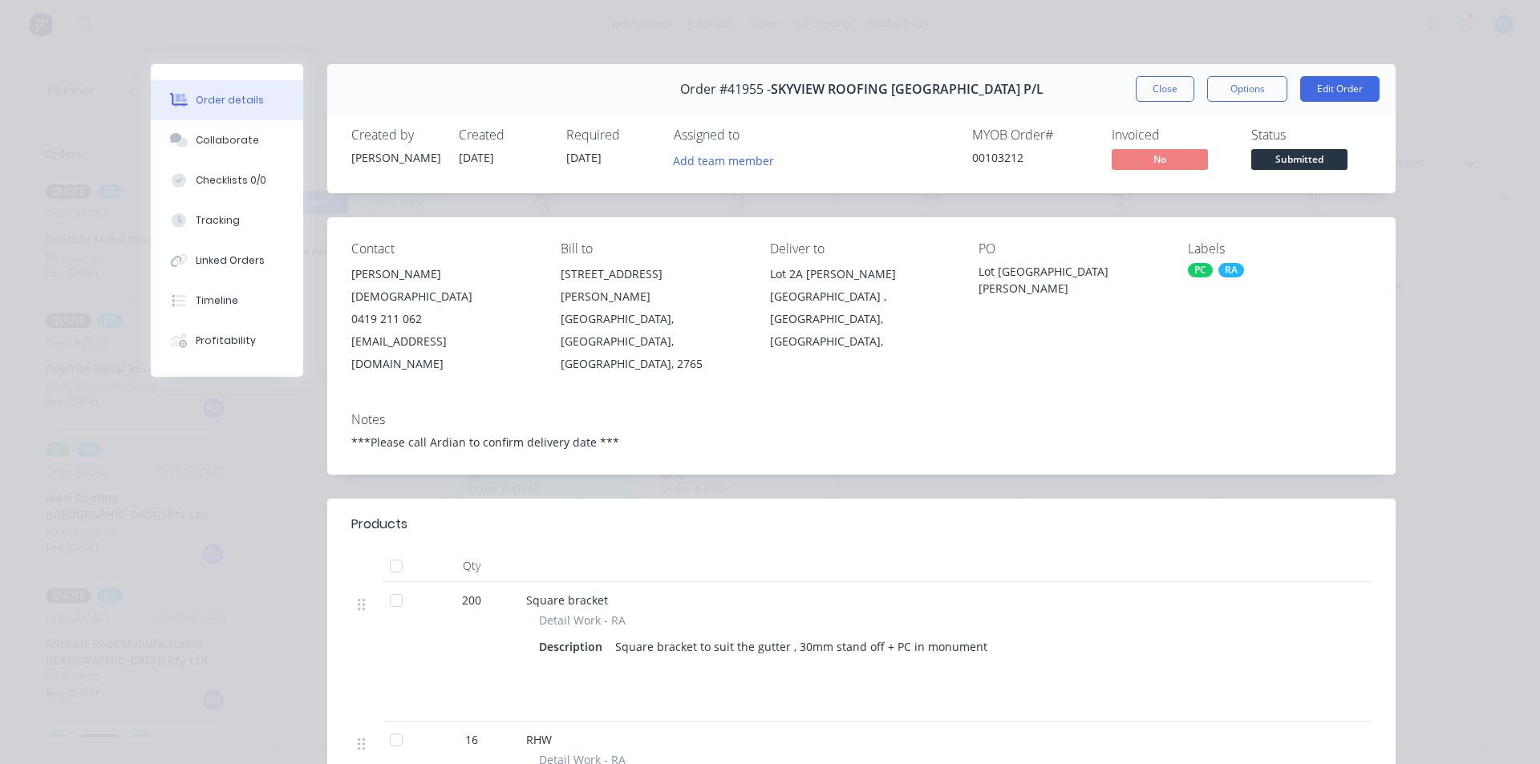
click at [1208, 420] on div "Notes ***Please call Ardian to confirm delivery date ***" at bounding box center [861, 436] width 1068 height 75
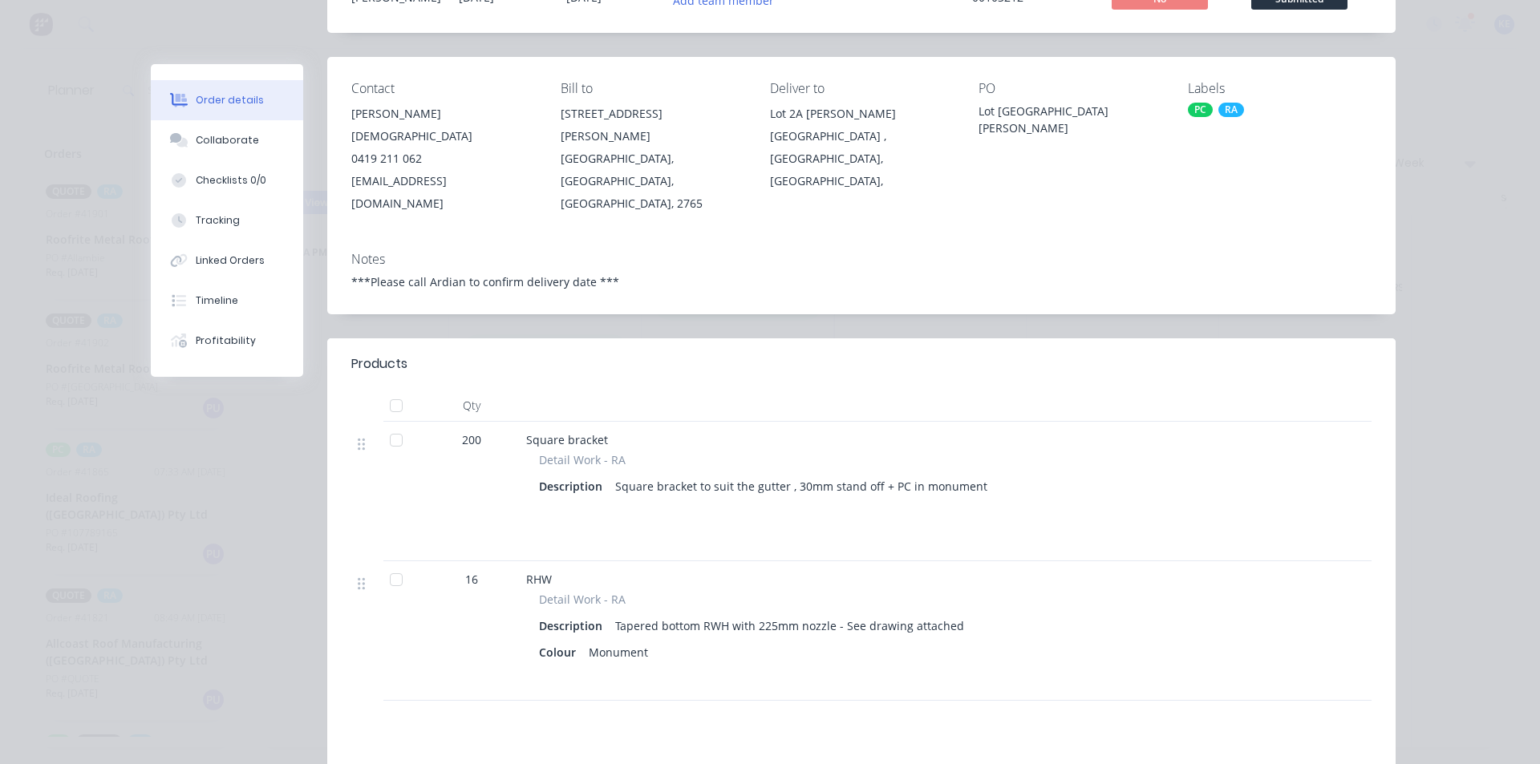
click at [783, 661] on div "Products Qty 200 Square bracket Detail Work - RA Description Square bracket to …" at bounding box center [861, 650] width 1068 height 624
click at [213, 125] on button "Collaborate" at bounding box center [227, 140] width 152 height 40
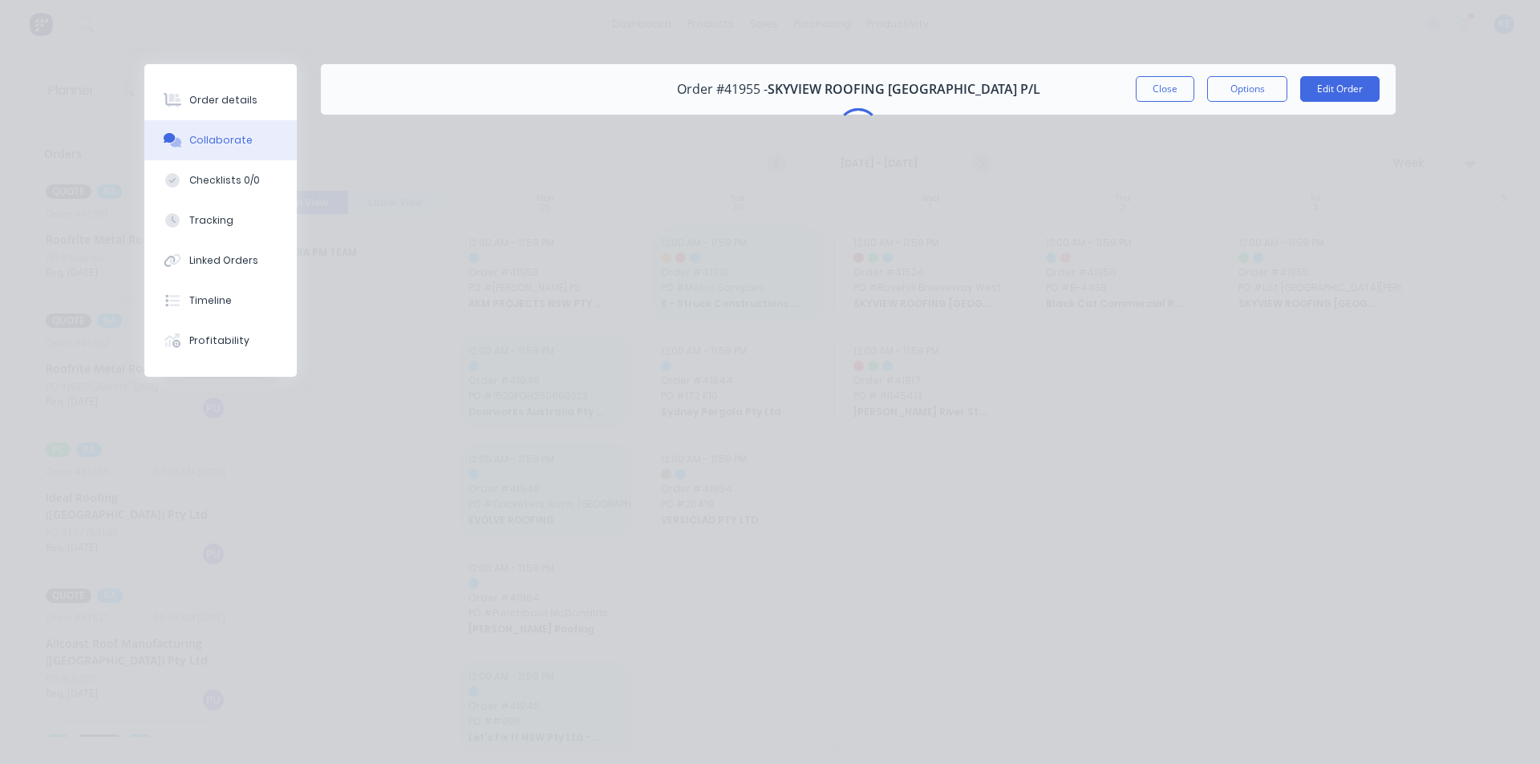
scroll to position [0, 0]
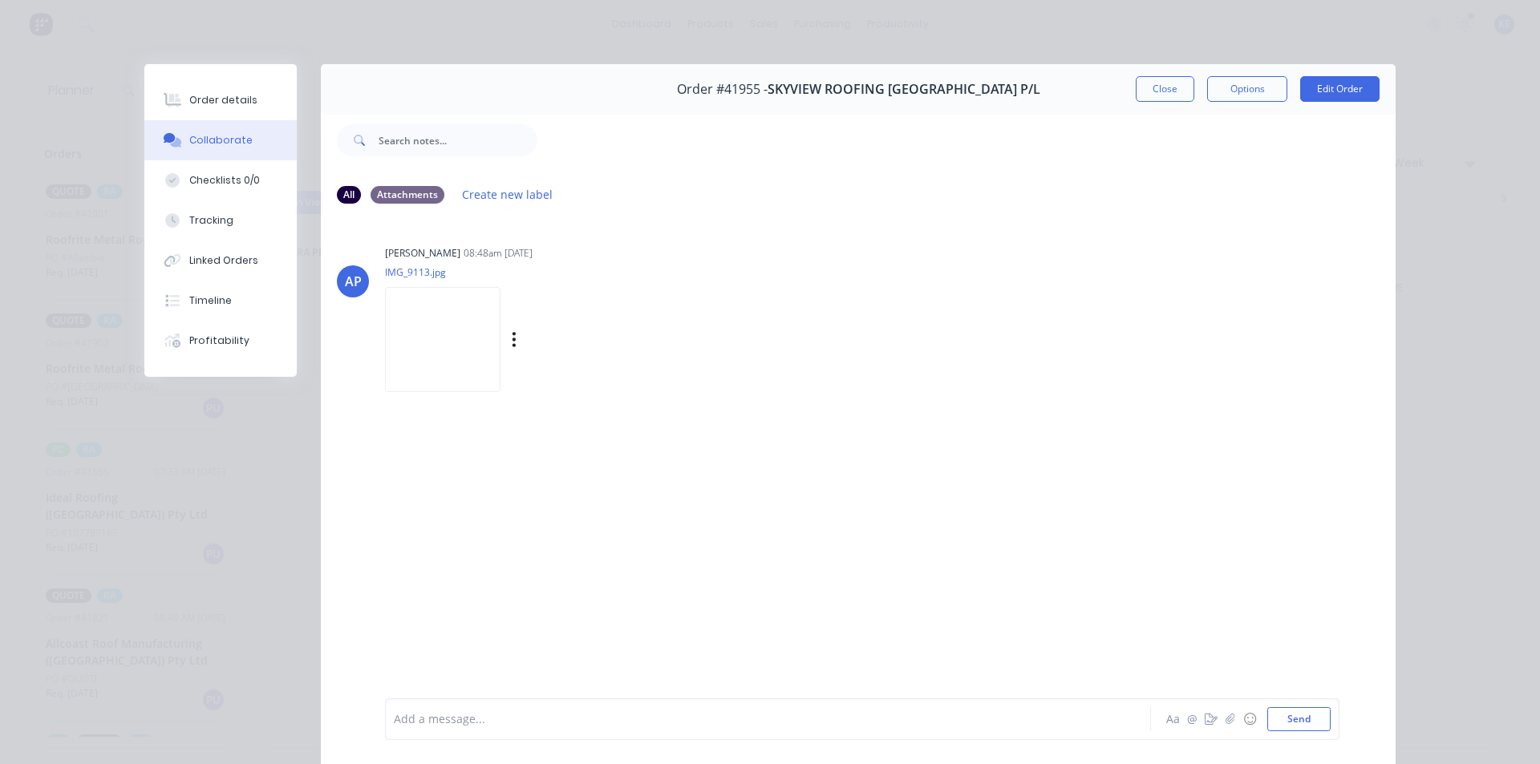
click at [447, 341] on img at bounding box center [442, 339] width 115 height 105
click at [1140, 85] on button "Close" at bounding box center [1165, 89] width 59 height 26
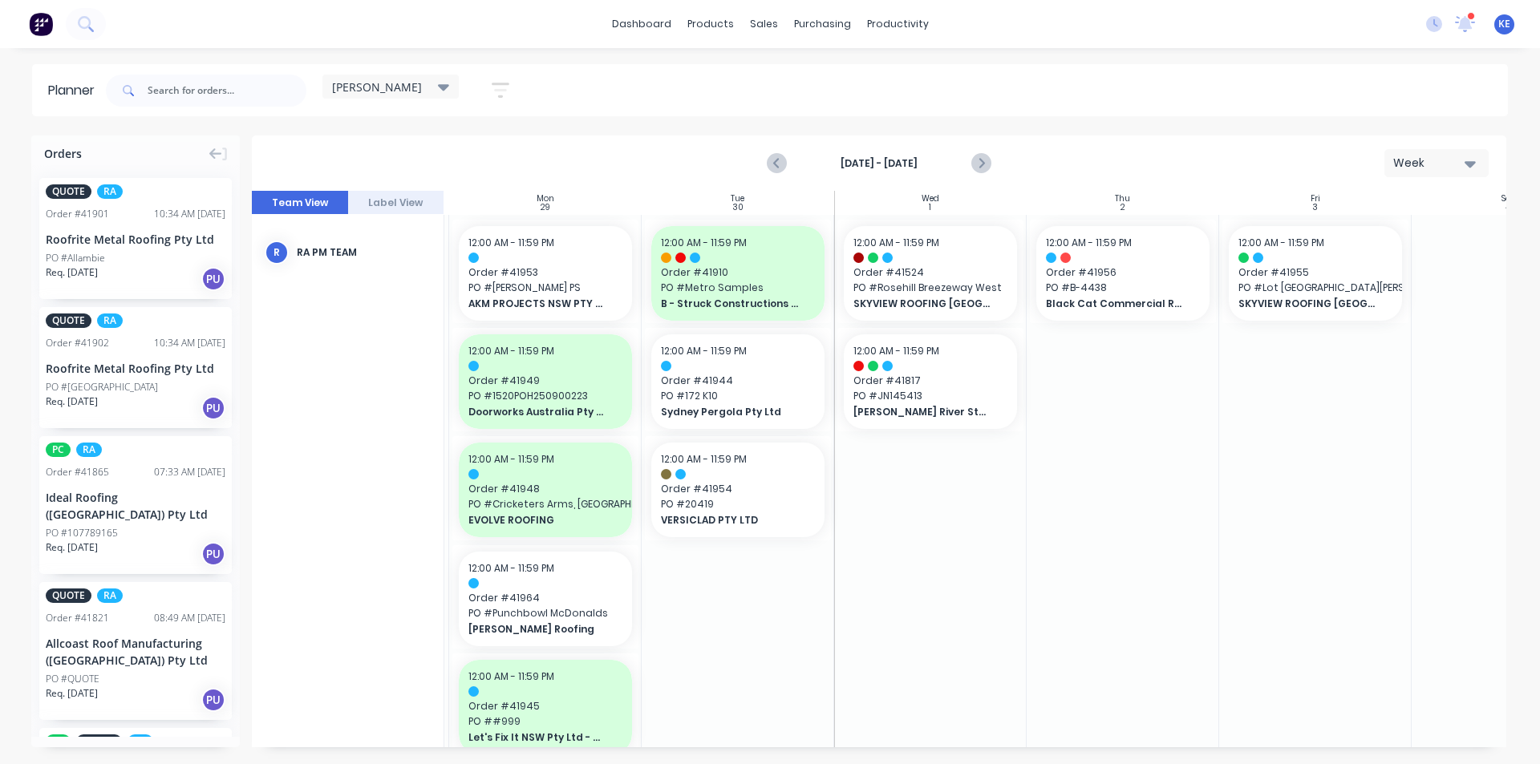
click at [1263, 525] on div at bounding box center [1315, 709] width 192 height 988
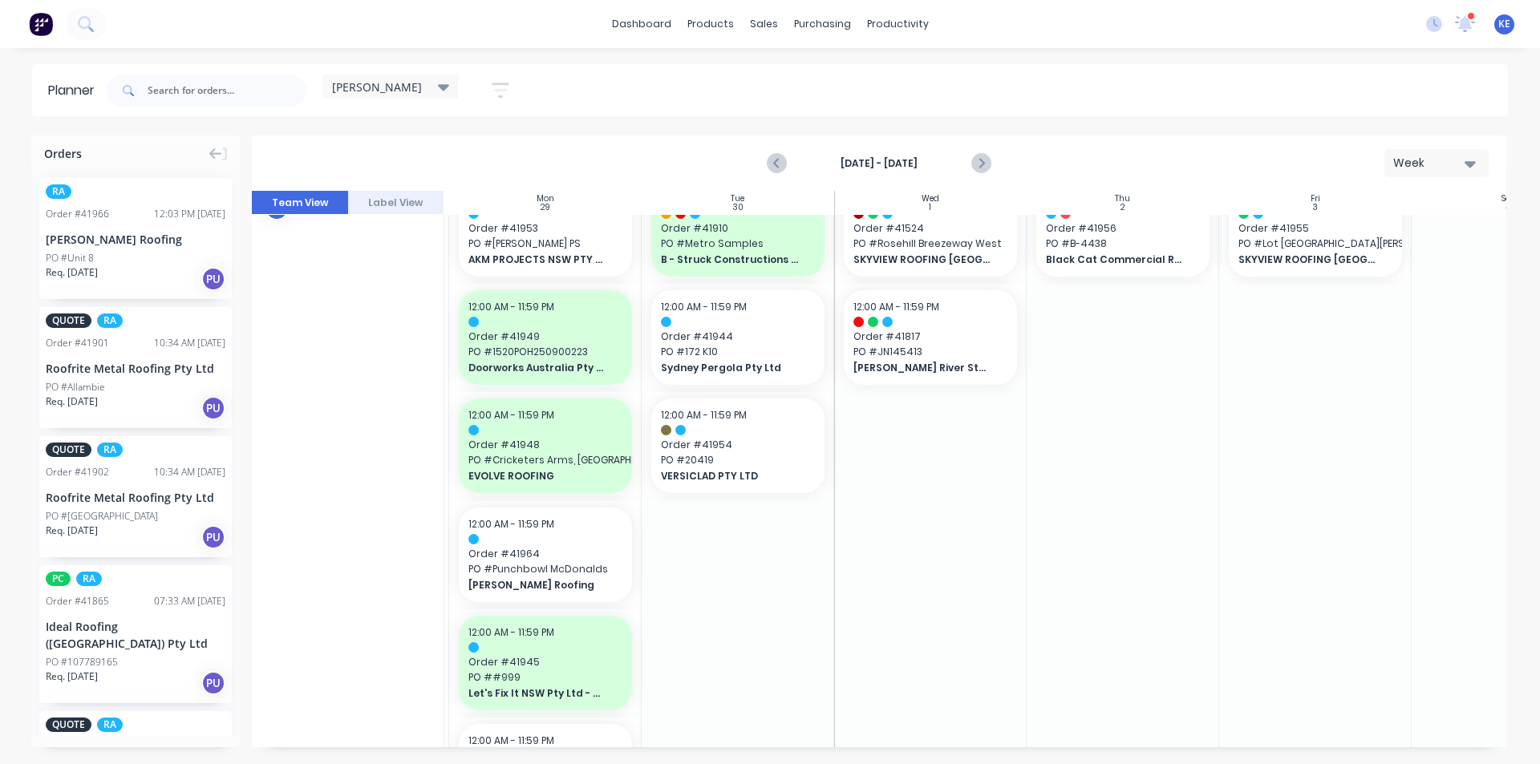
scroll to position [0, 188]
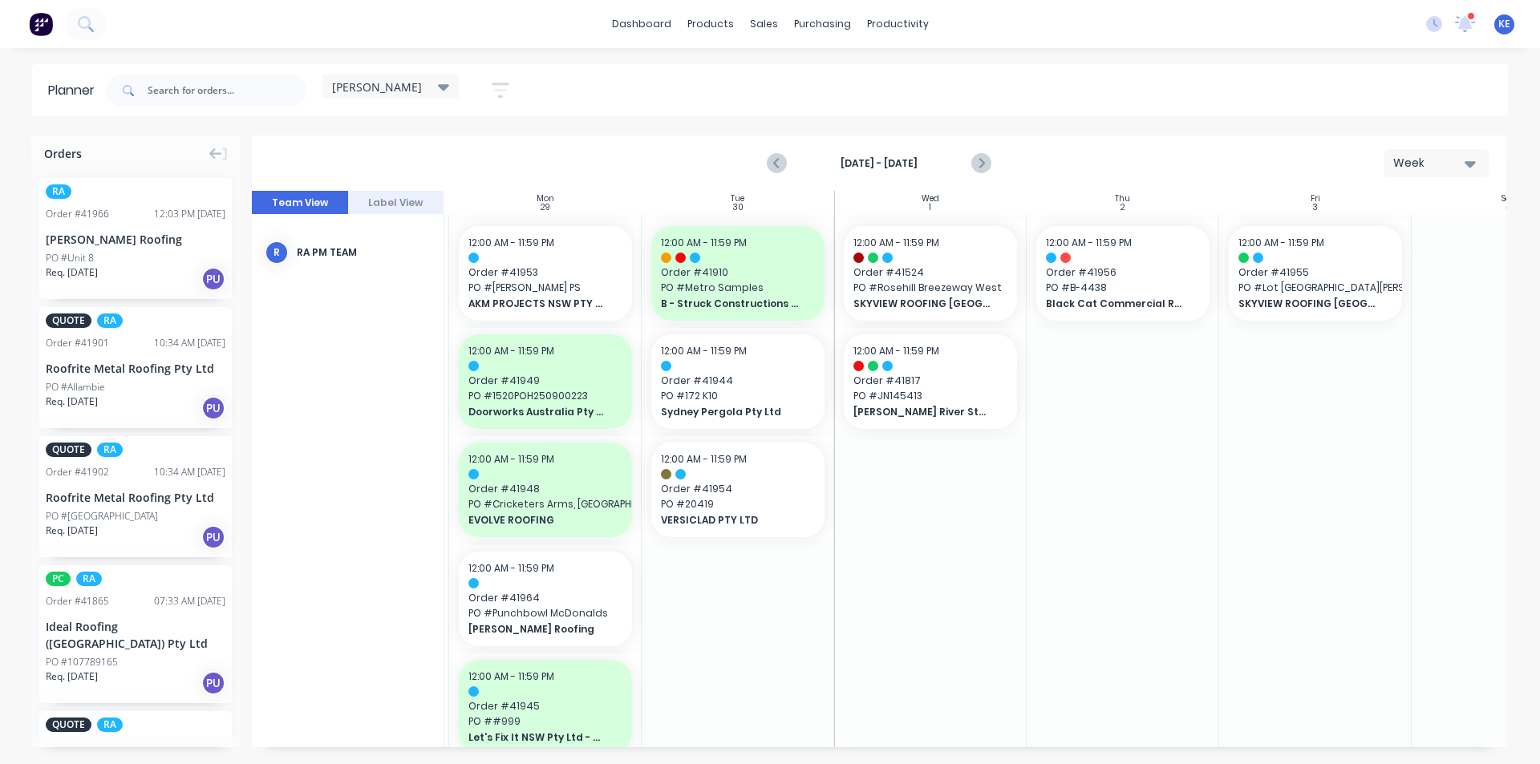
click at [124, 670] on div "Req. [DATE] PU" at bounding box center [136, 683] width 180 height 27
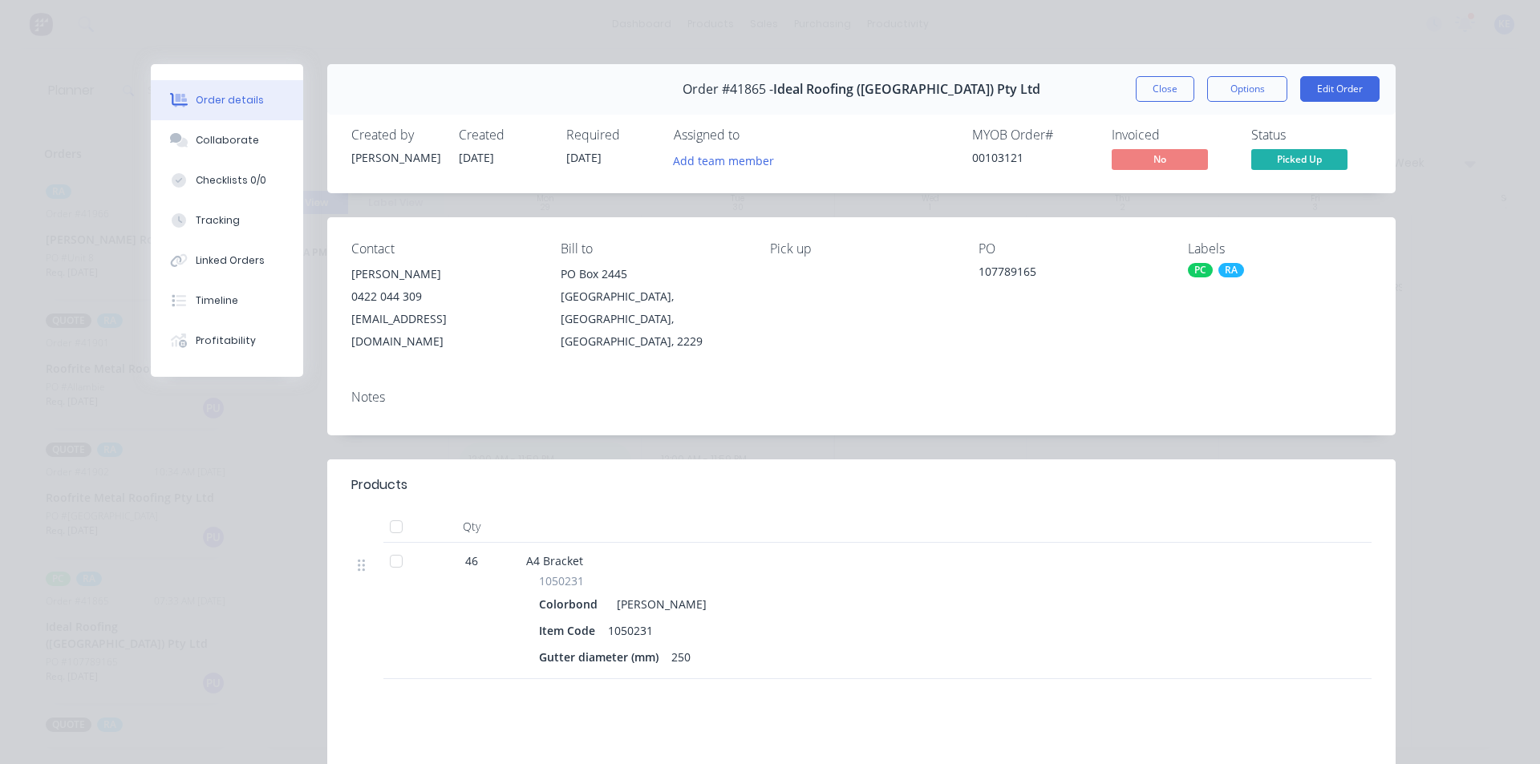
click at [1135, 103] on div "Order #41865 - Ideal Roofing ([GEOGRAPHIC_DATA]) Pty Ltd Close Options Edit Ord…" at bounding box center [861, 89] width 1068 height 51
click at [1145, 91] on button "Close" at bounding box center [1165, 89] width 59 height 26
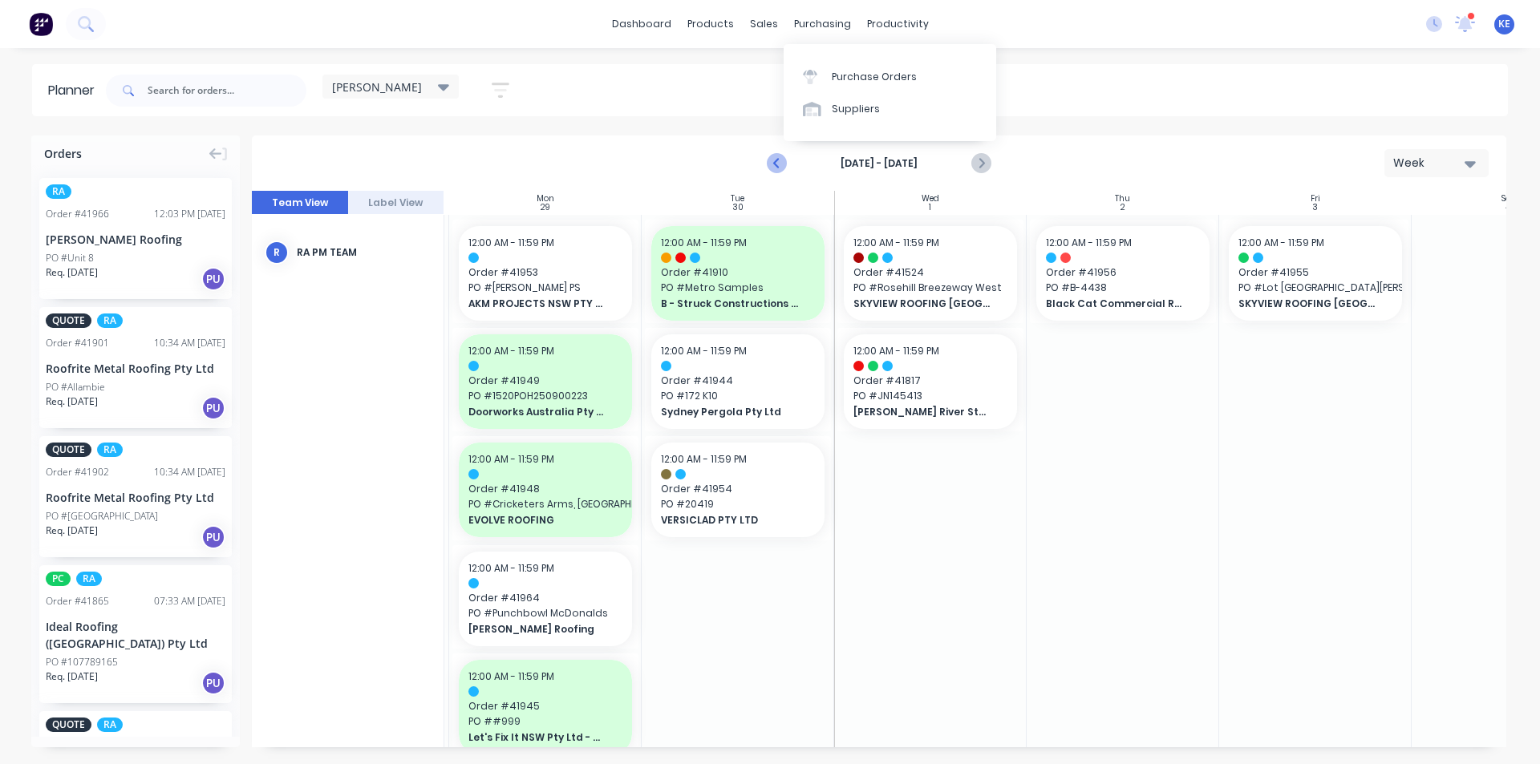
click at [778, 170] on icon "Previous page" at bounding box center [777, 163] width 19 height 19
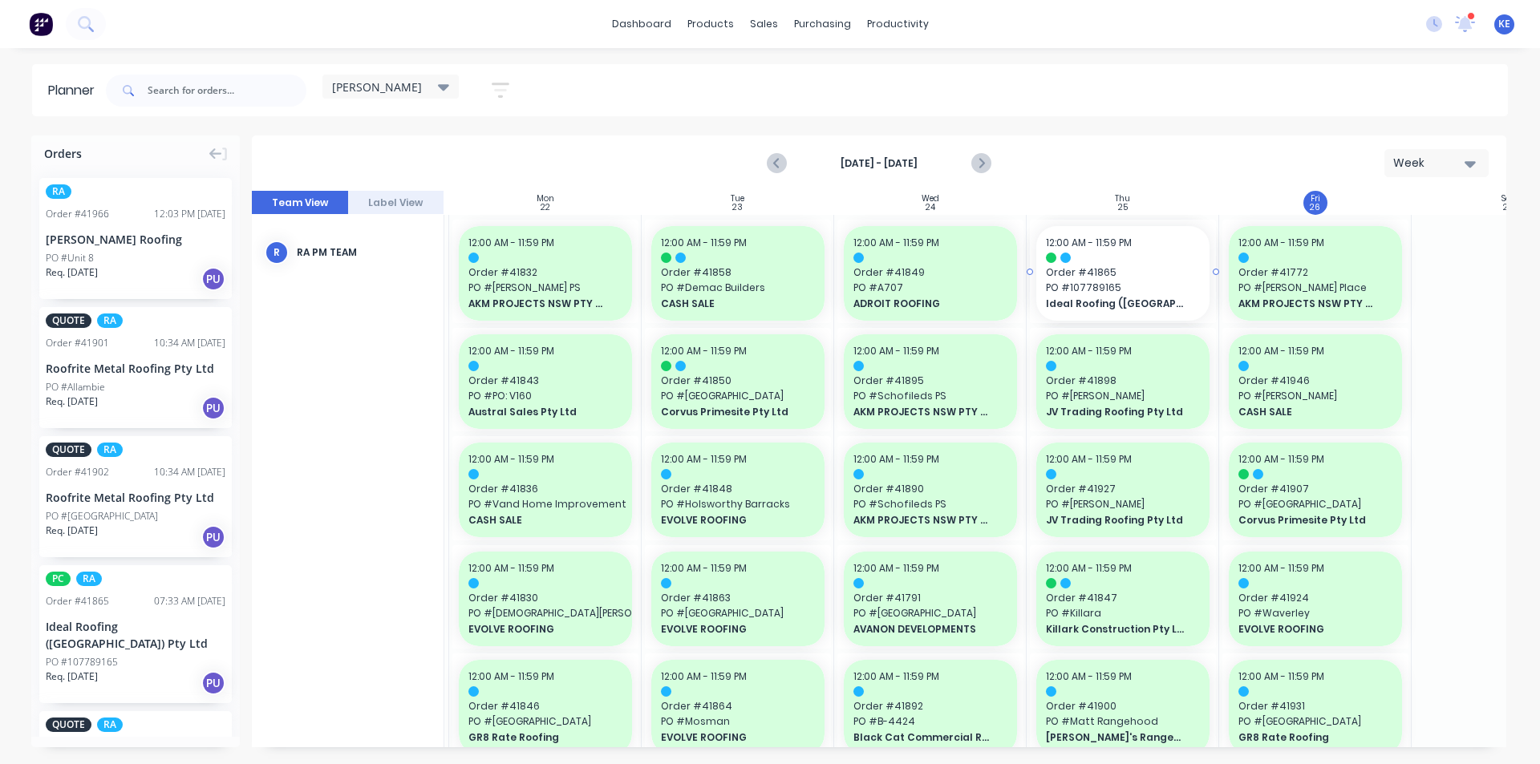
drag, startPoint x: 183, startPoint y: 618, endPoint x: 1081, endPoint y: 492, distance: 907.0
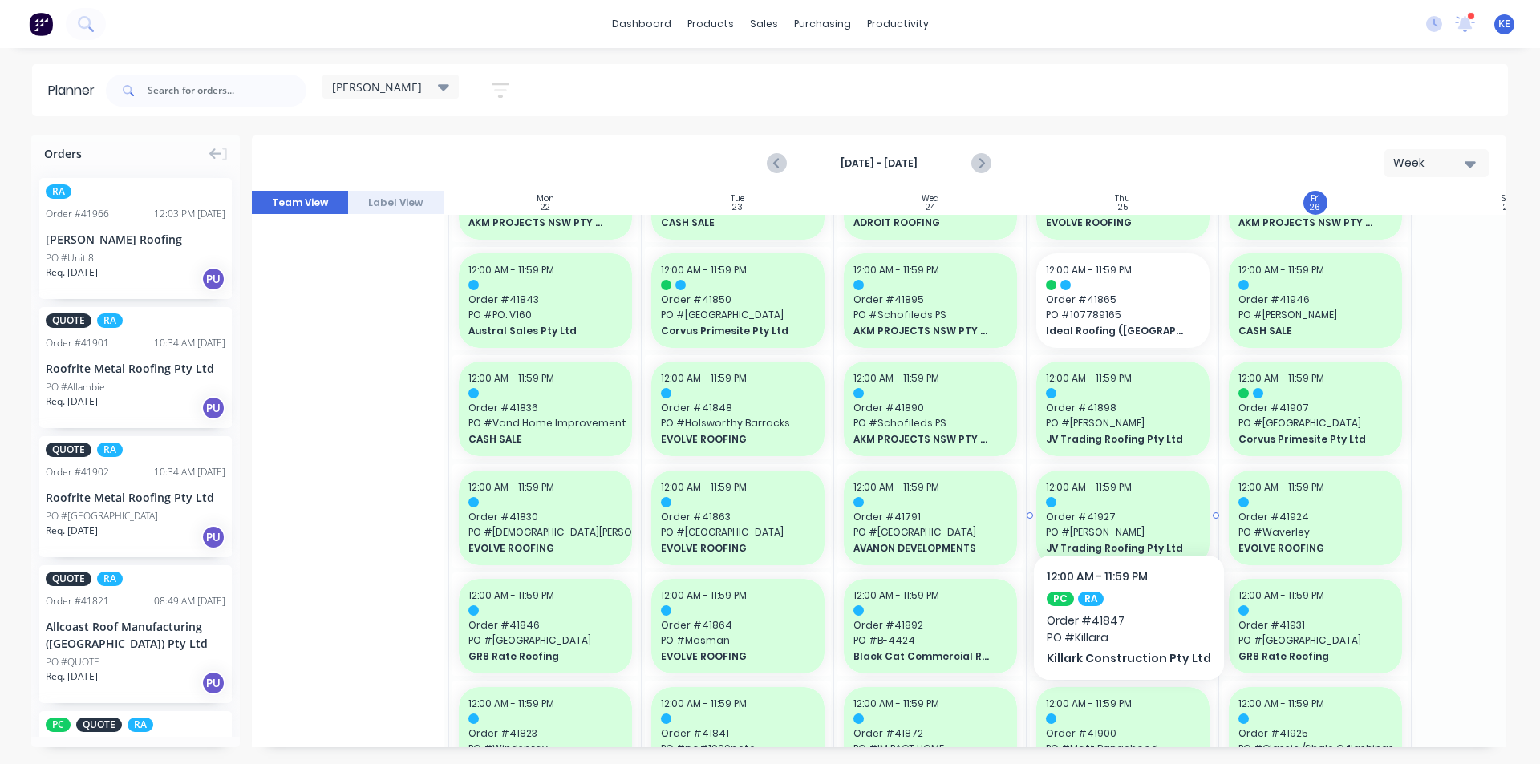
scroll to position [80, 188]
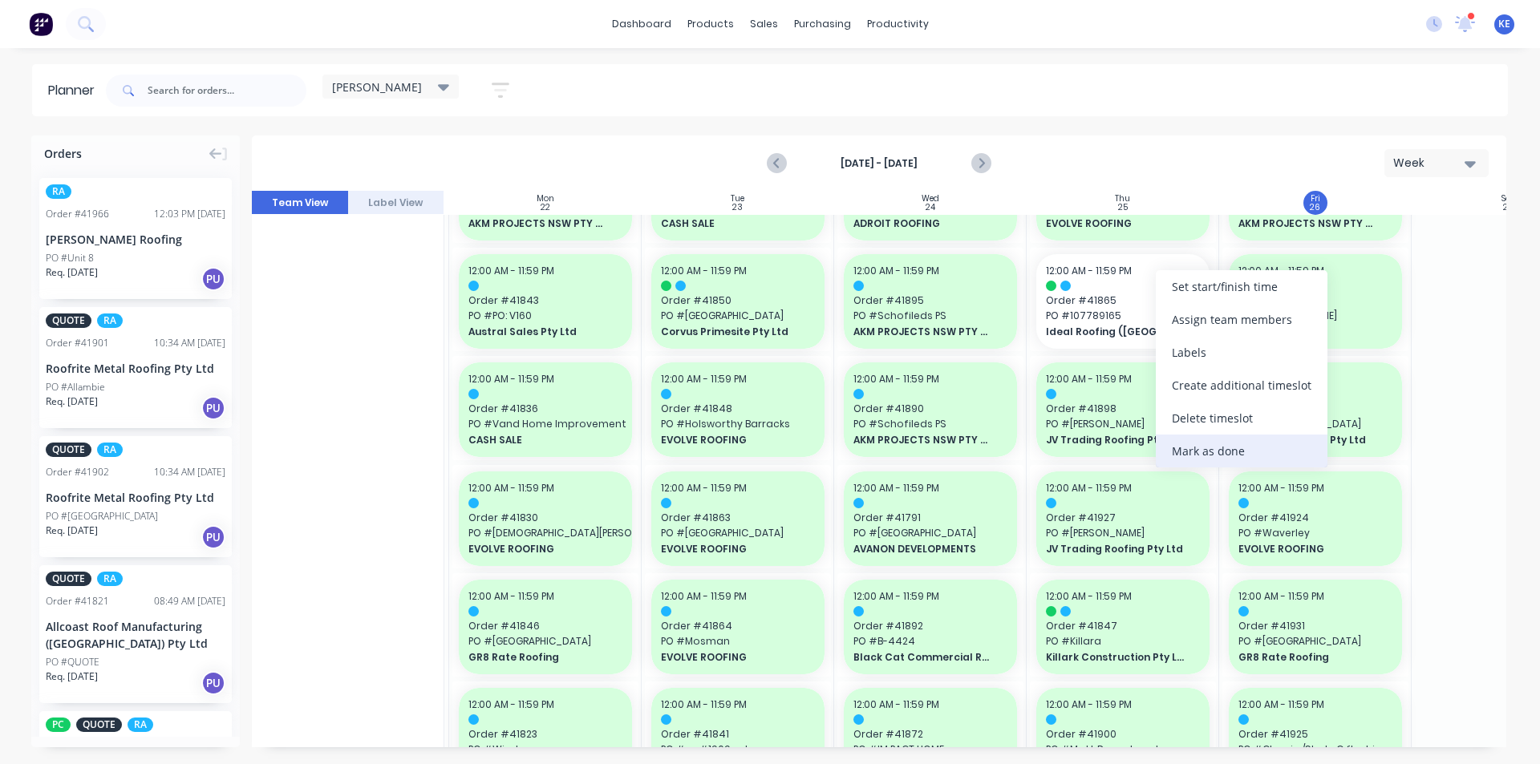
click at [1172, 449] on div "Mark as done" at bounding box center [1242, 451] width 172 height 33
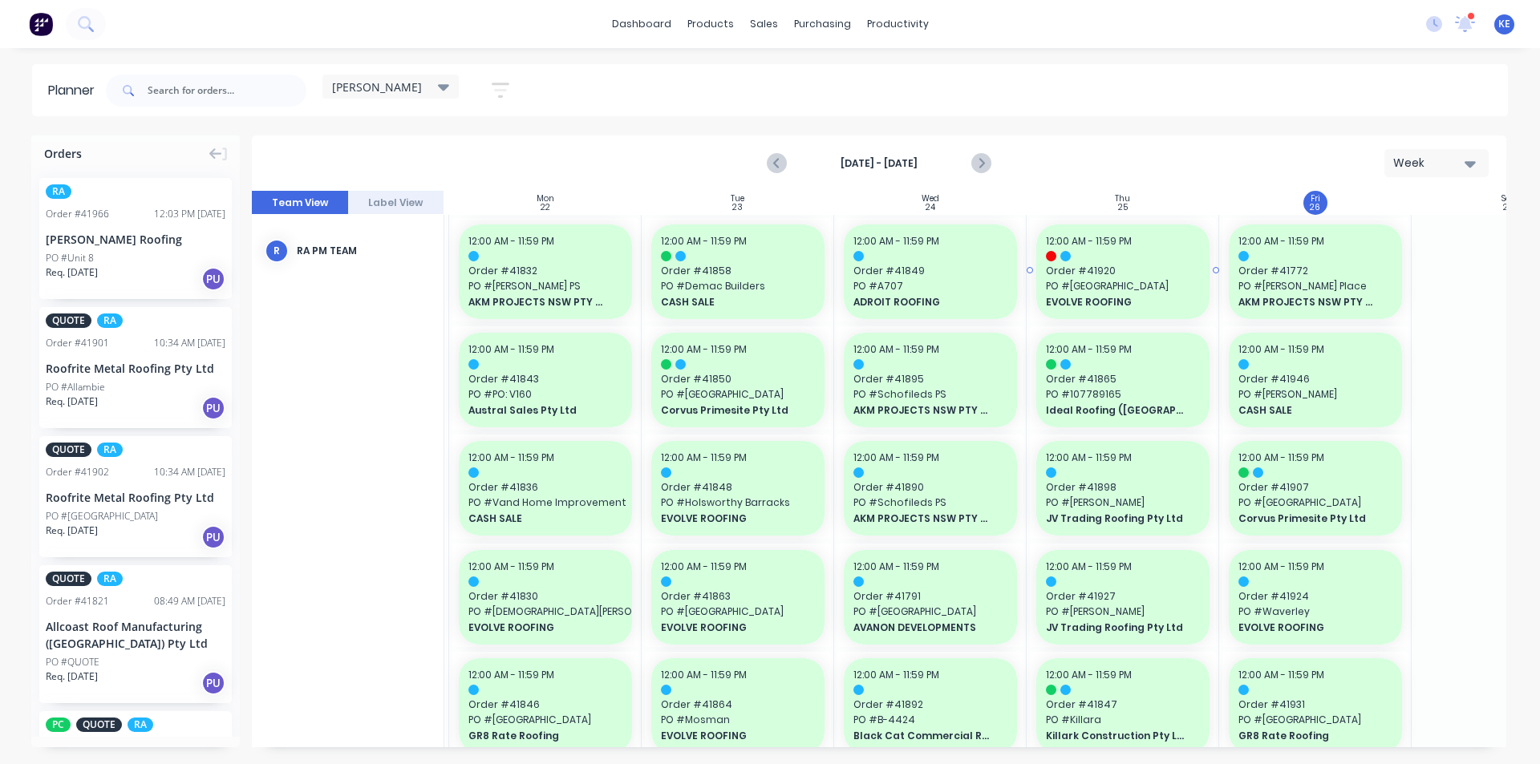
scroll to position [0, 188]
click at [976, 151] on link "Delivery Scheduling" at bounding box center [959, 141] width 213 height 32
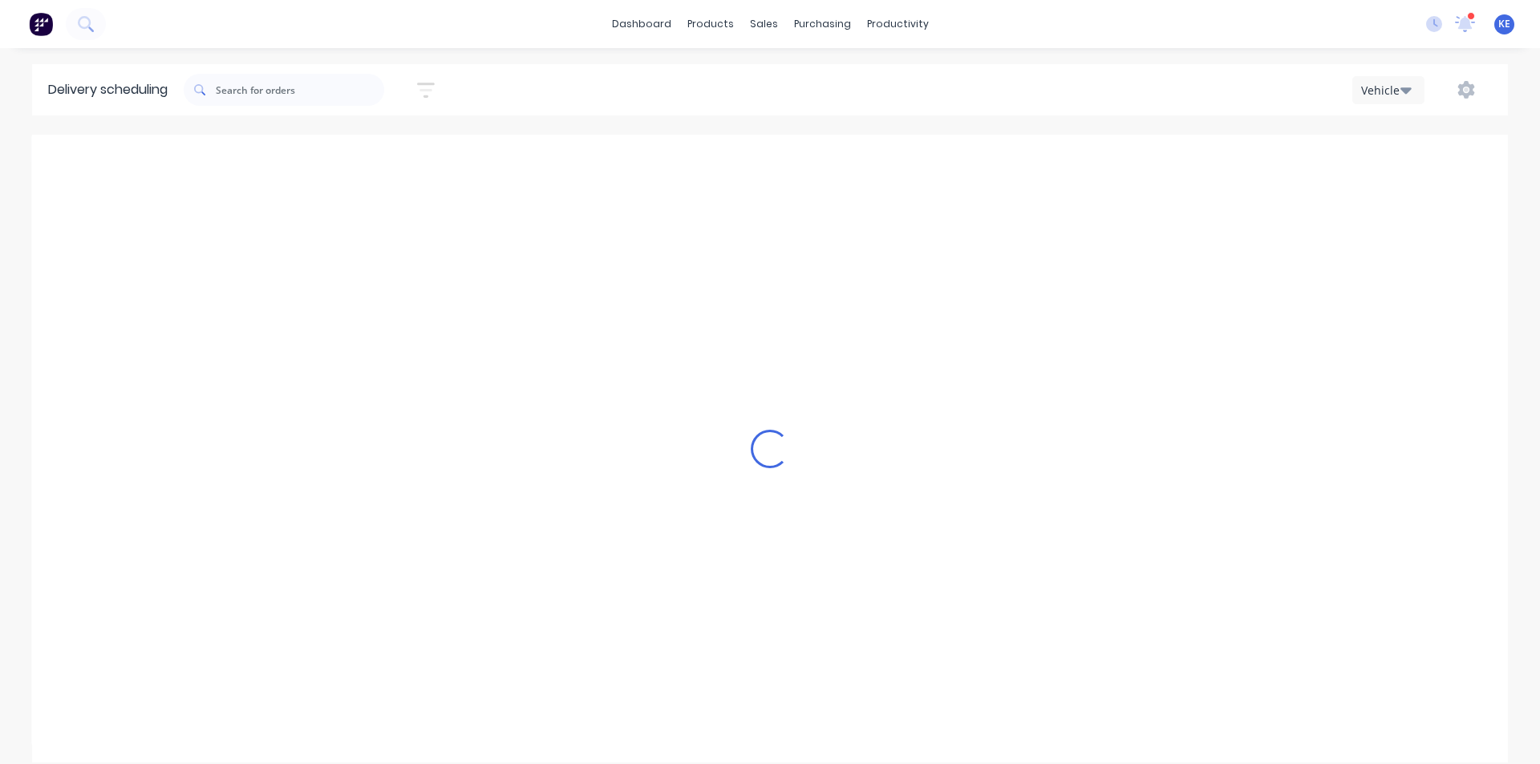
scroll to position [0, 1]
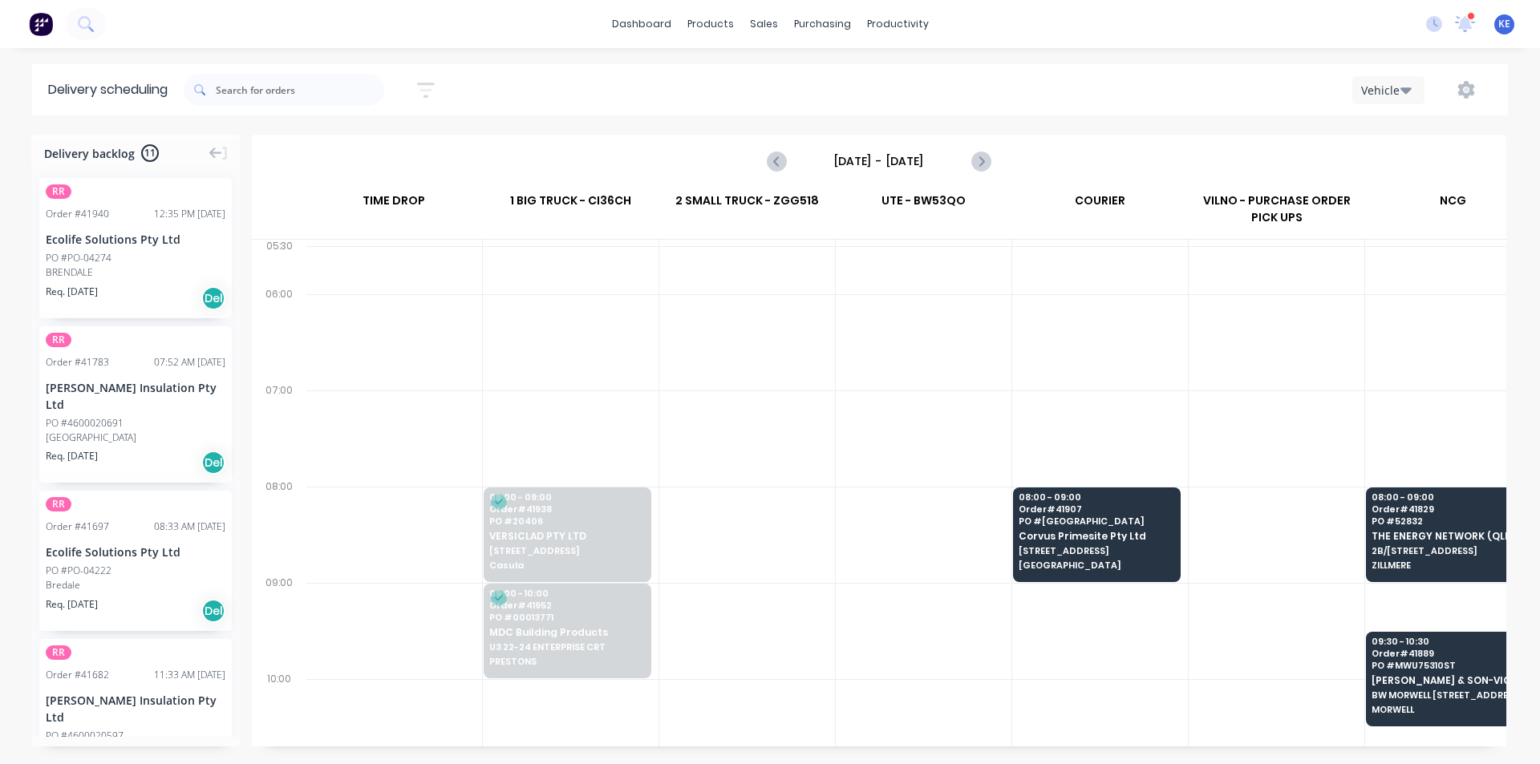
click at [933, 160] on input "[DATE] - [DATE]" at bounding box center [879, 161] width 159 height 24
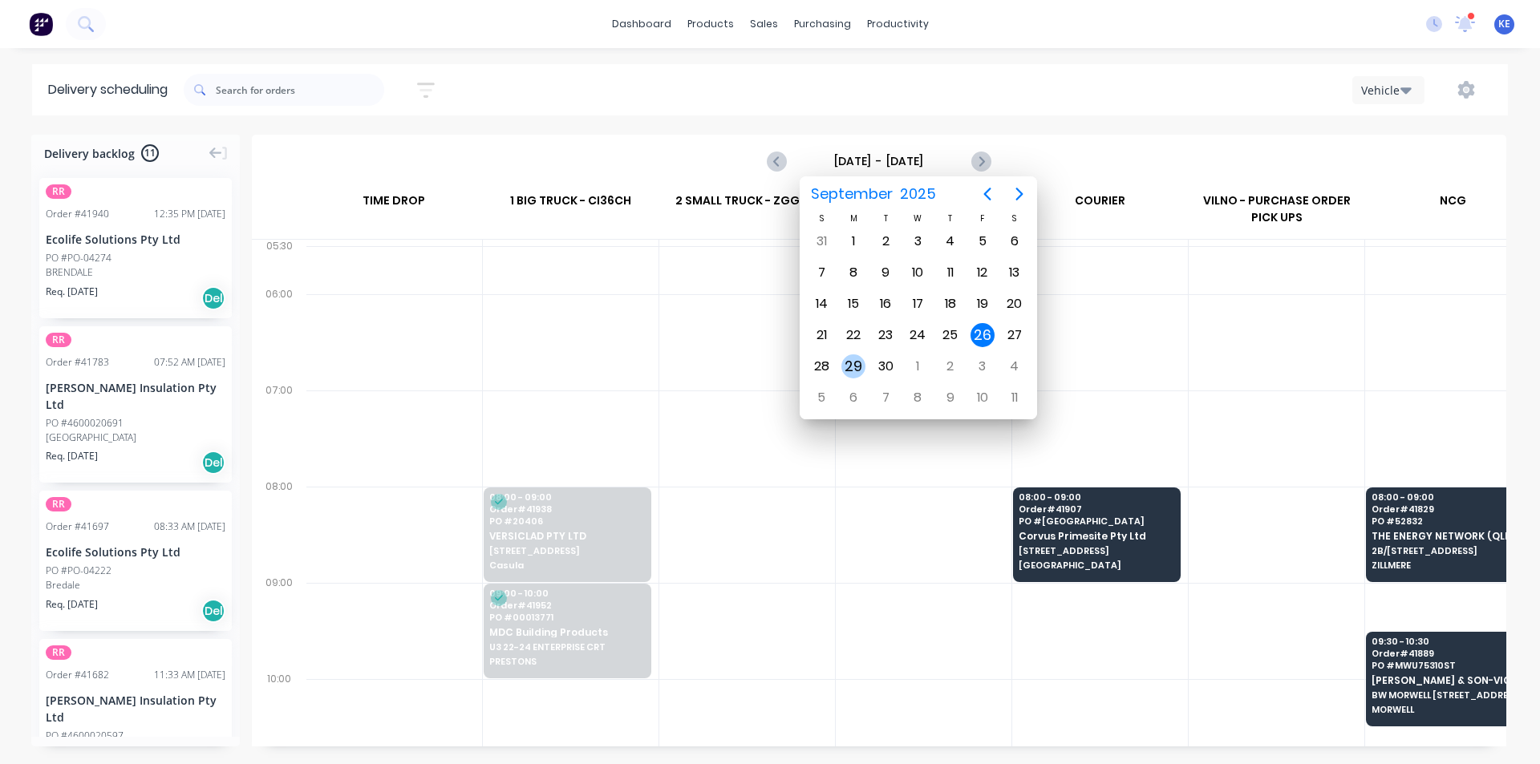
click at [838, 361] on div "29" at bounding box center [853, 366] width 32 height 30
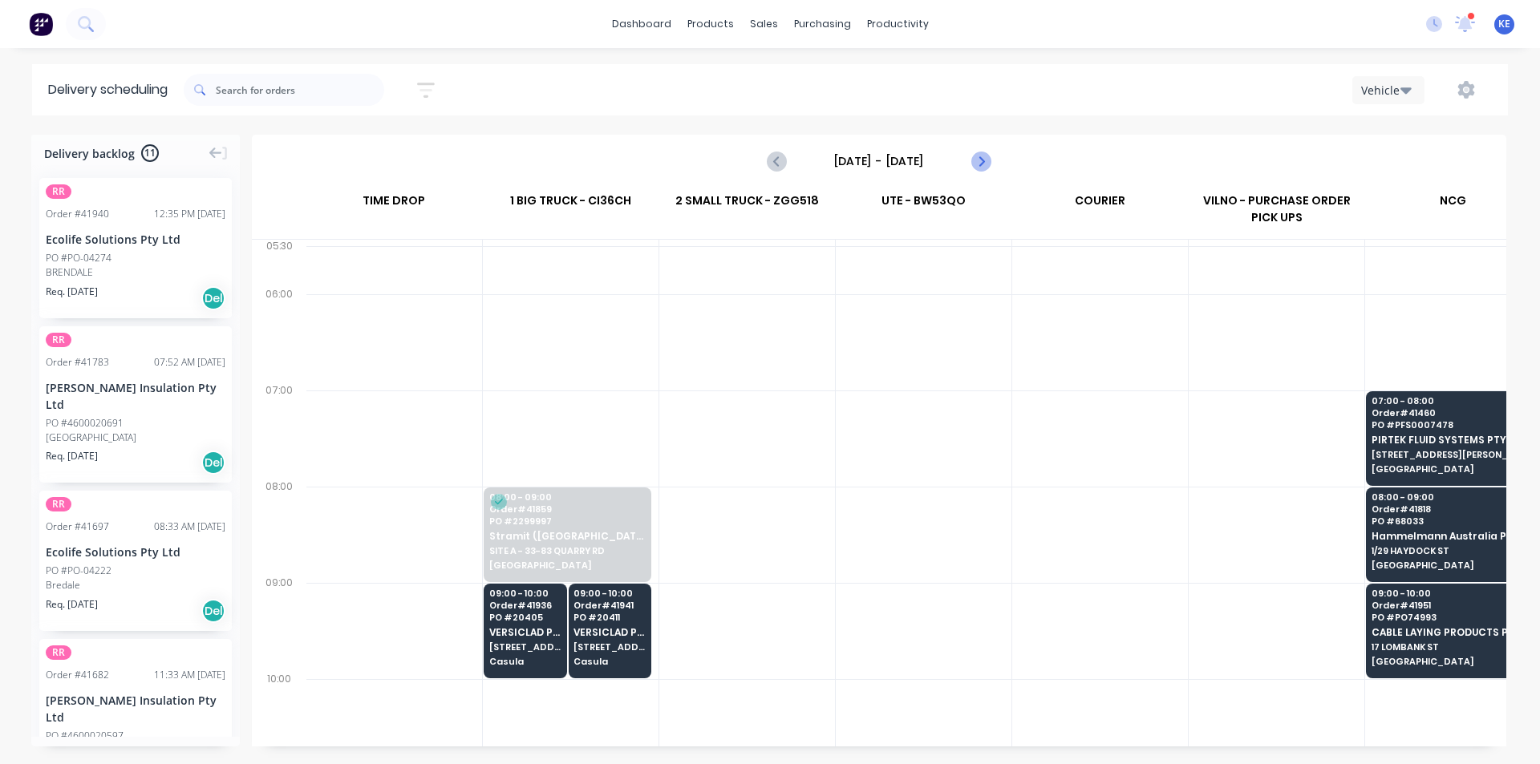
click at [969, 156] on button "Next page" at bounding box center [980, 161] width 32 height 32
type input "[DATE] - [DATE]"
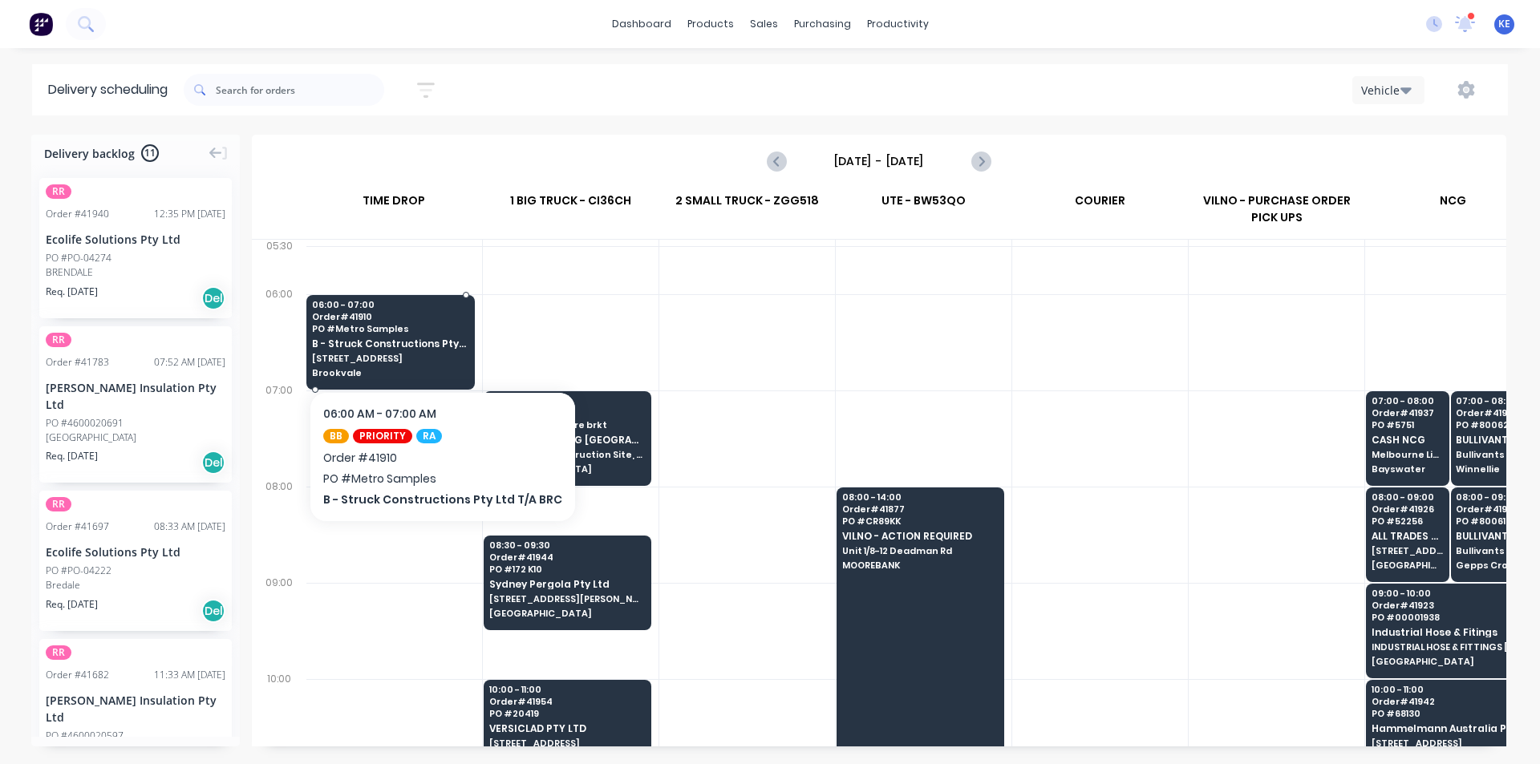
click at [363, 345] on span "B - Struck Constructions Pty Ltd T/A BRC" at bounding box center [390, 343] width 156 height 10
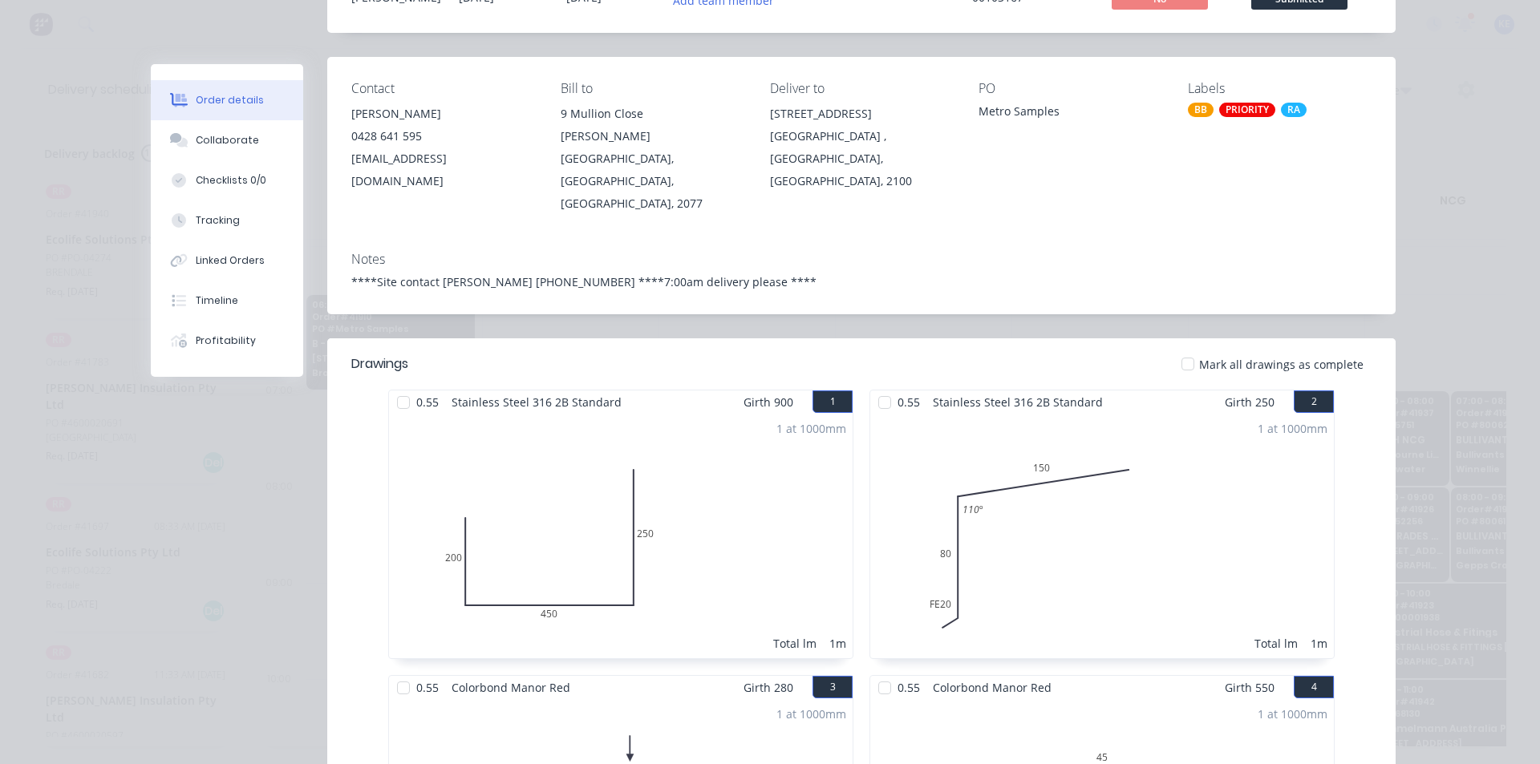
scroll to position [0, 0]
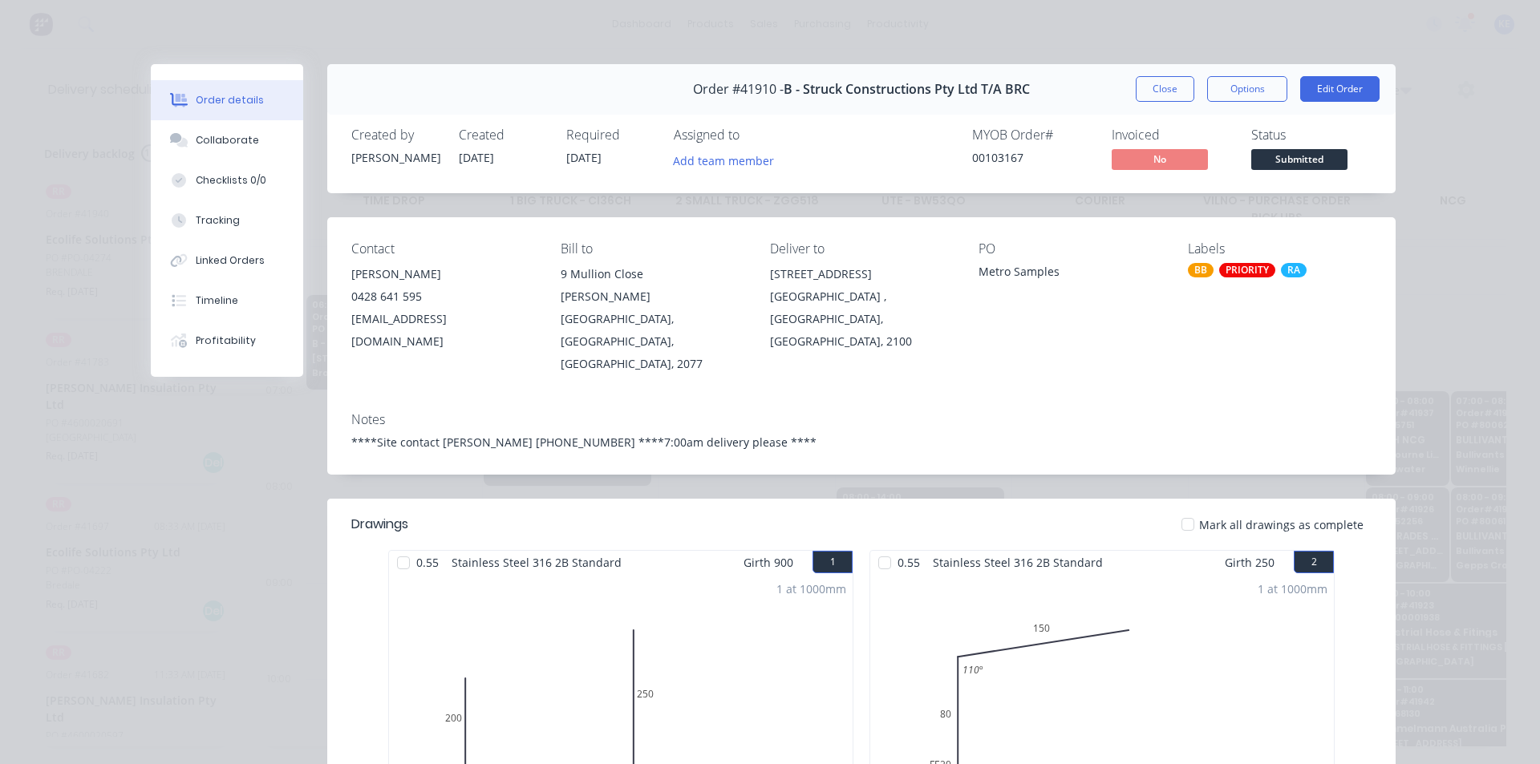
click at [1123, 103] on div "Order #41910 - B - Struck Constructions Pty Ltd T/A BRC Close Options Edit Order" at bounding box center [861, 89] width 1068 height 51
click at [1161, 86] on button "Close" at bounding box center [1165, 89] width 59 height 26
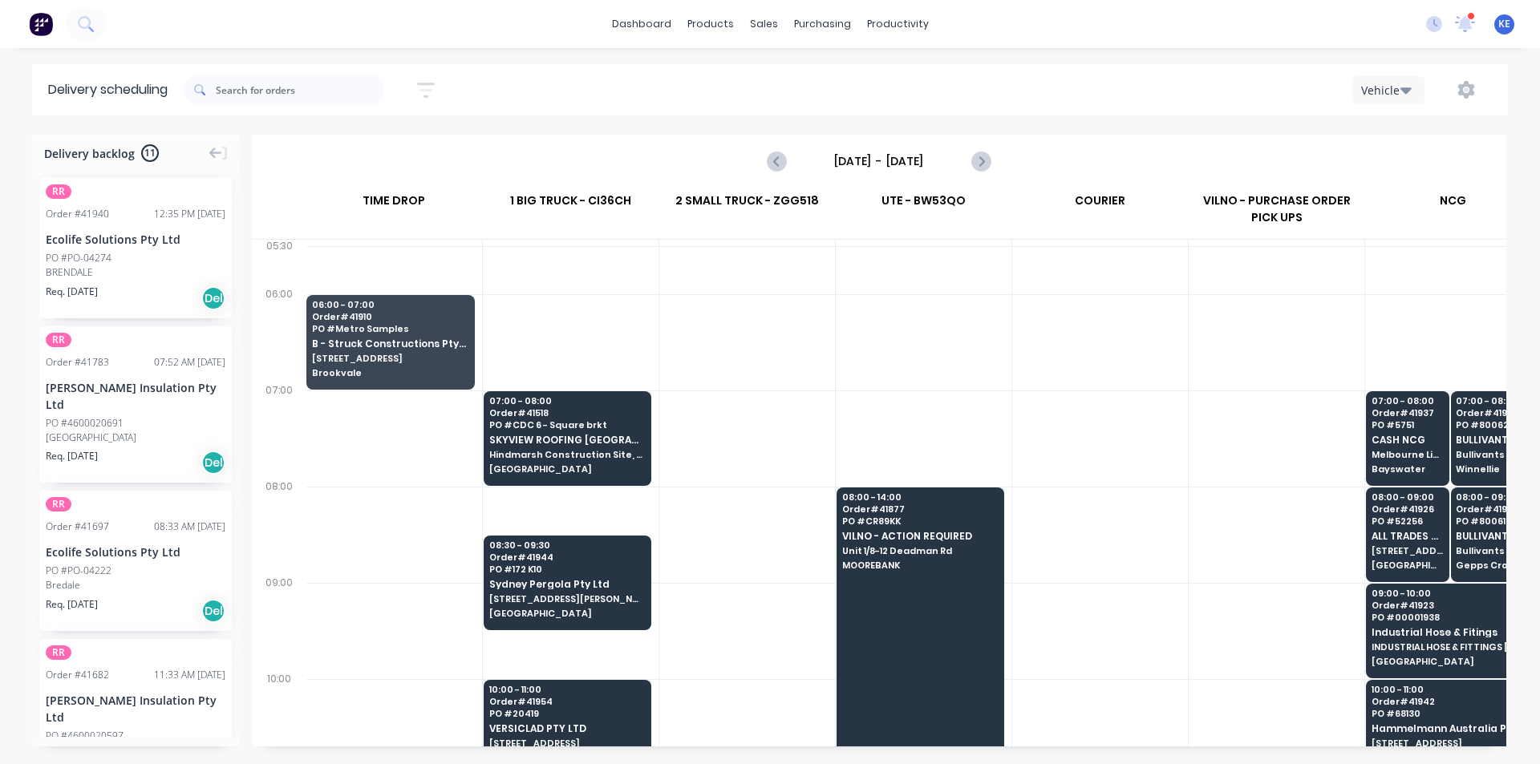
click at [764, 368] on div at bounding box center [747, 342] width 176 height 96
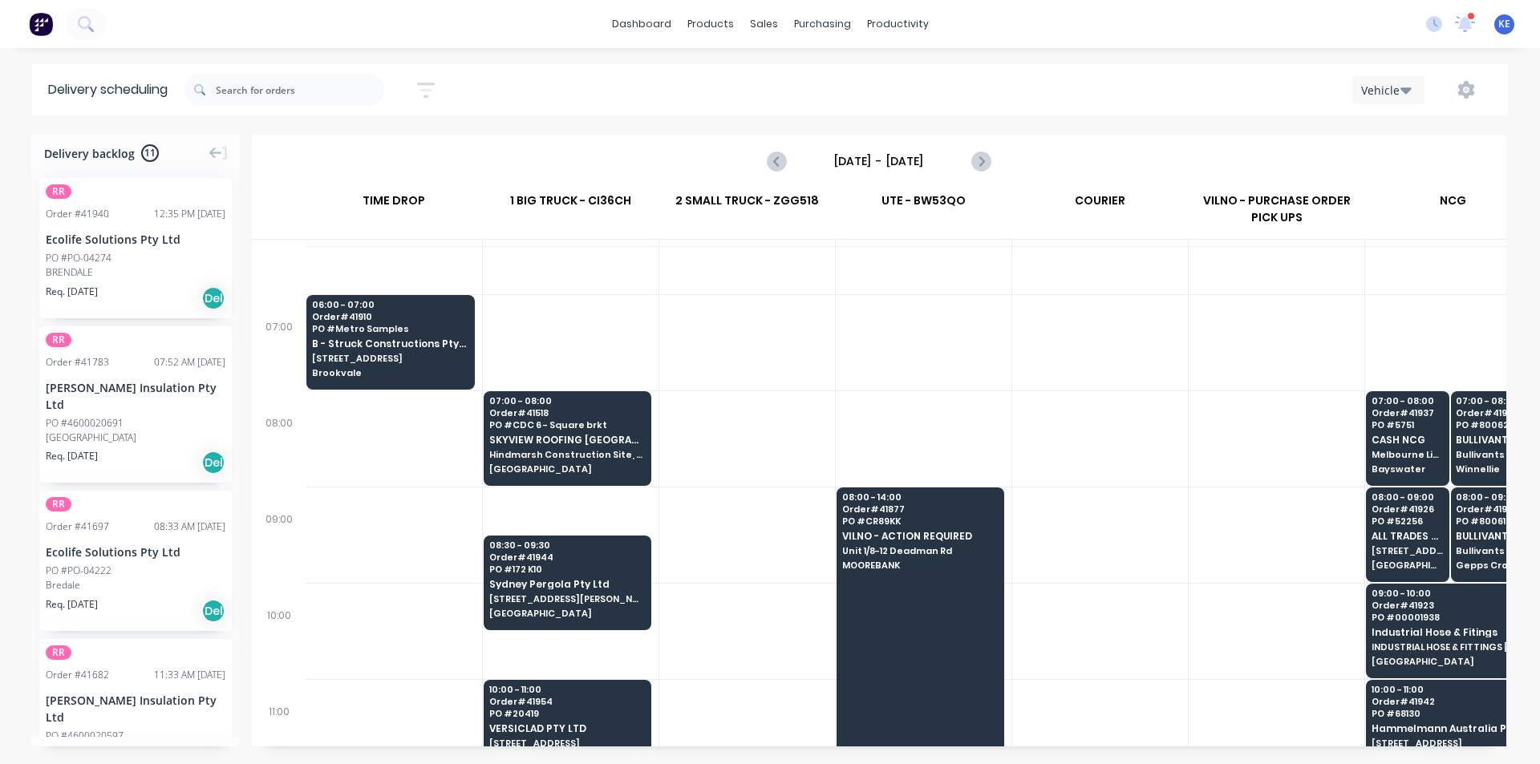
scroll to position [80, 1]
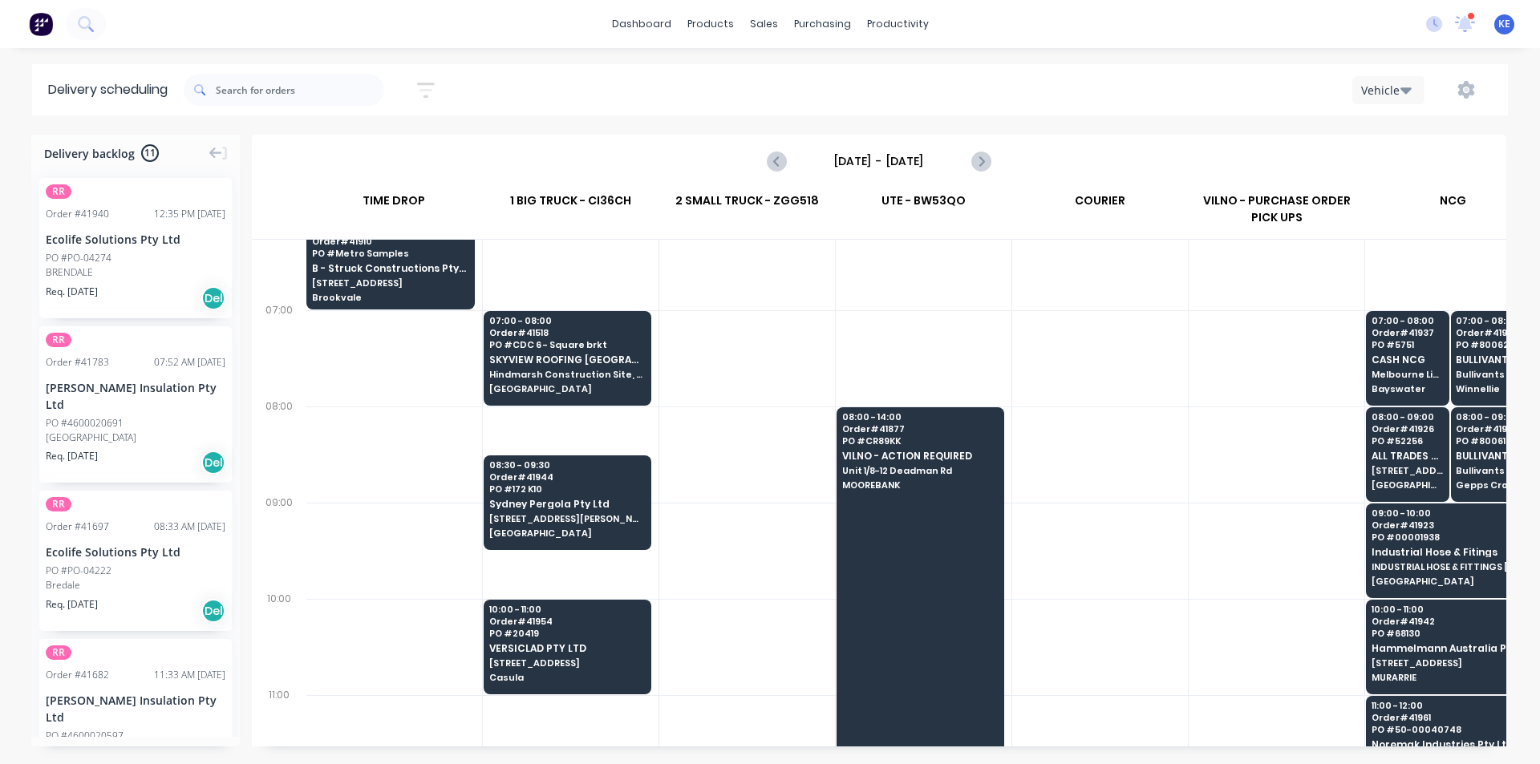
click at [750, 346] on div at bounding box center [747, 358] width 176 height 96
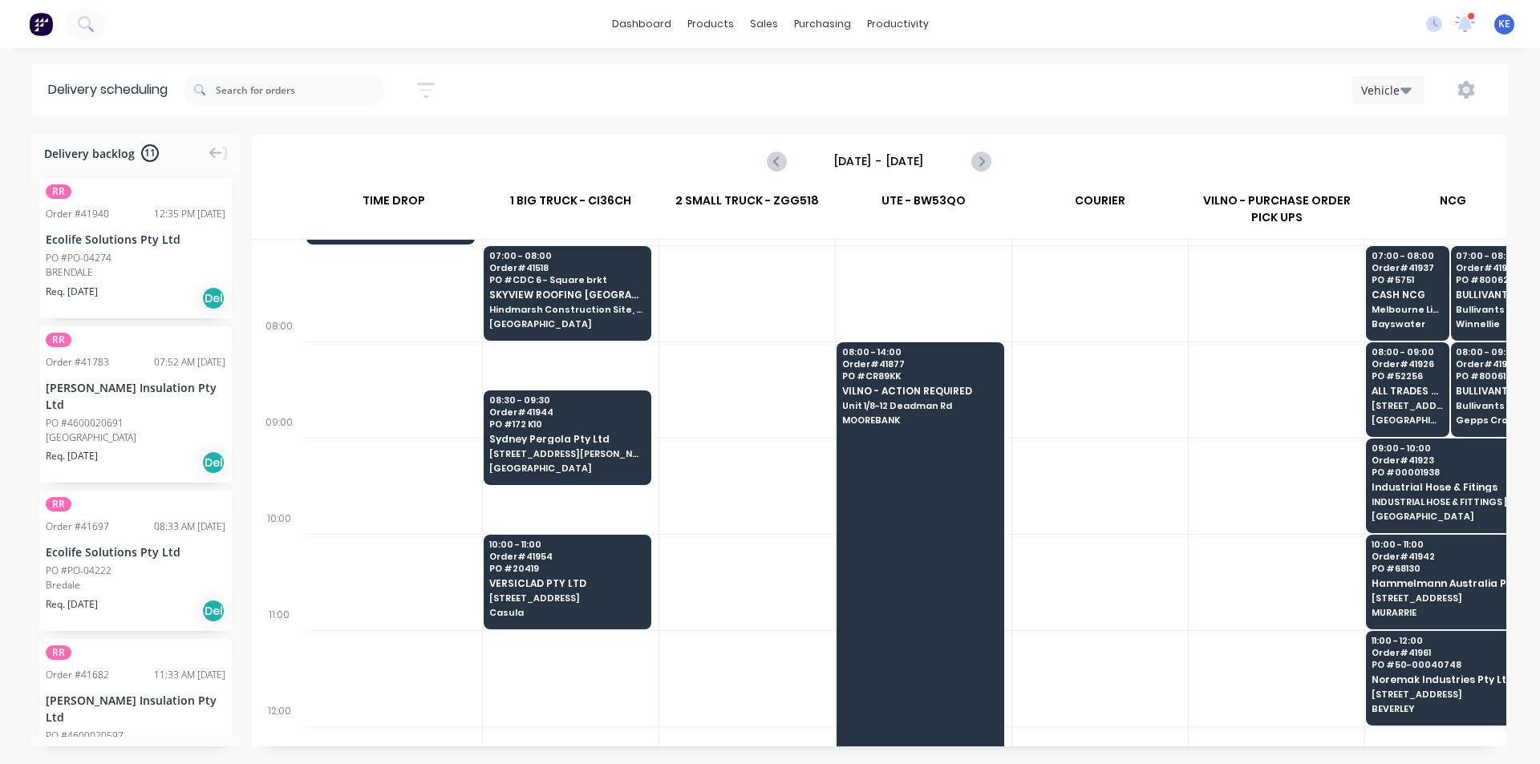
scroll to position [160, 1]
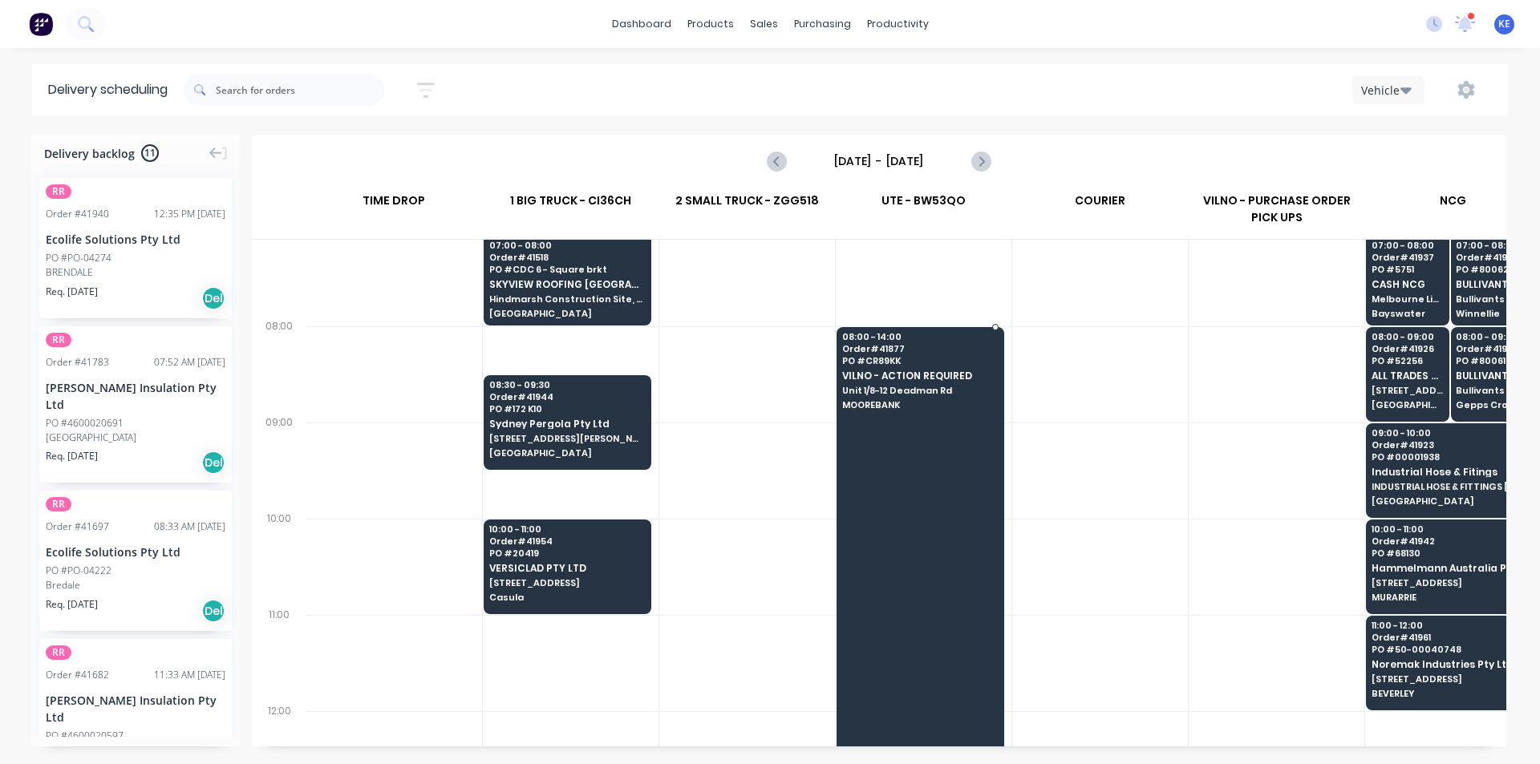
click at [937, 557] on div at bounding box center [920, 615] width 168 height 576
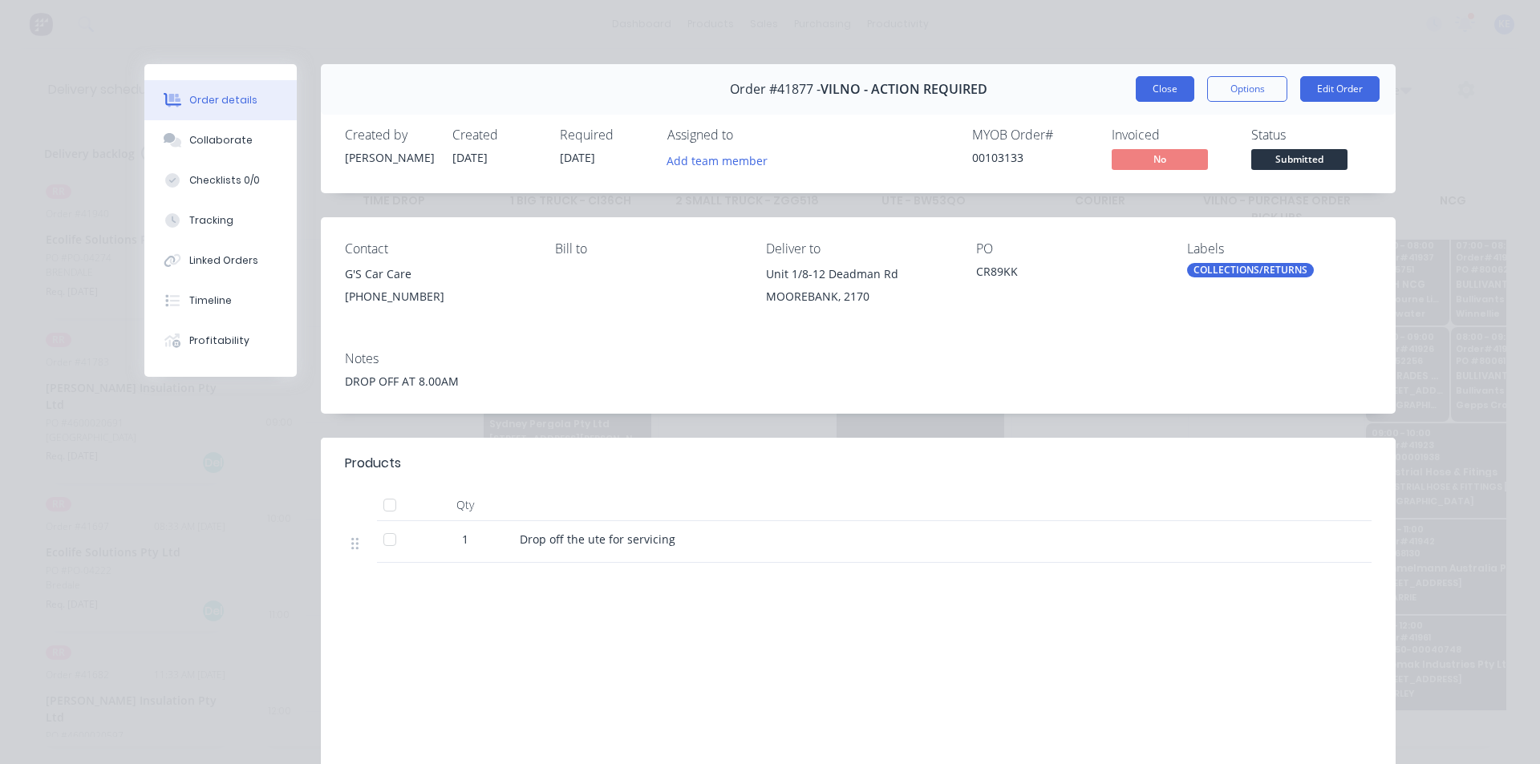
click at [1148, 82] on button "Close" at bounding box center [1165, 89] width 59 height 26
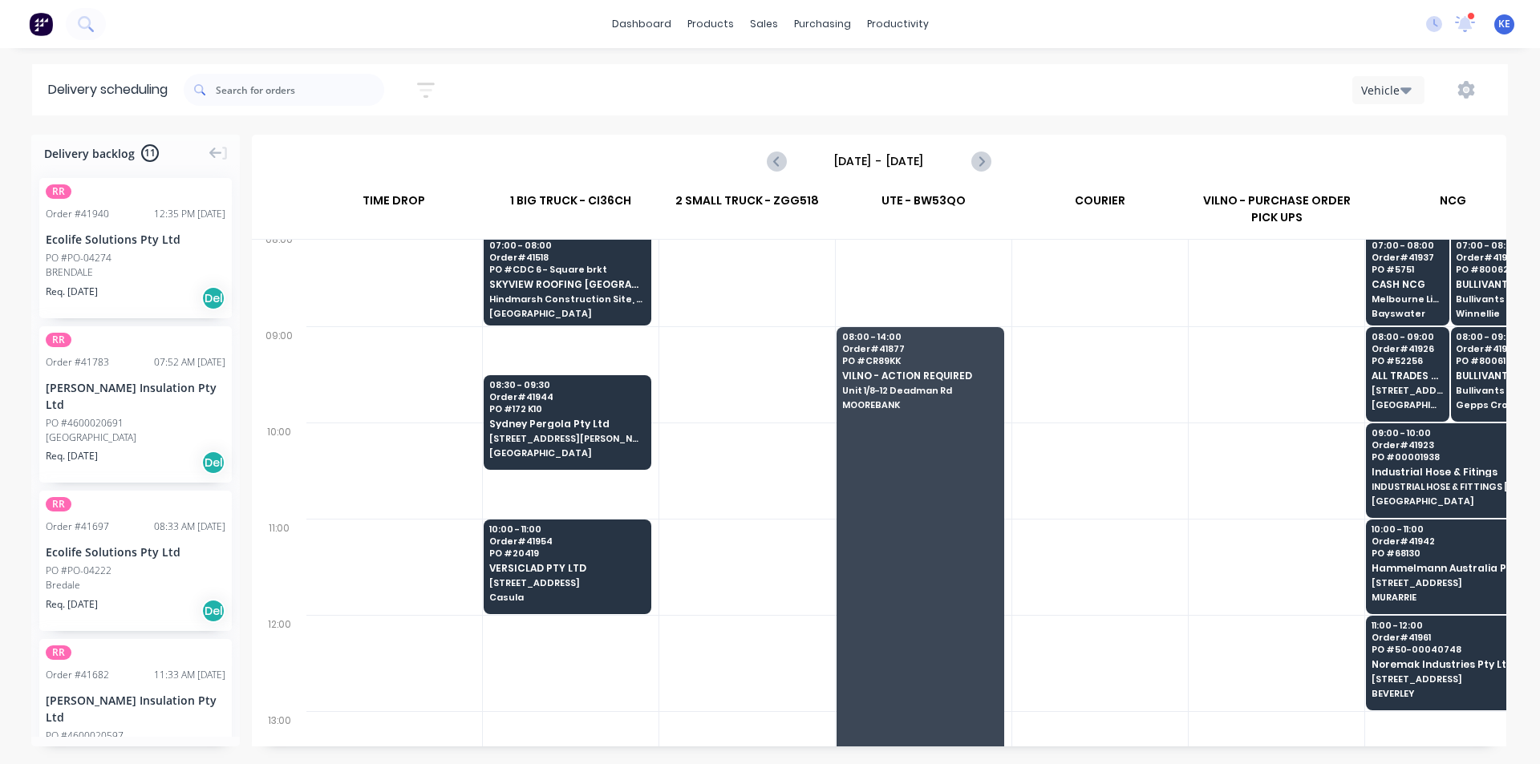
scroll to position [247, 1]
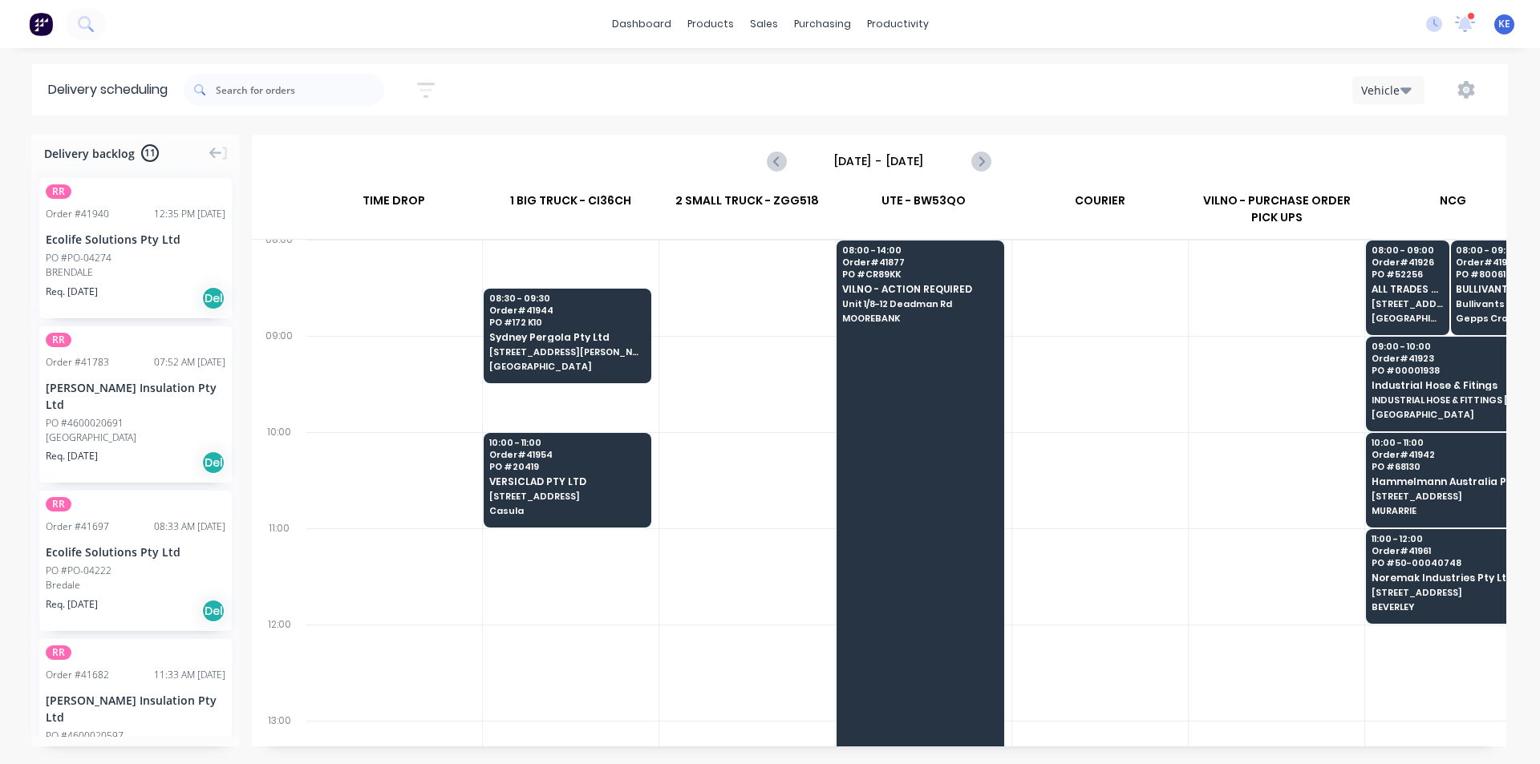
click at [1113, 589] on div at bounding box center [1100, 577] width 176 height 96
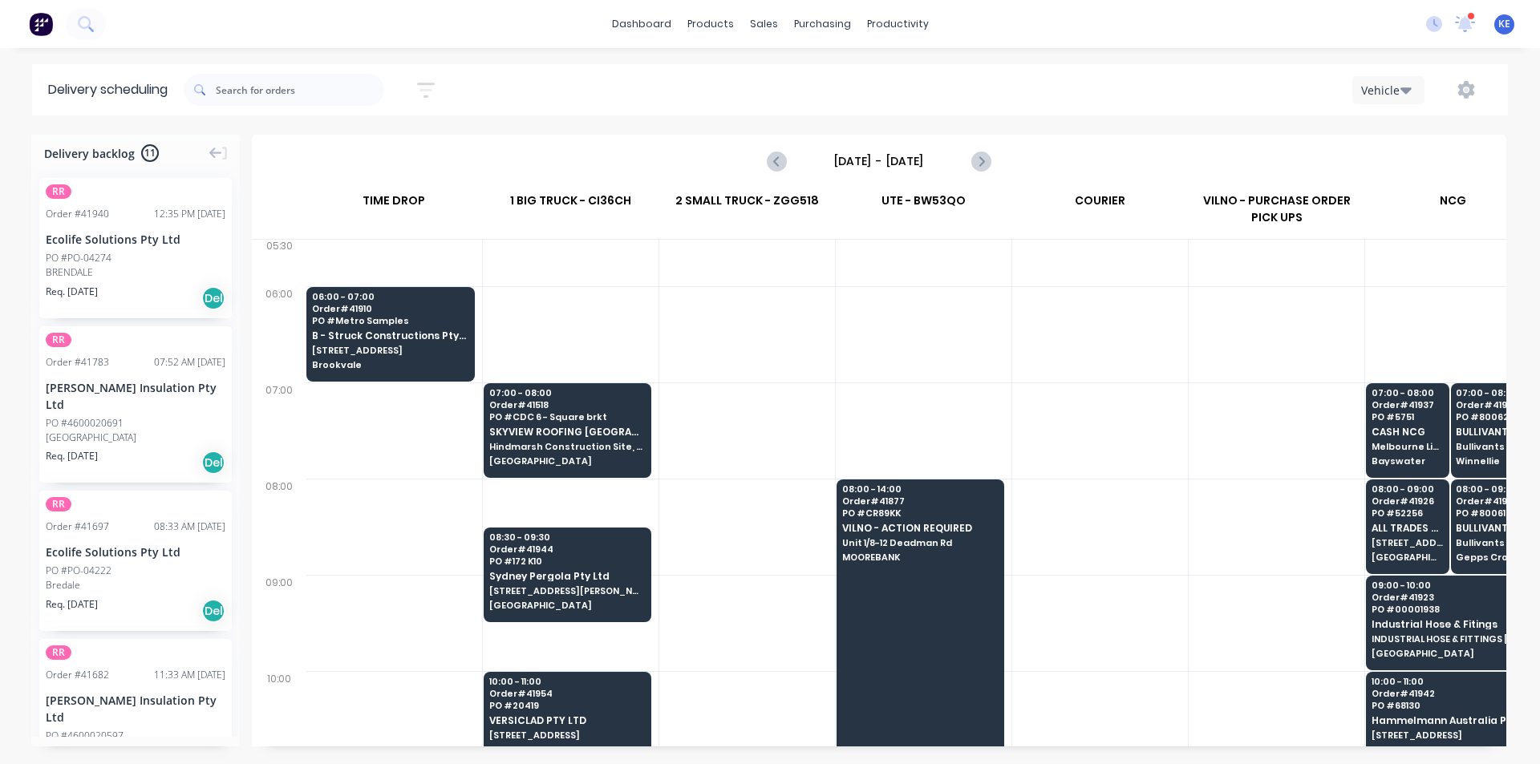
scroll to position [0, 1]
